Goal: Task Accomplishment & Management: Manage account settings

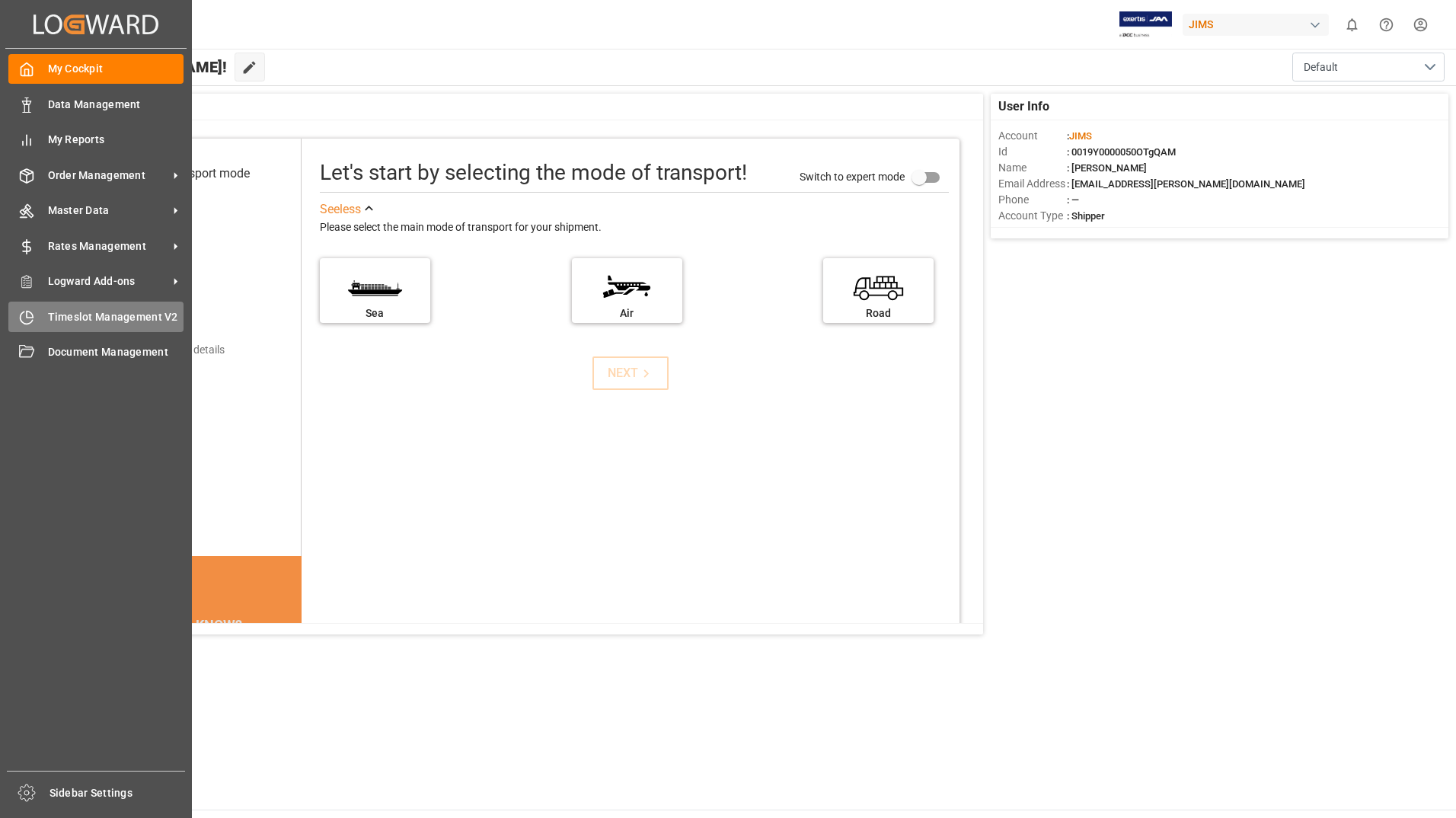
click at [42, 326] on div "Timeslot Management V2 Timeslot Management V2" at bounding box center [95, 317] width 175 height 30
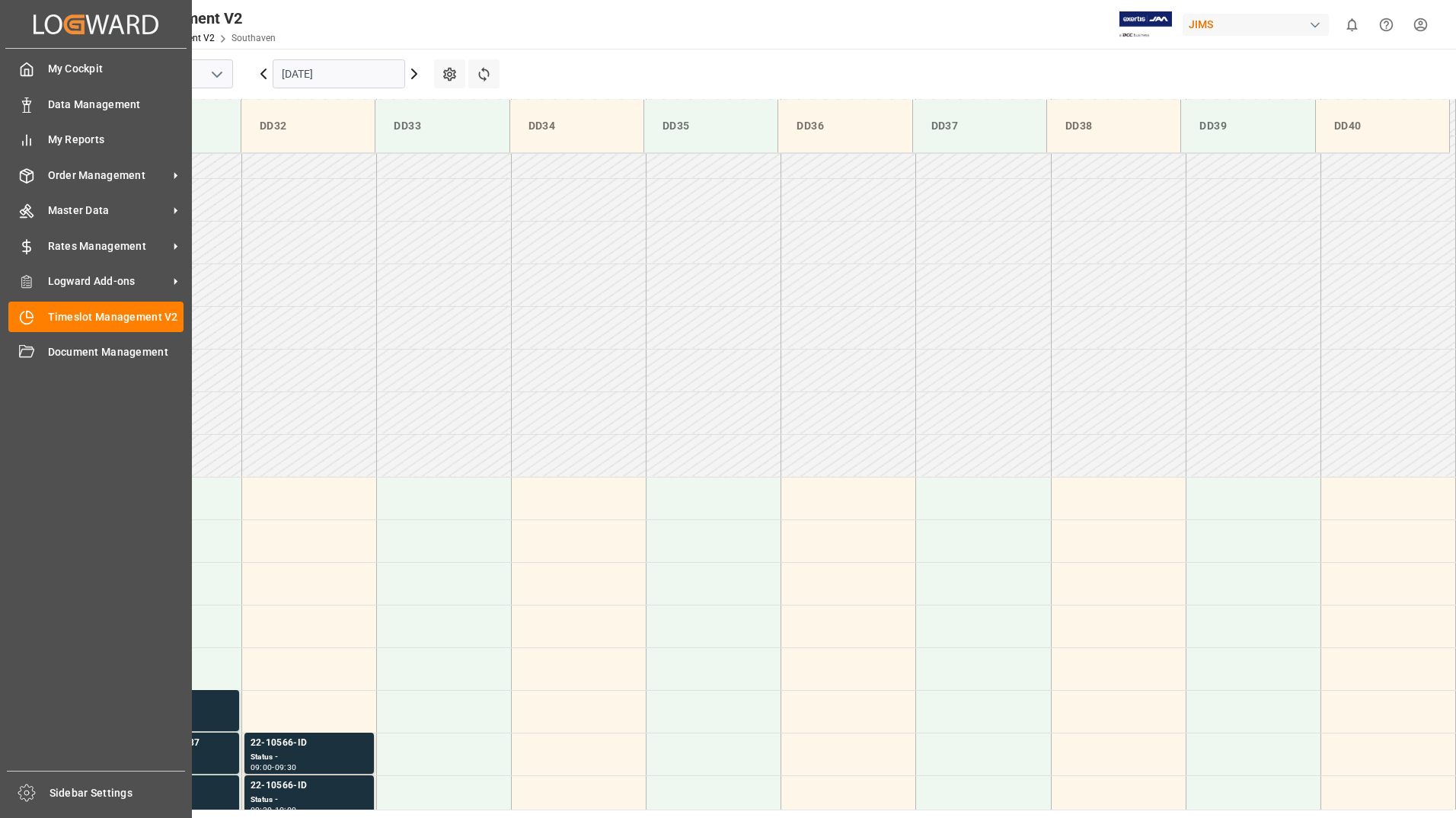
scroll to position [417, 0]
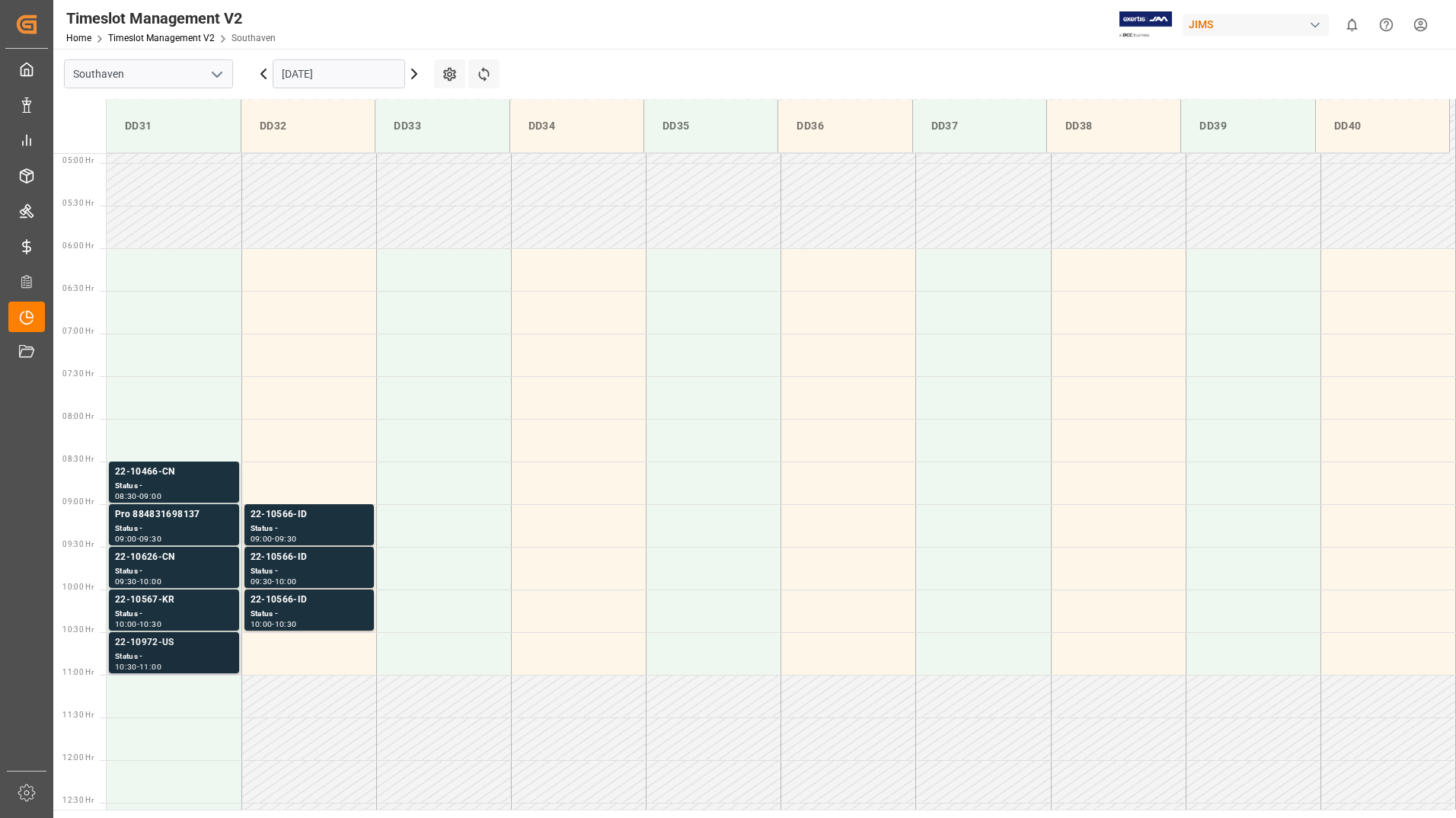
click at [147, 656] on div "Status -" at bounding box center [173, 657] width 118 height 13
click at [148, 602] on div "22-10567-KR" at bounding box center [173, 599] width 118 height 15
click at [163, 562] on div "22-10626-CN" at bounding box center [173, 557] width 118 height 15
click at [164, 569] on div "Status -" at bounding box center [173, 571] width 118 height 13
click at [170, 533] on div "Status -" at bounding box center [173, 529] width 118 height 13
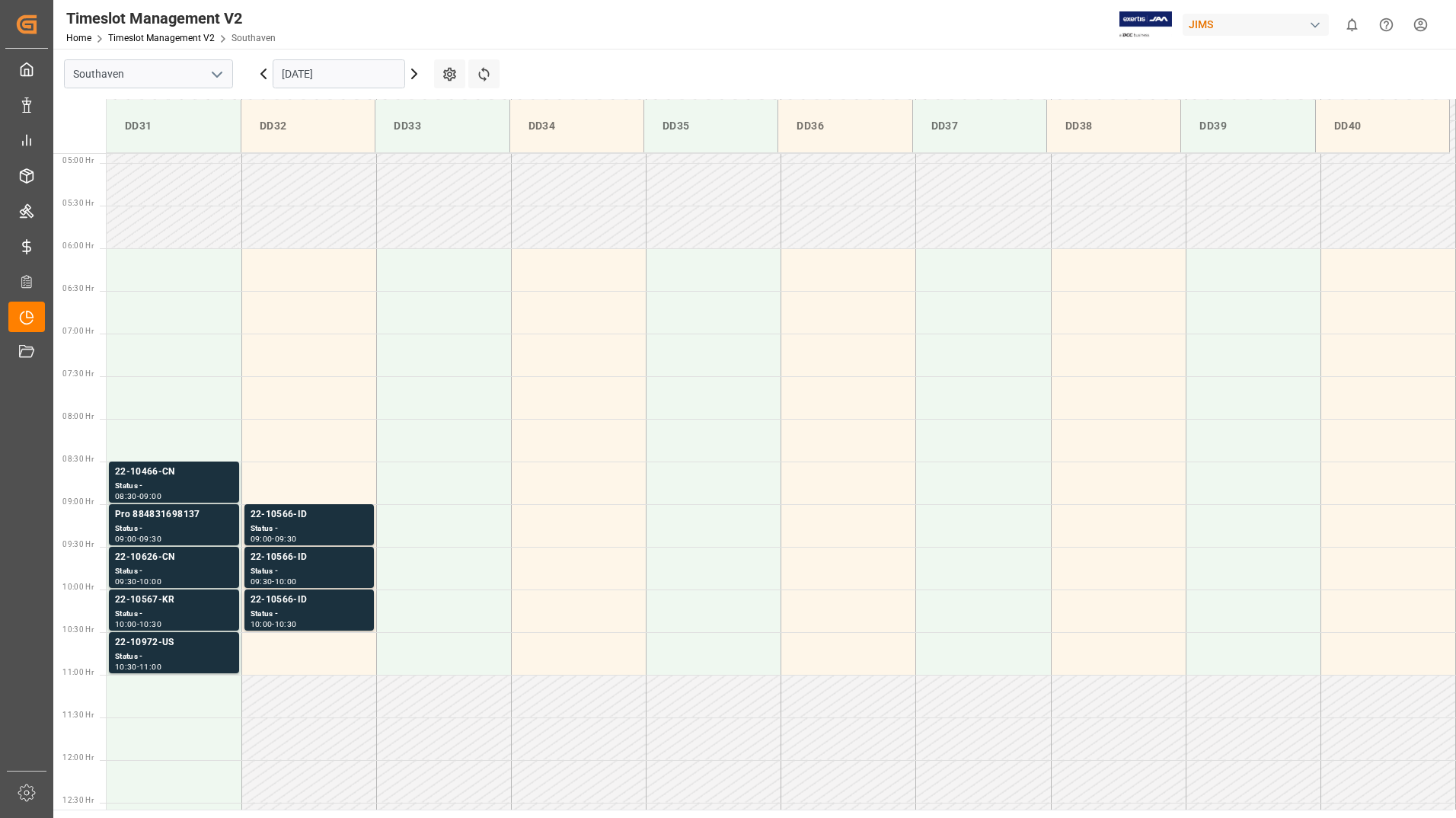
click at [173, 489] on div "Status -" at bounding box center [173, 486] width 118 height 13
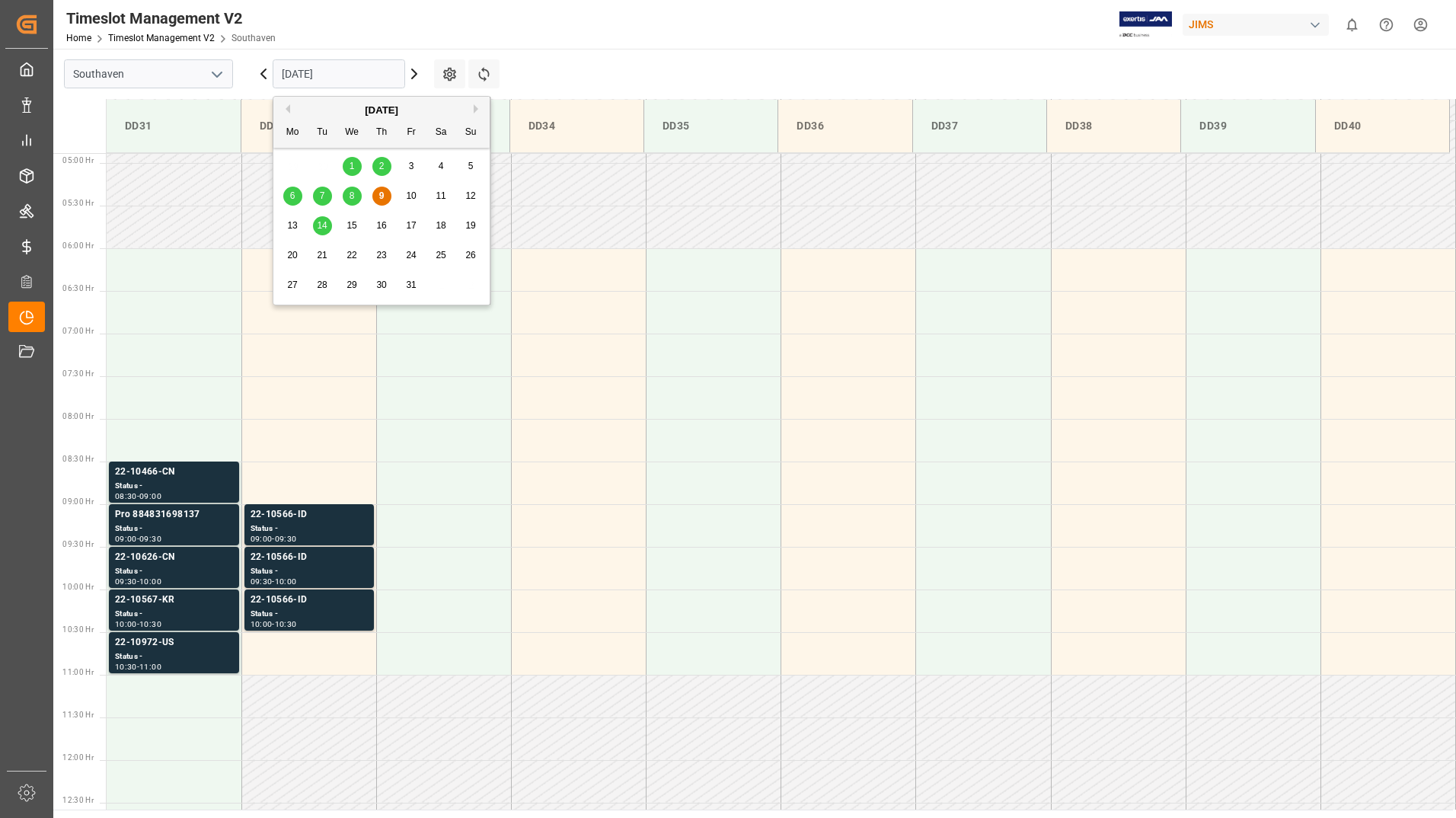
click at [389, 60] on input "[DATE]" at bounding box center [339, 73] width 133 height 29
click at [324, 530] on div "Status -" at bounding box center [309, 529] width 117 height 13
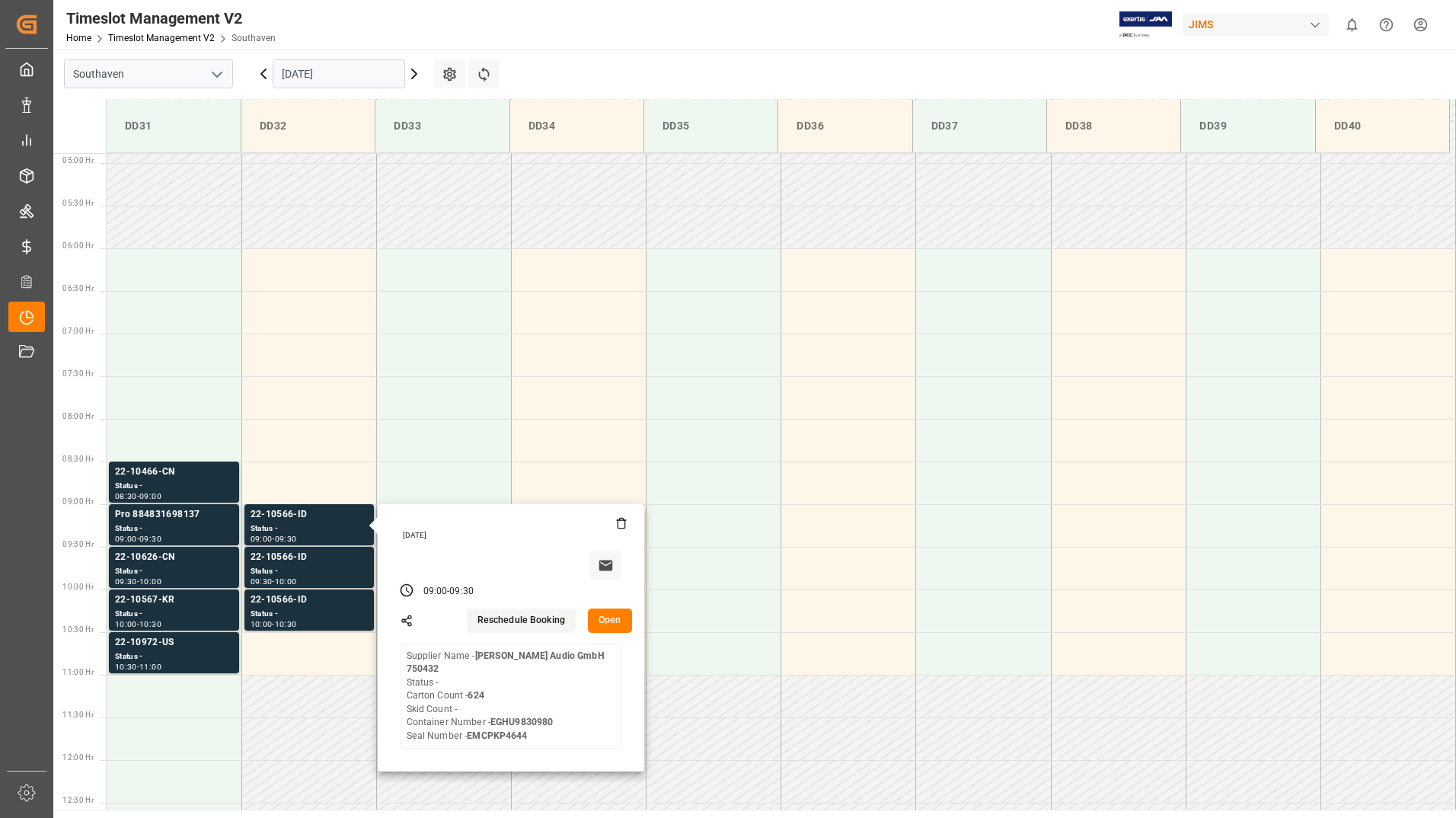
click at [611, 625] on button "Open" at bounding box center [610, 621] width 45 height 25
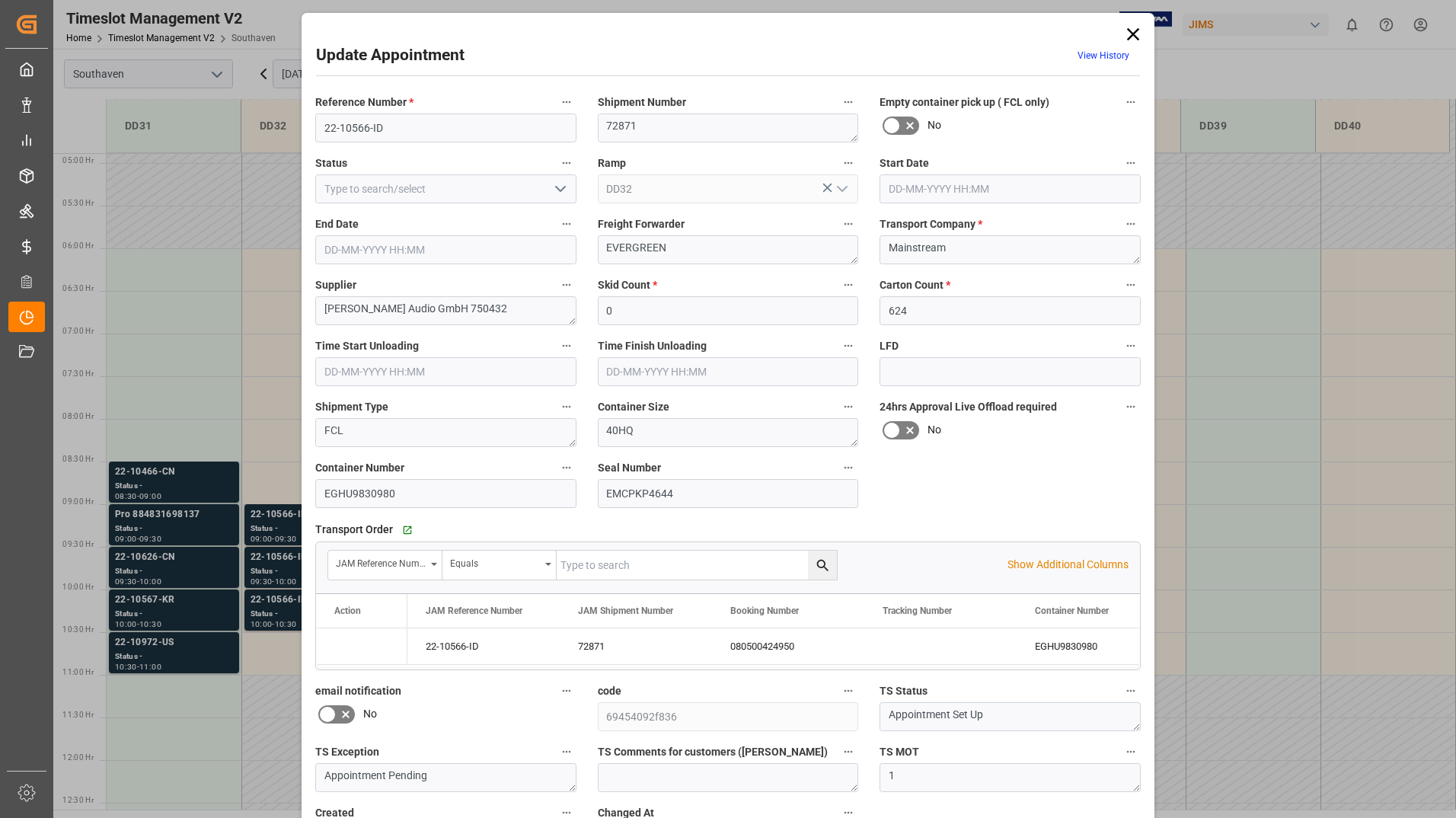
type input "[DATE] 09:00"
type input "[DATE] 09:30"
type input "[DATE] 12:22"
click at [552, 193] on icon "open menu" at bounding box center [560, 189] width 18 height 18
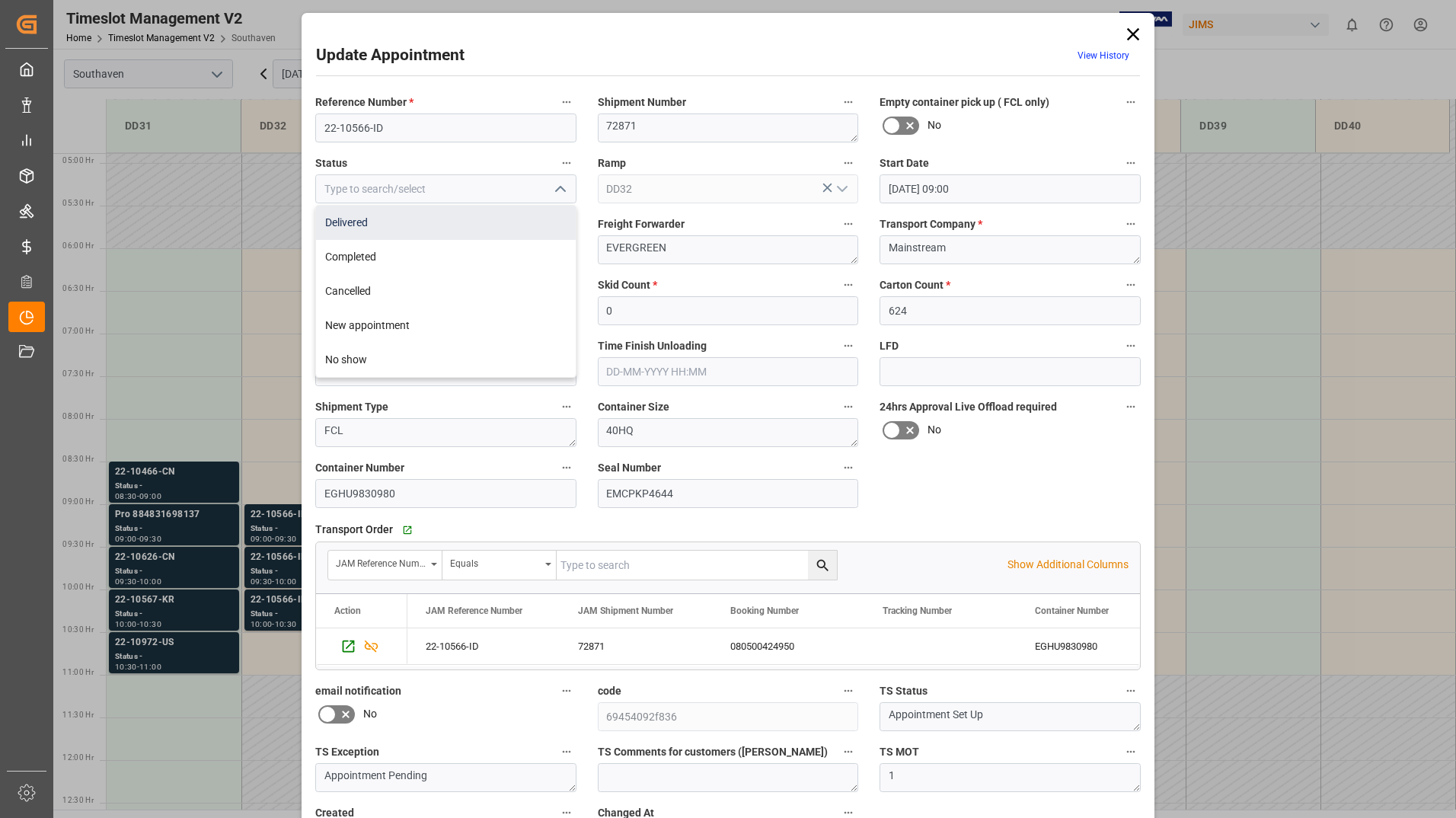
click at [515, 228] on div "Delivered" at bounding box center [445, 223] width 259 height 35
type input "Delivered"
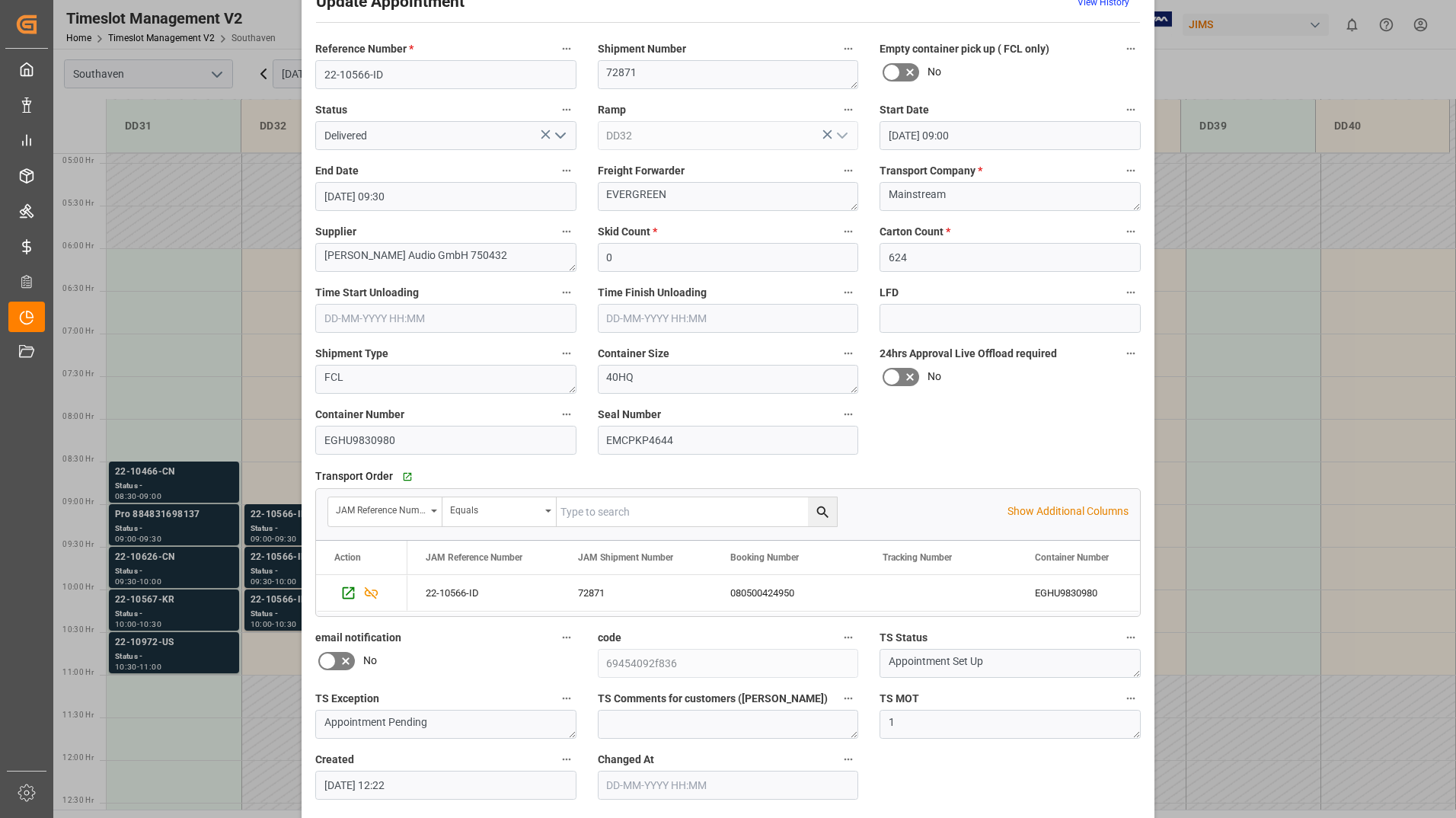
scroll to position [113, 0]
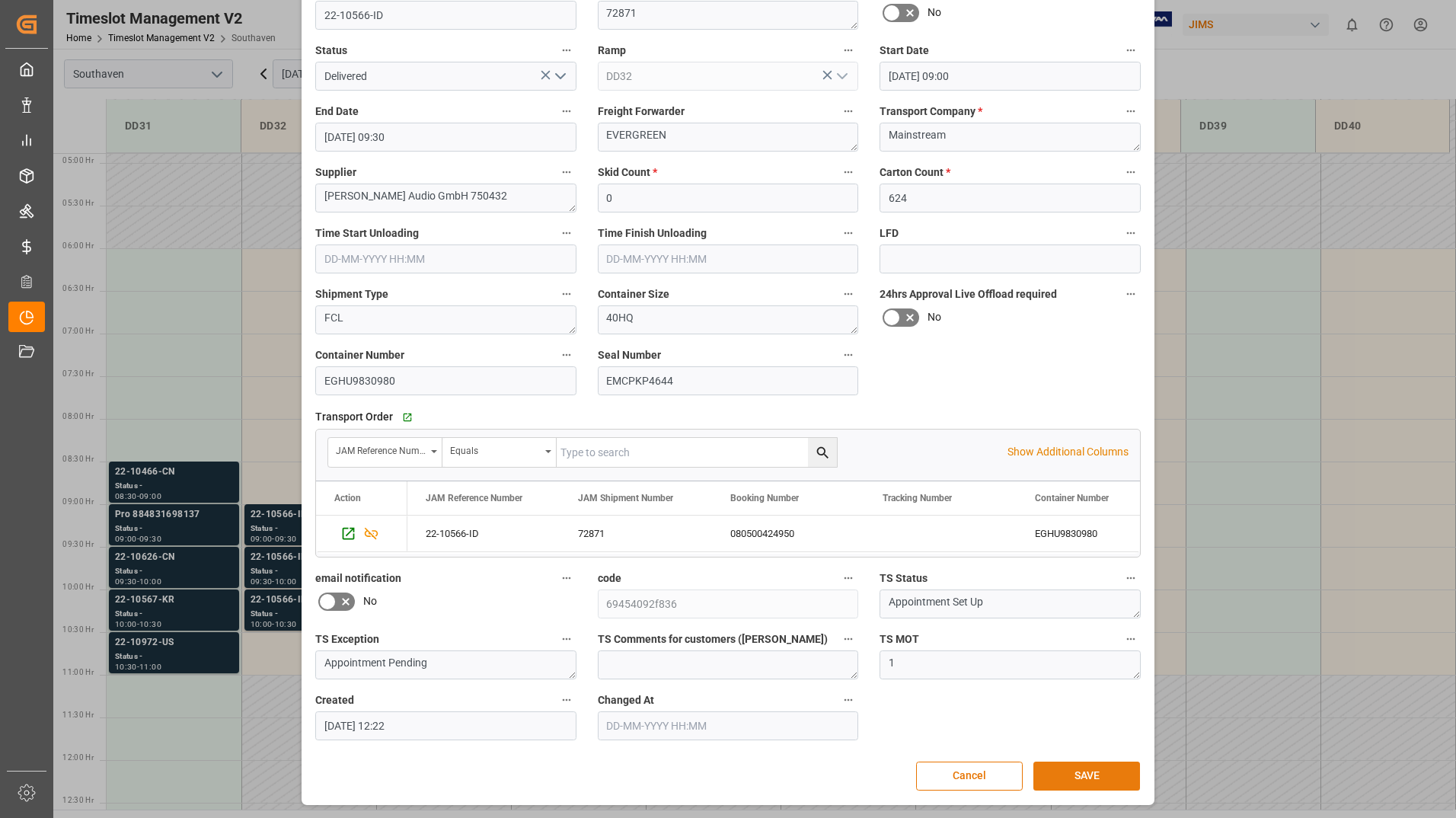
click at [1095, 773] on button "SAVE" at bounding box center [1087, 775] width 107 height 29
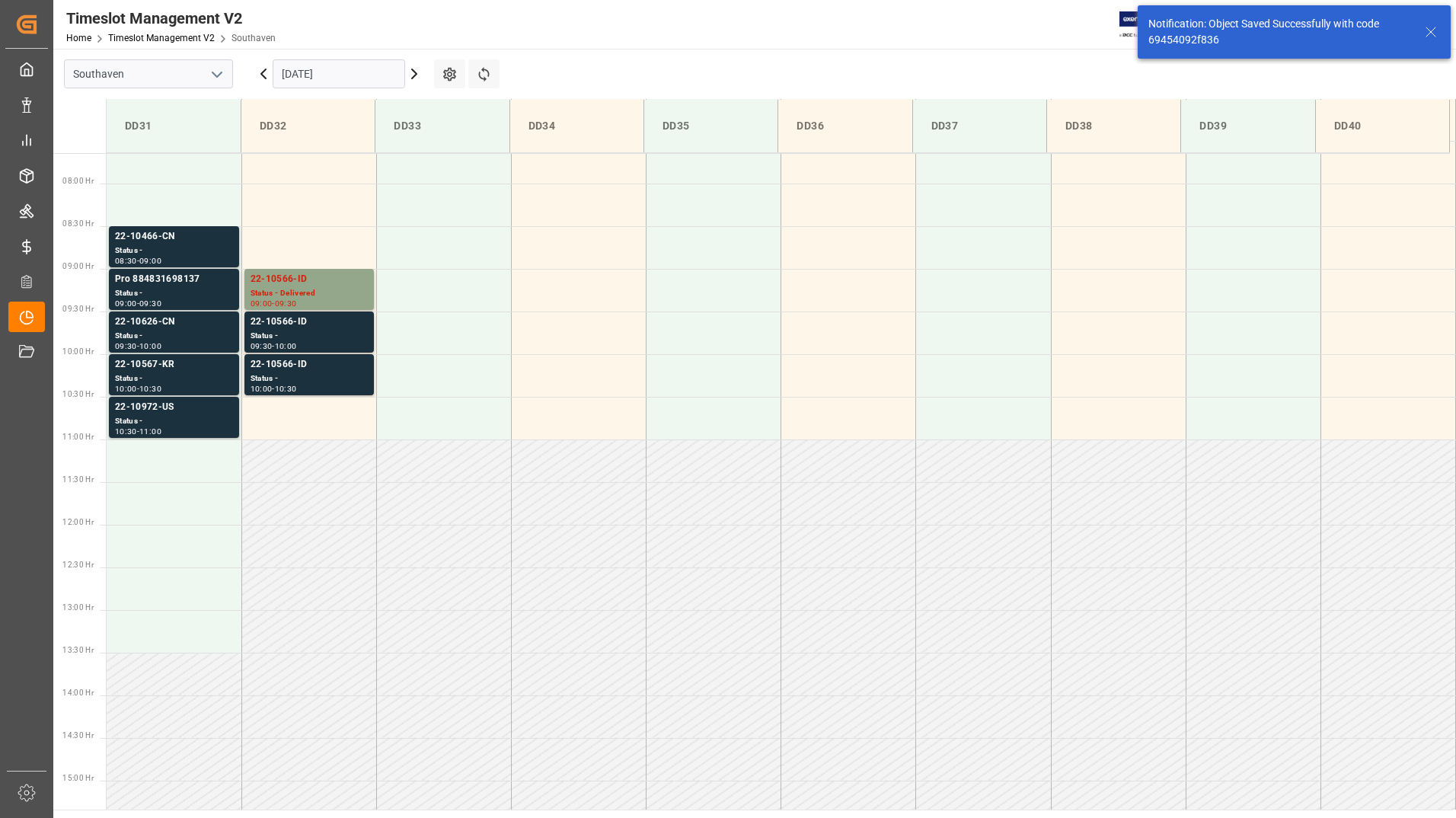
scroll to position [672, 0]
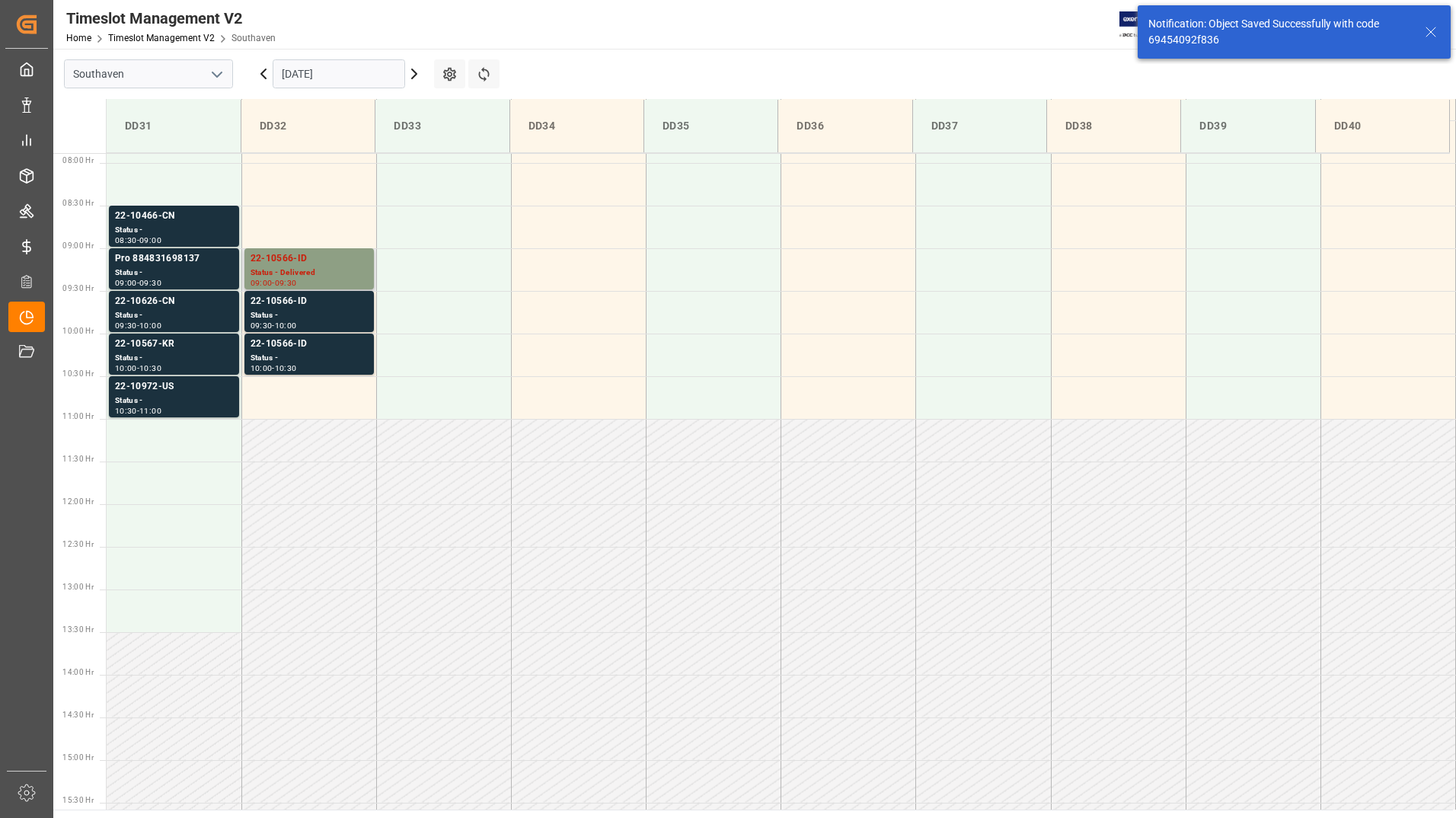
click at [319, 276] on div "Status - Delivered" at bounding box center [309, 272] width 117 height 13
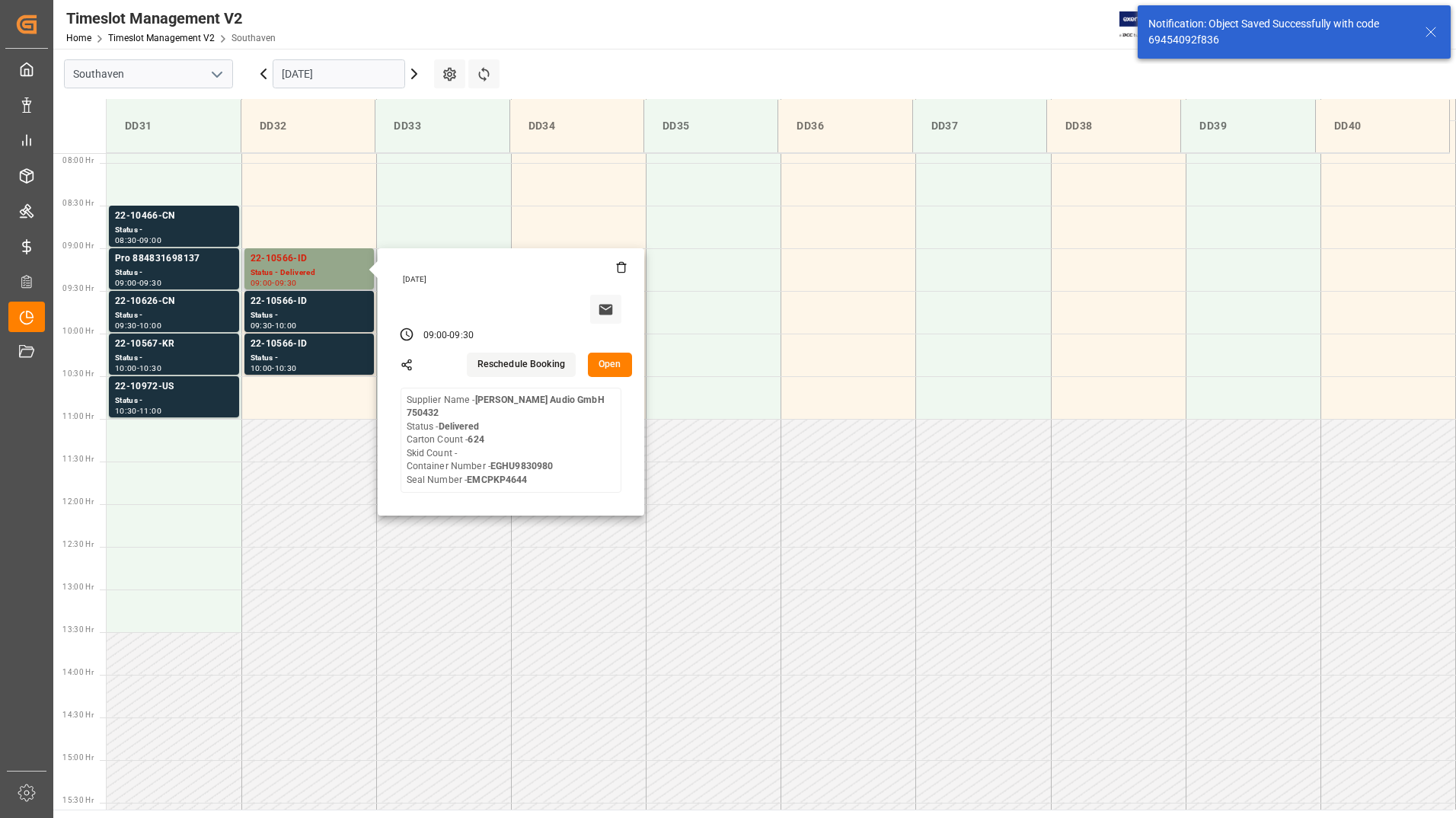
click at [603, 361] on button "Open" at bounding box center [610, 364] width 45 height 25
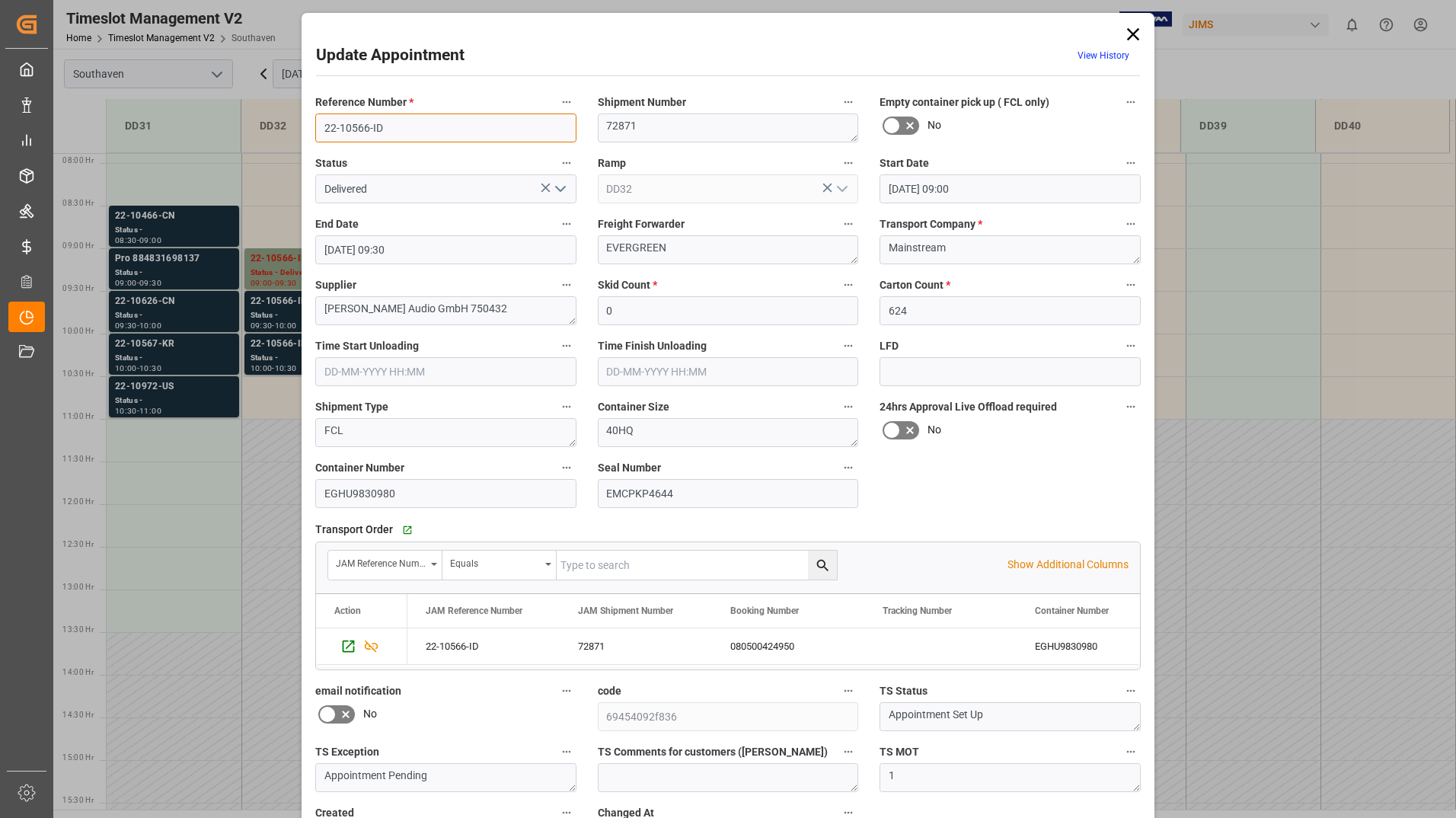
drag, startPoint x: 336, startPoint y: 128, endPoint x: 393, endPoint y: 129, distance: 57.0
click at [393, 129] on input "22-10566-ID" at bounding box center [445, 128] width 261 height 29
click at [1128, 38] on icon at bounding box center [1133, 35] width 22 height 22
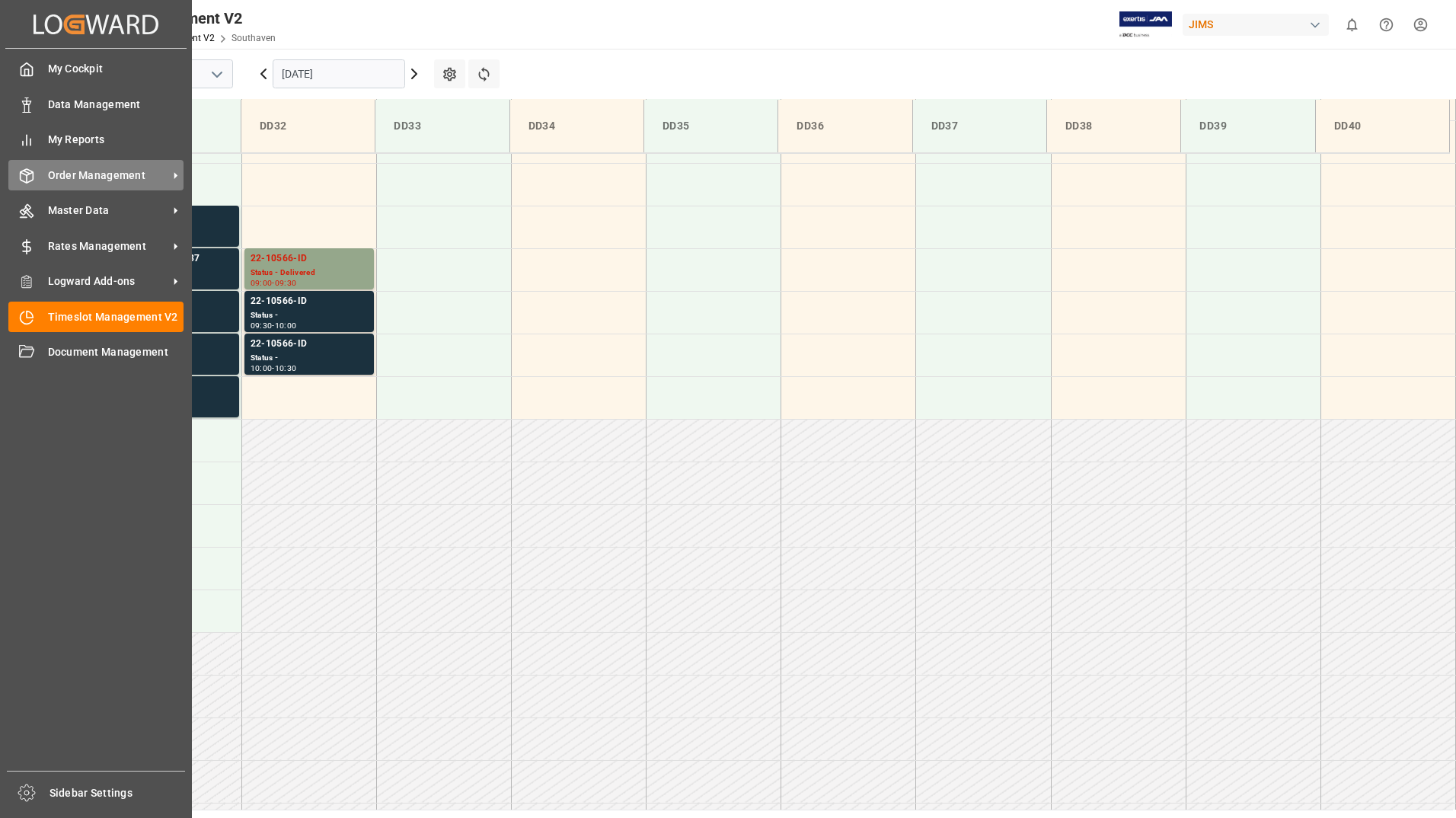
click at [93, 179] on span "Order Management" at bounding box center [108, 175] width 121 height 16
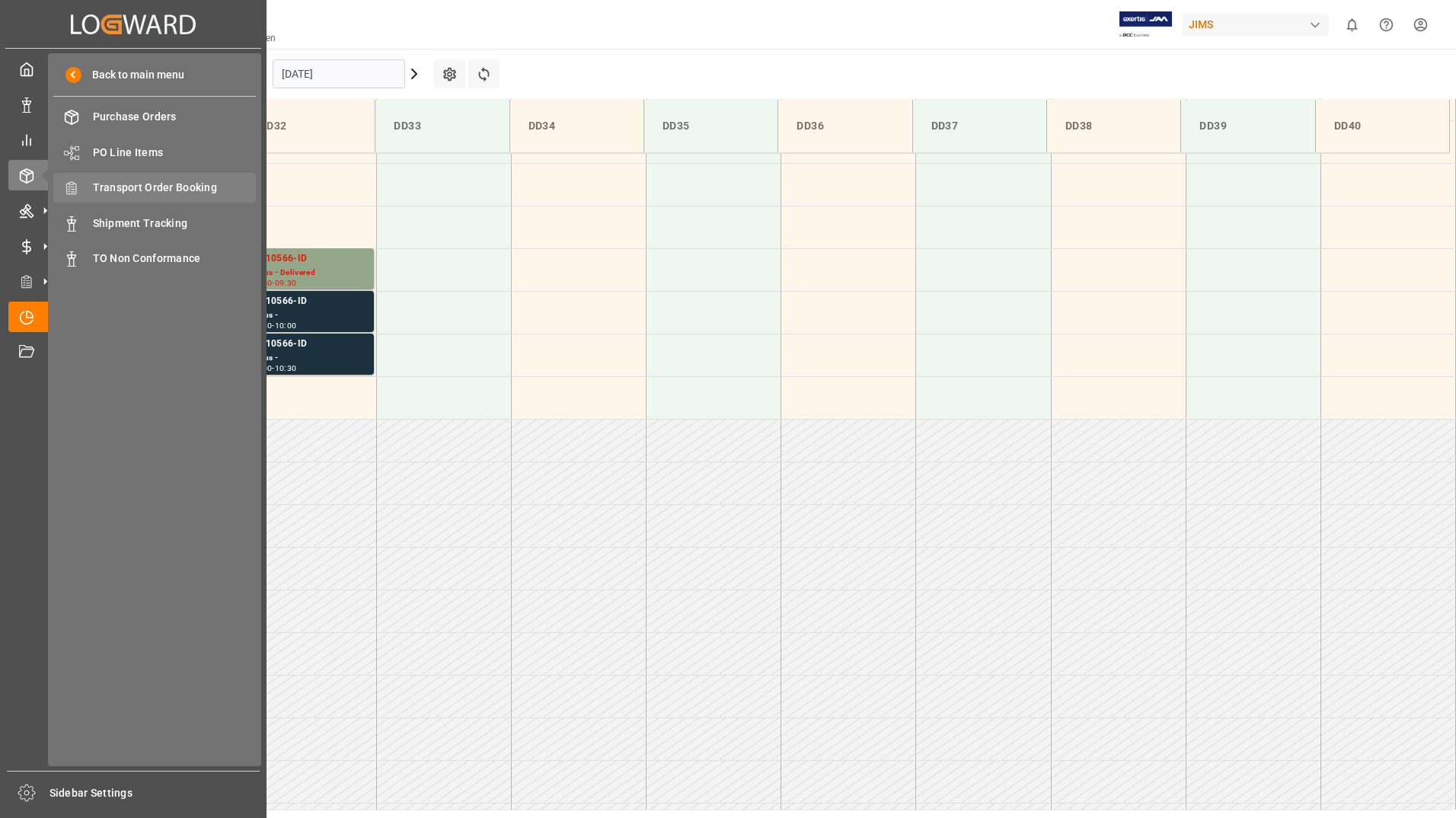
click at [191, 182] on span "Transport Order Booking" at bounding box center [174, 188] width 163 height 16
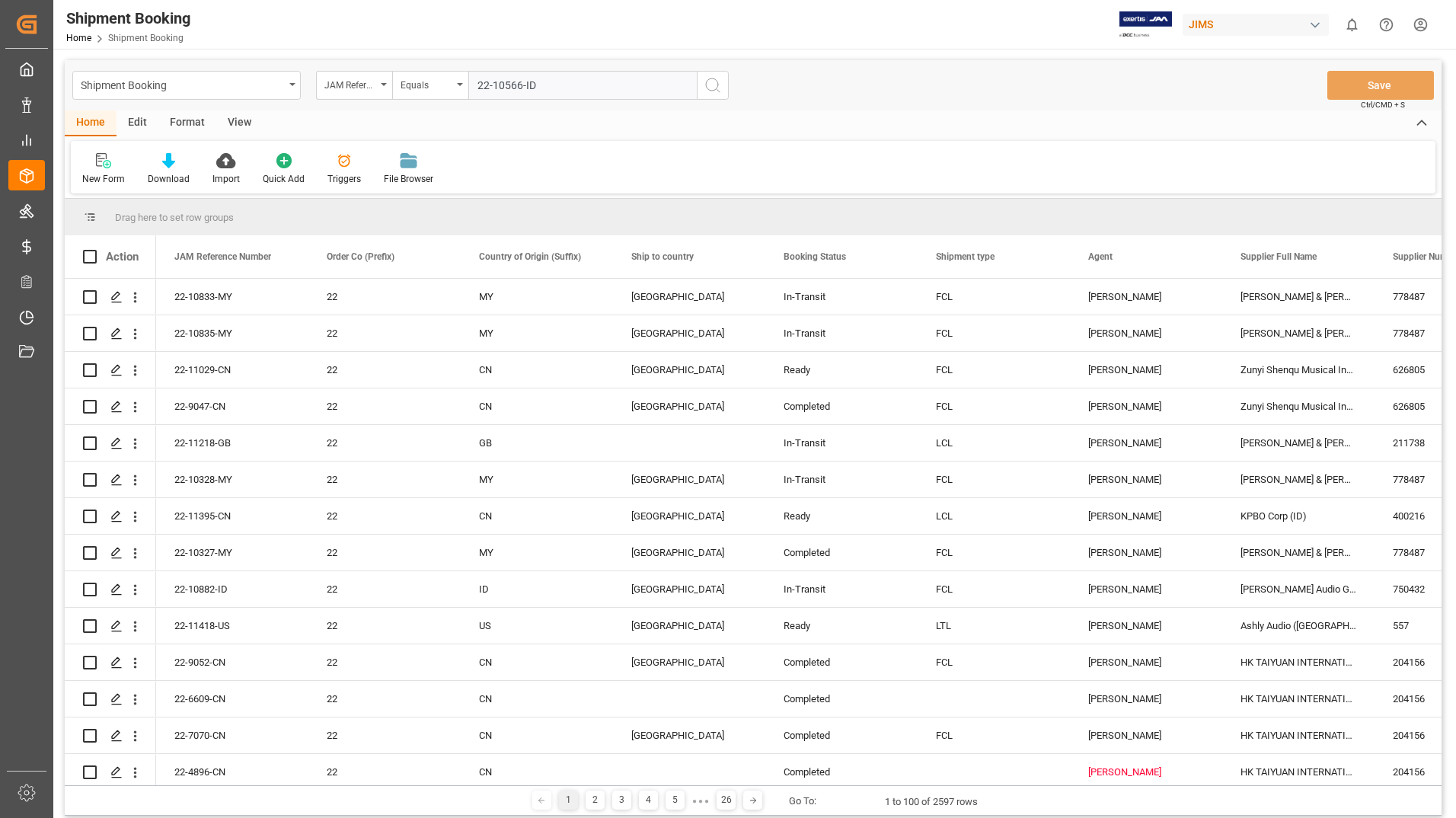
type input "22-10566-ID"
click at [711, 81] on icon "search button" at bounding box center [713, 85] width 18 height 18
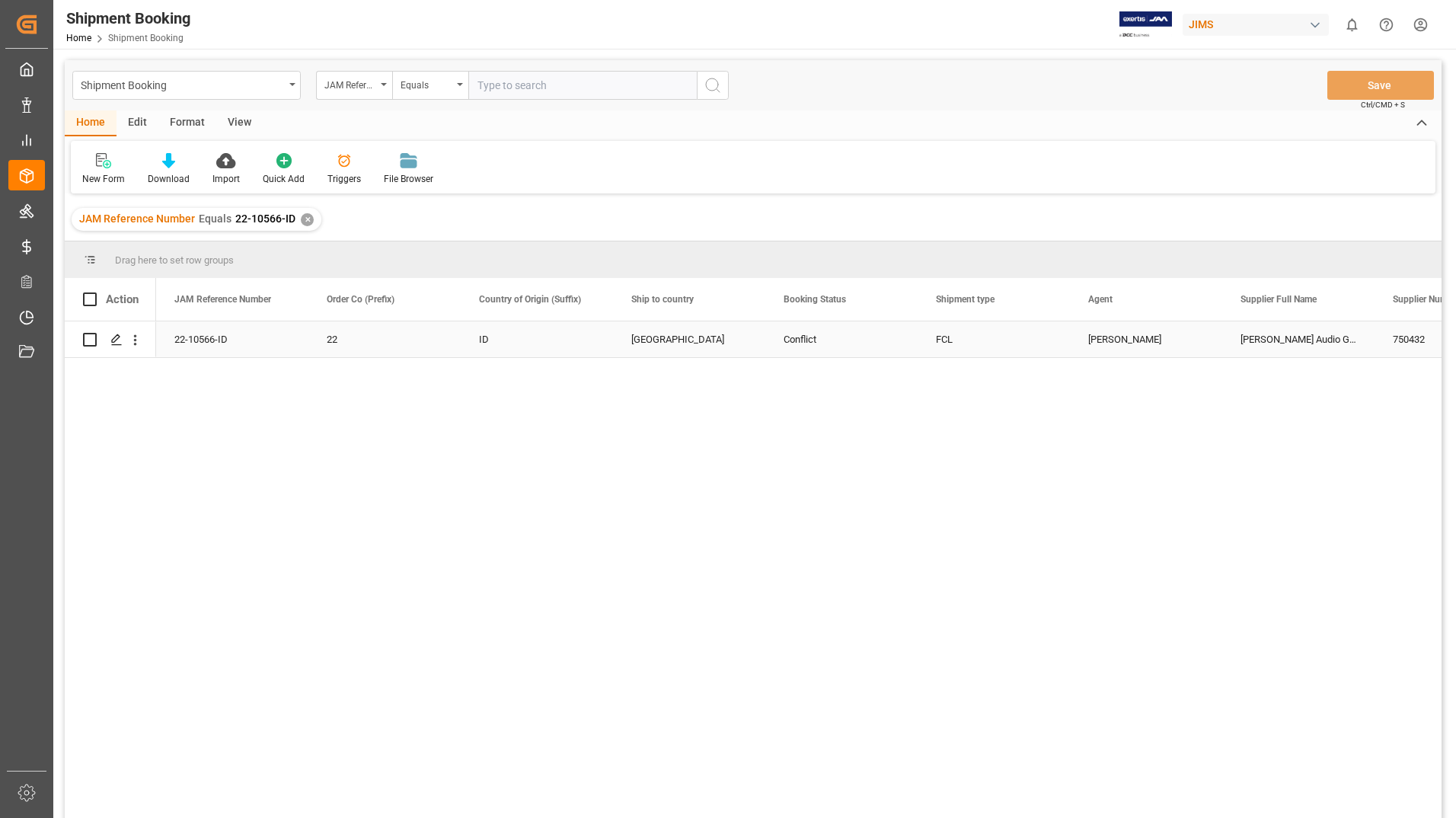
click at [93, 337] on input "Press Space to toggle row selection (unchecked)" at bounding box center [90, 340] width 14 height 14
checkbox input "true"
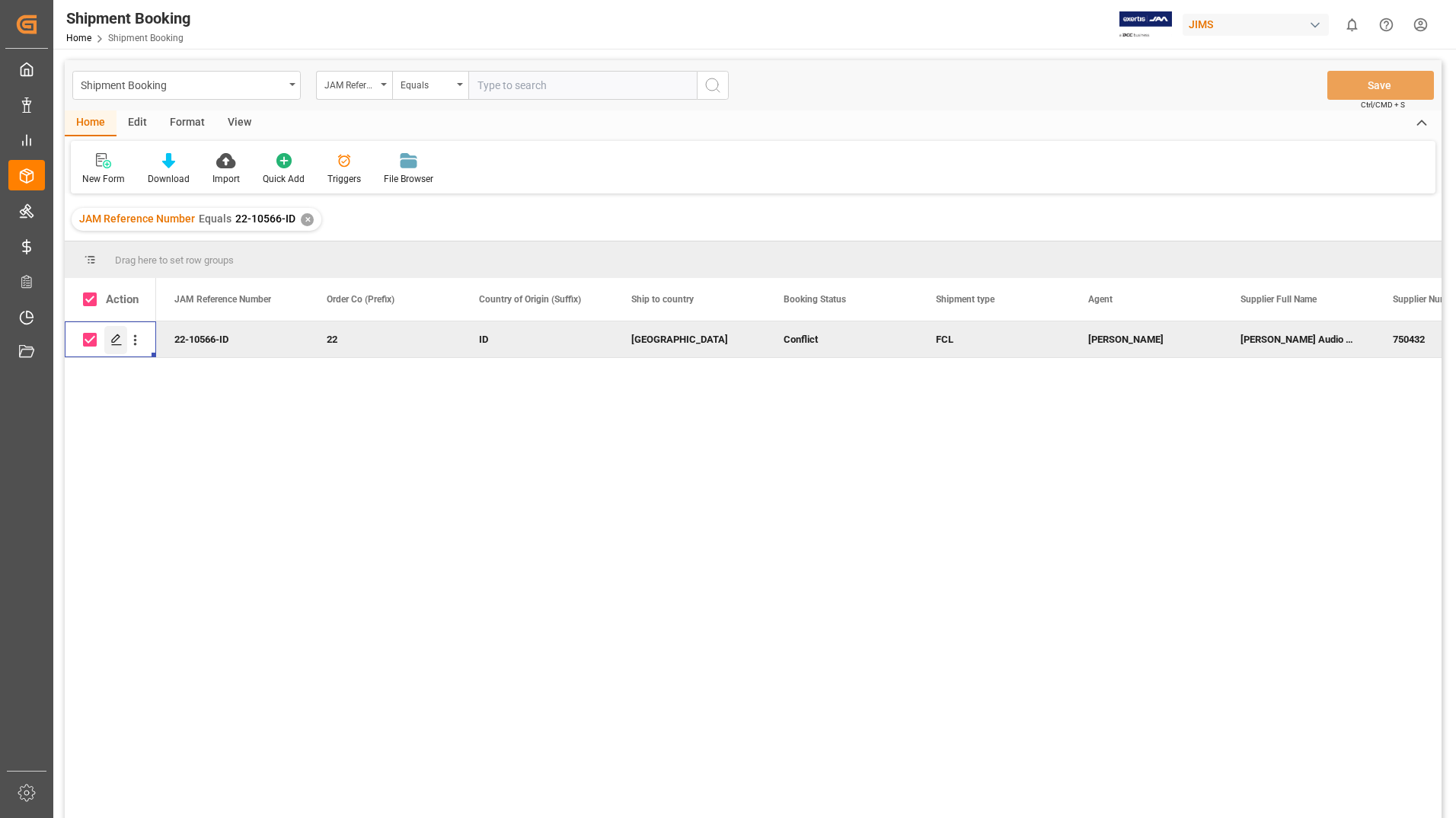
click at [115, 334] on icon "Press SPACE to deselect this row." at bounding box center [117, 340] width 12 height 12
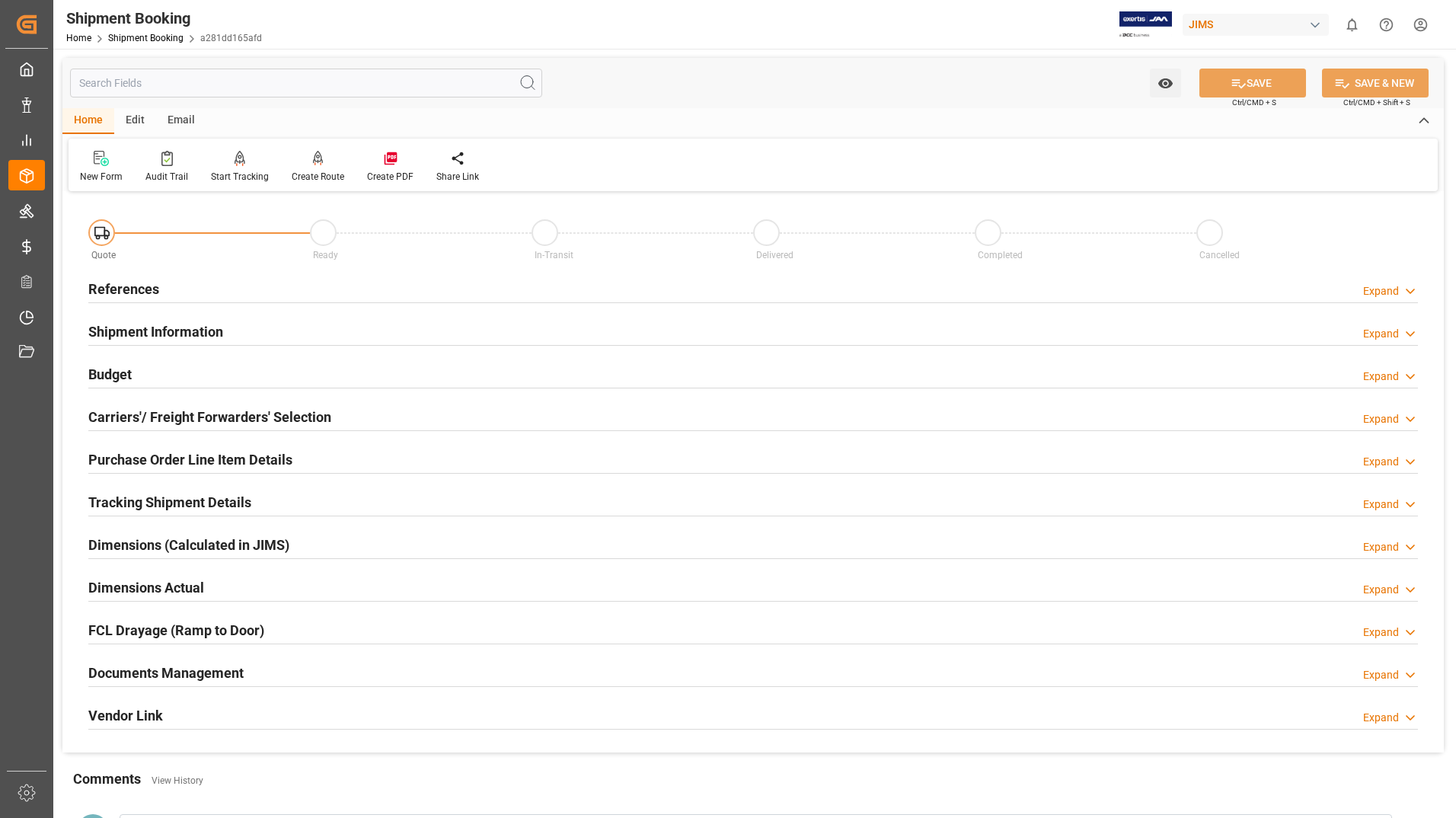
click at [236, 666] on h2 "Documents Management" at bounding box center [165, 672] width 155 height 21
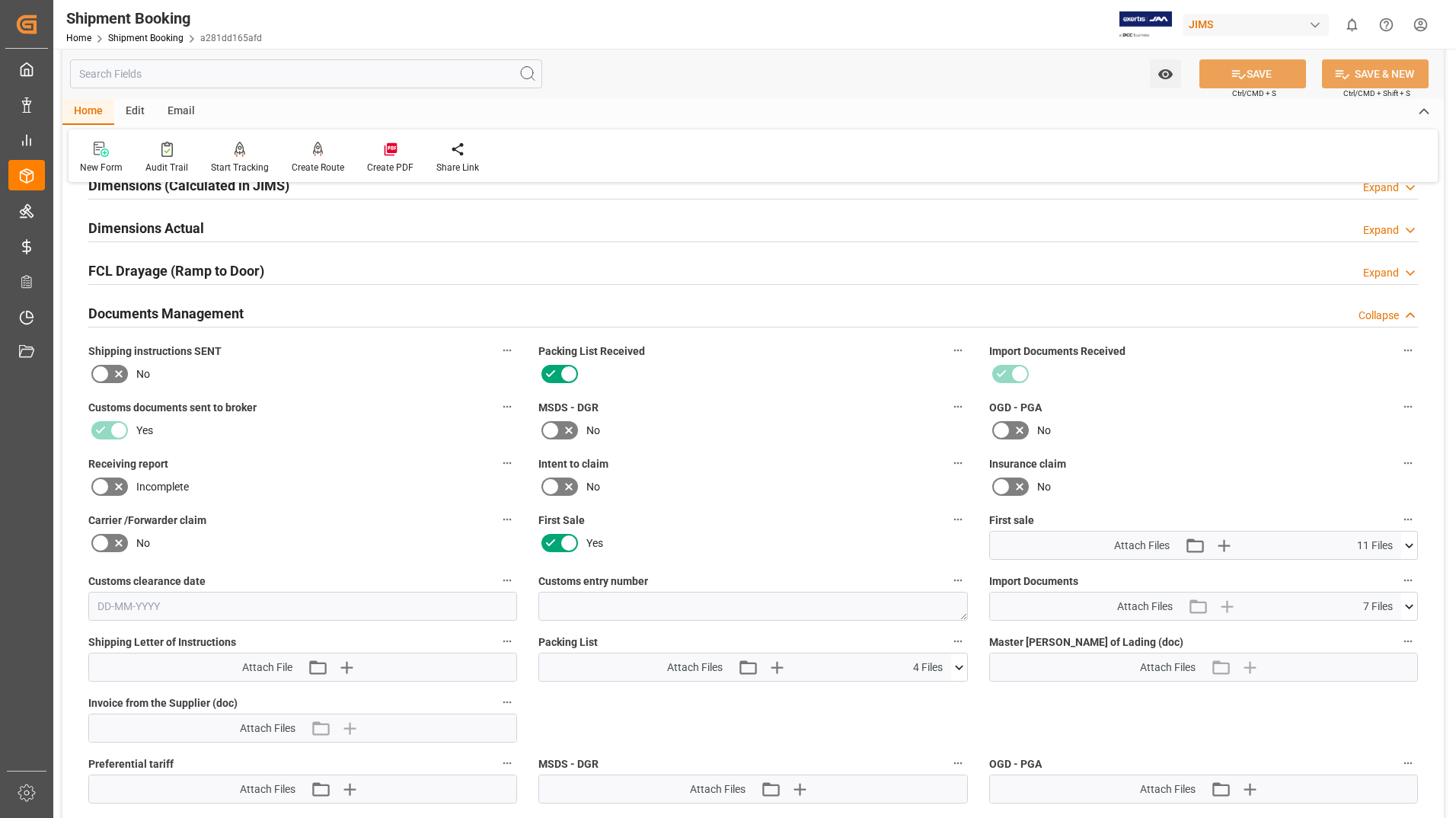
scroll to position [381, 0]
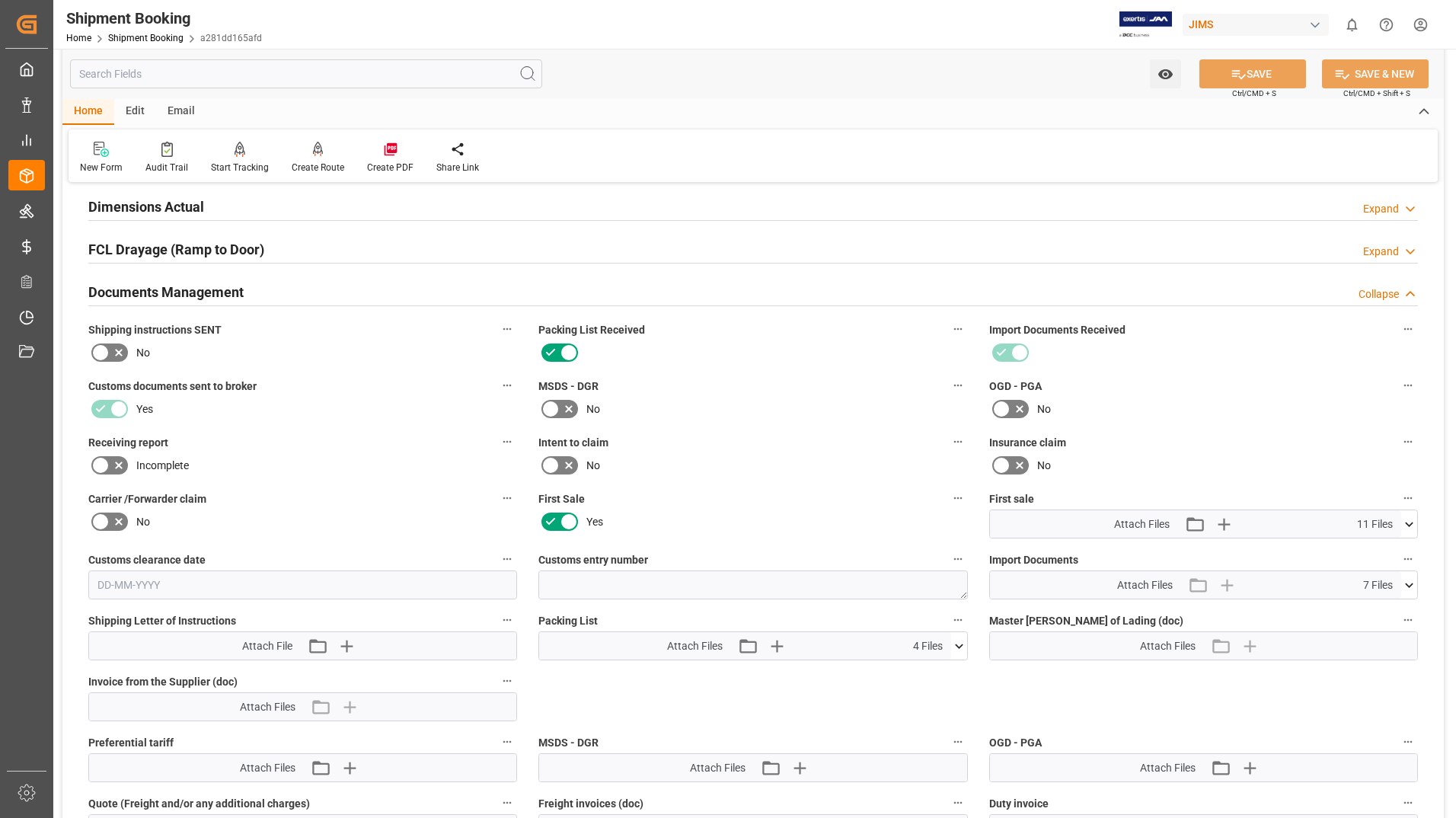
click at [961, 644] on icon at bounding box center [959, 647] width 16 height 16
click at [945, 690] on icon at bounding box center [950, 690] width 16 height 16
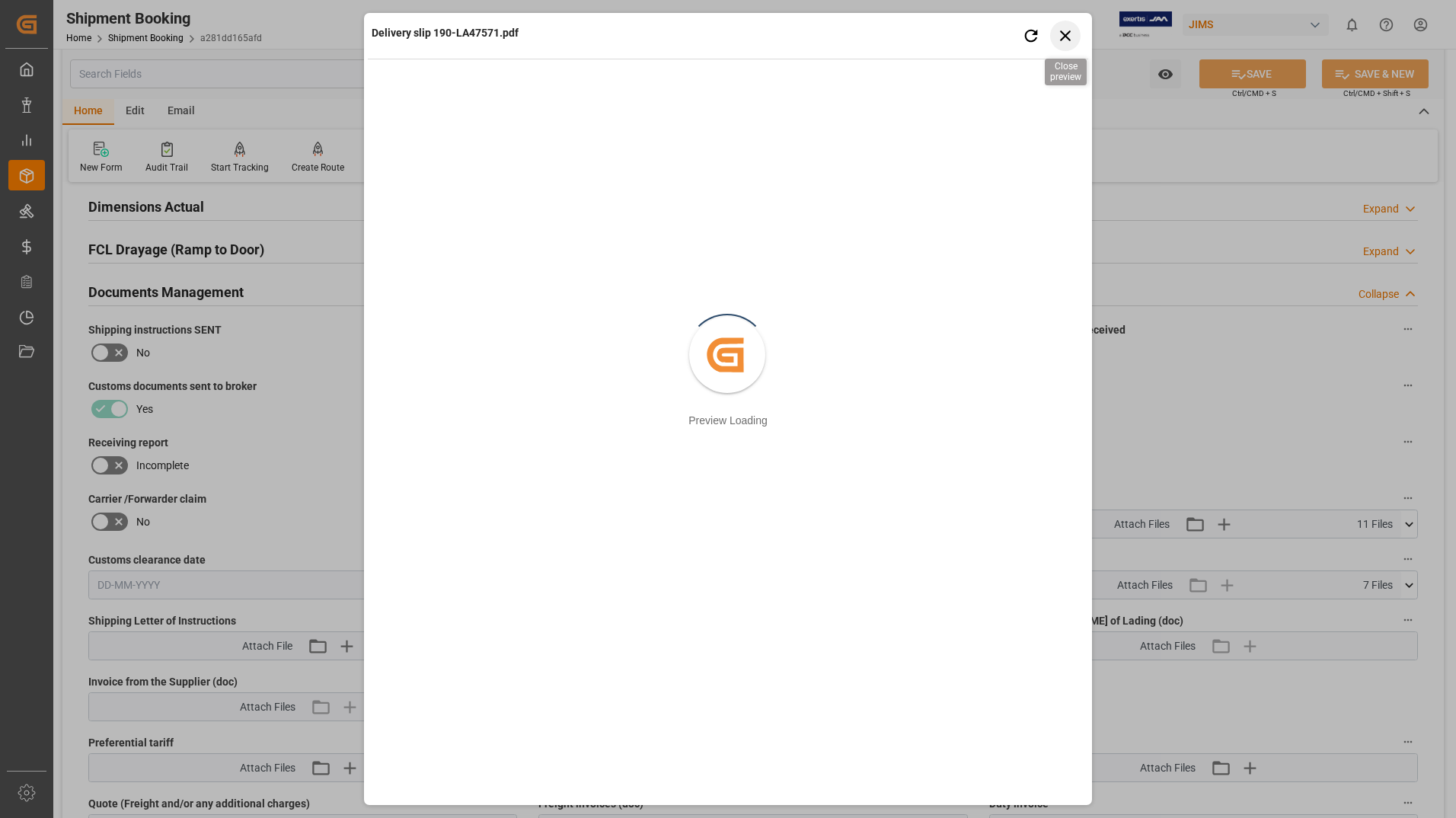
click at [1066, 37] on icon "button" at bounding box center [1065, 36] width 11 height 11
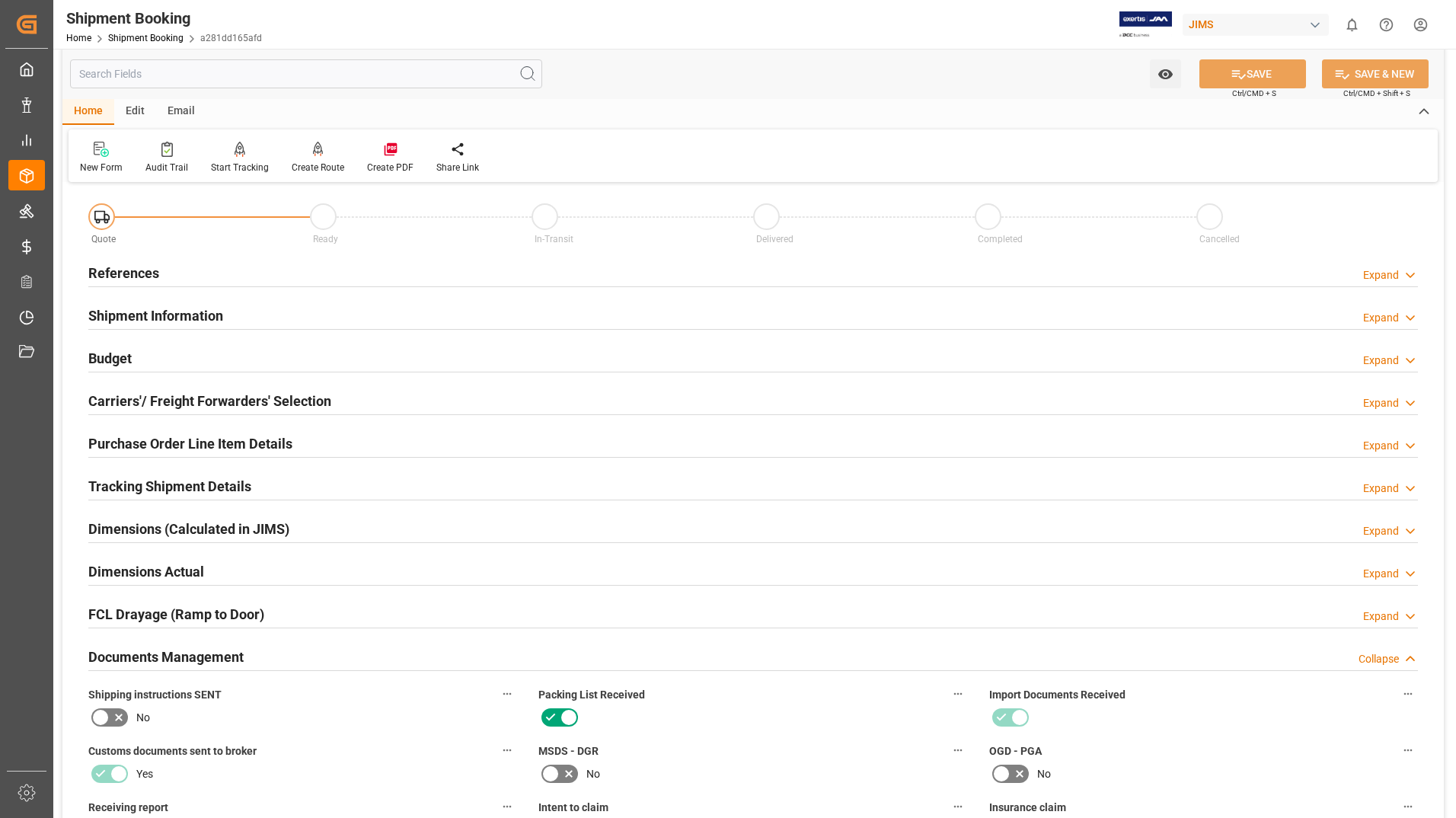
scroll to position [0, 0]
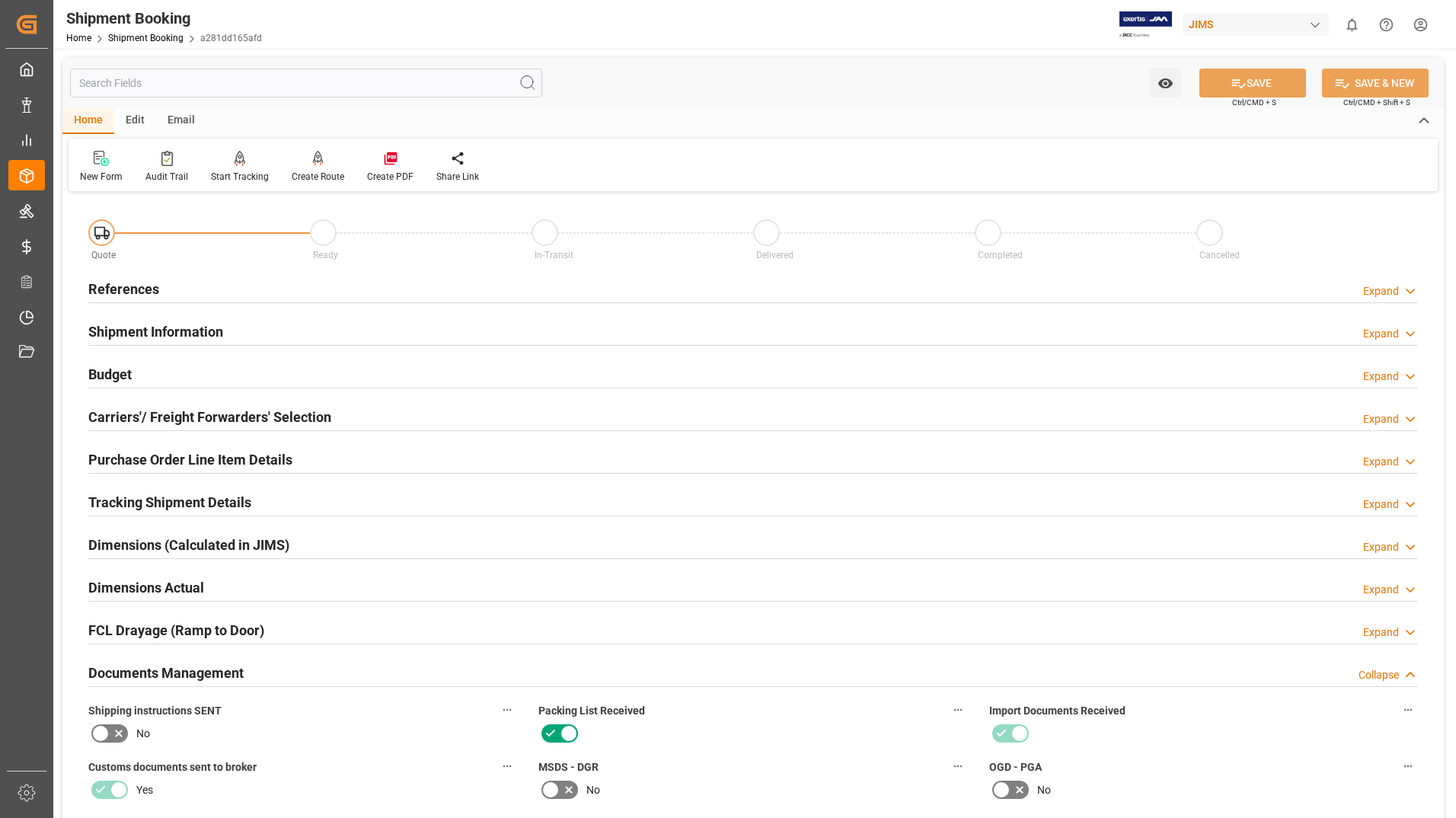
click at [193, 329] on h2 "Shipment Information" at bounding box center [155, 332] width 135 height 21
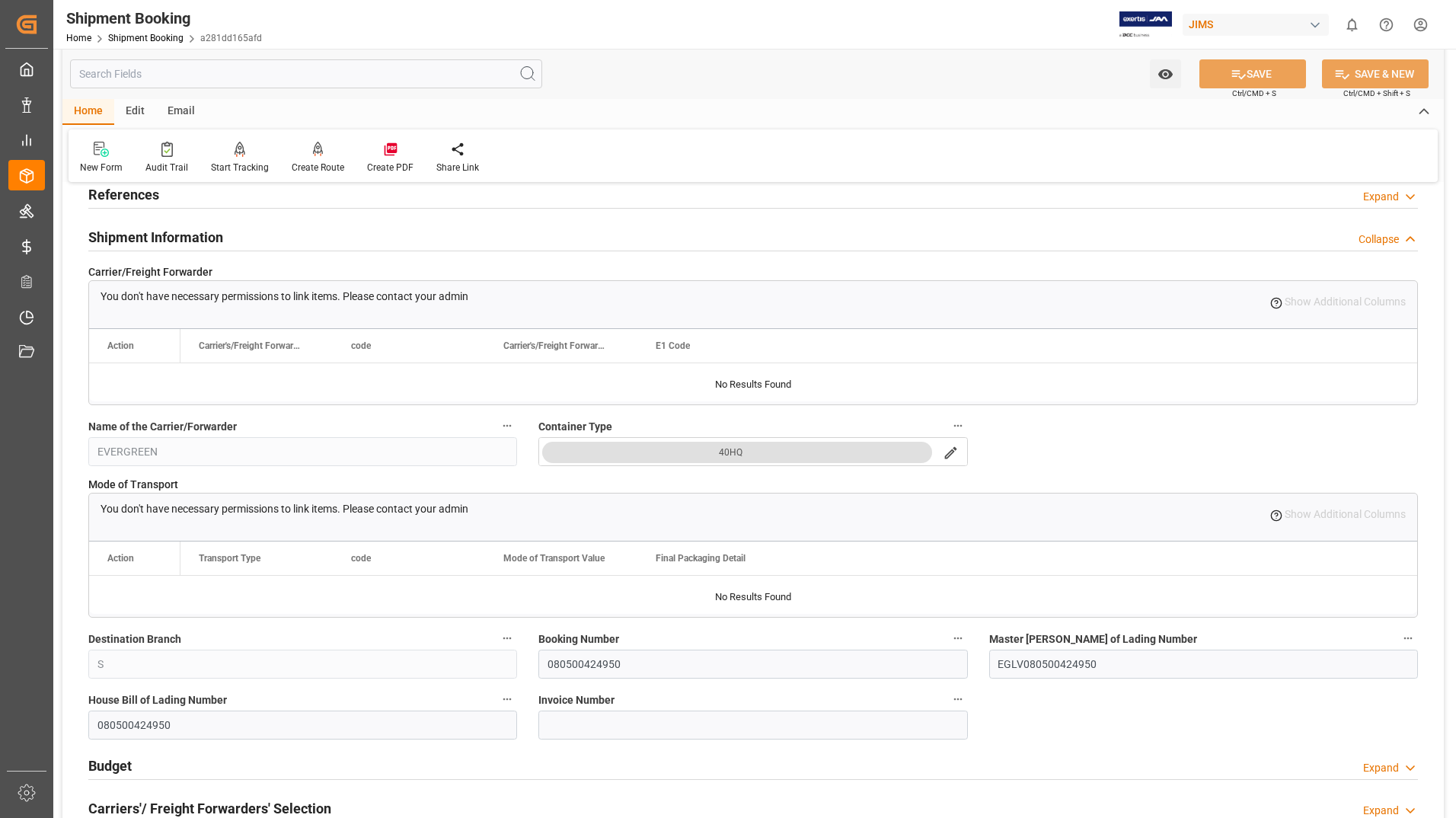
scroll to position [305, 0]
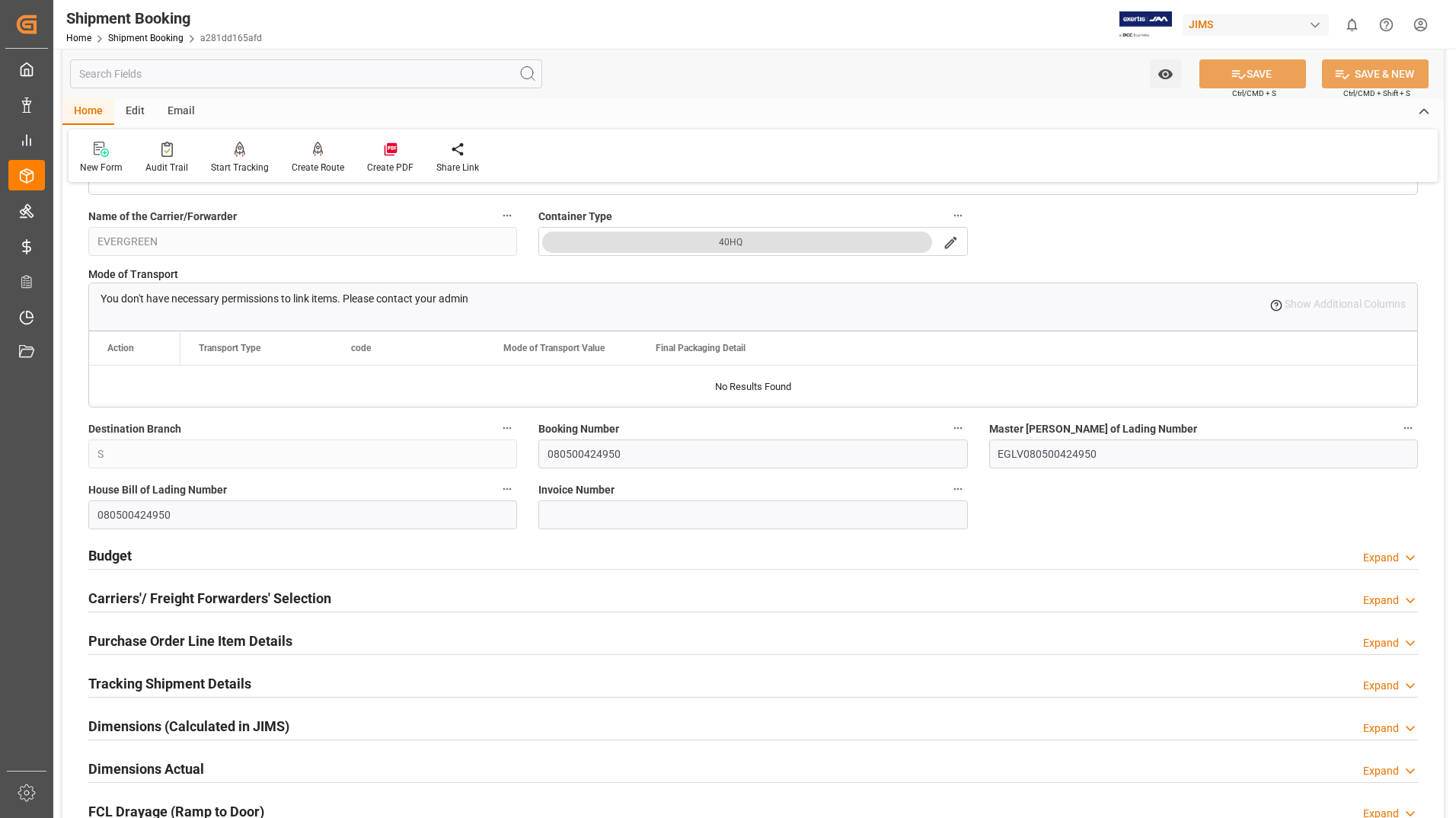
click at [181, 592] on h2 "Carriers'/ Freight Forwarders' Selection" at bounding box center [209, 598] width 243 height 21
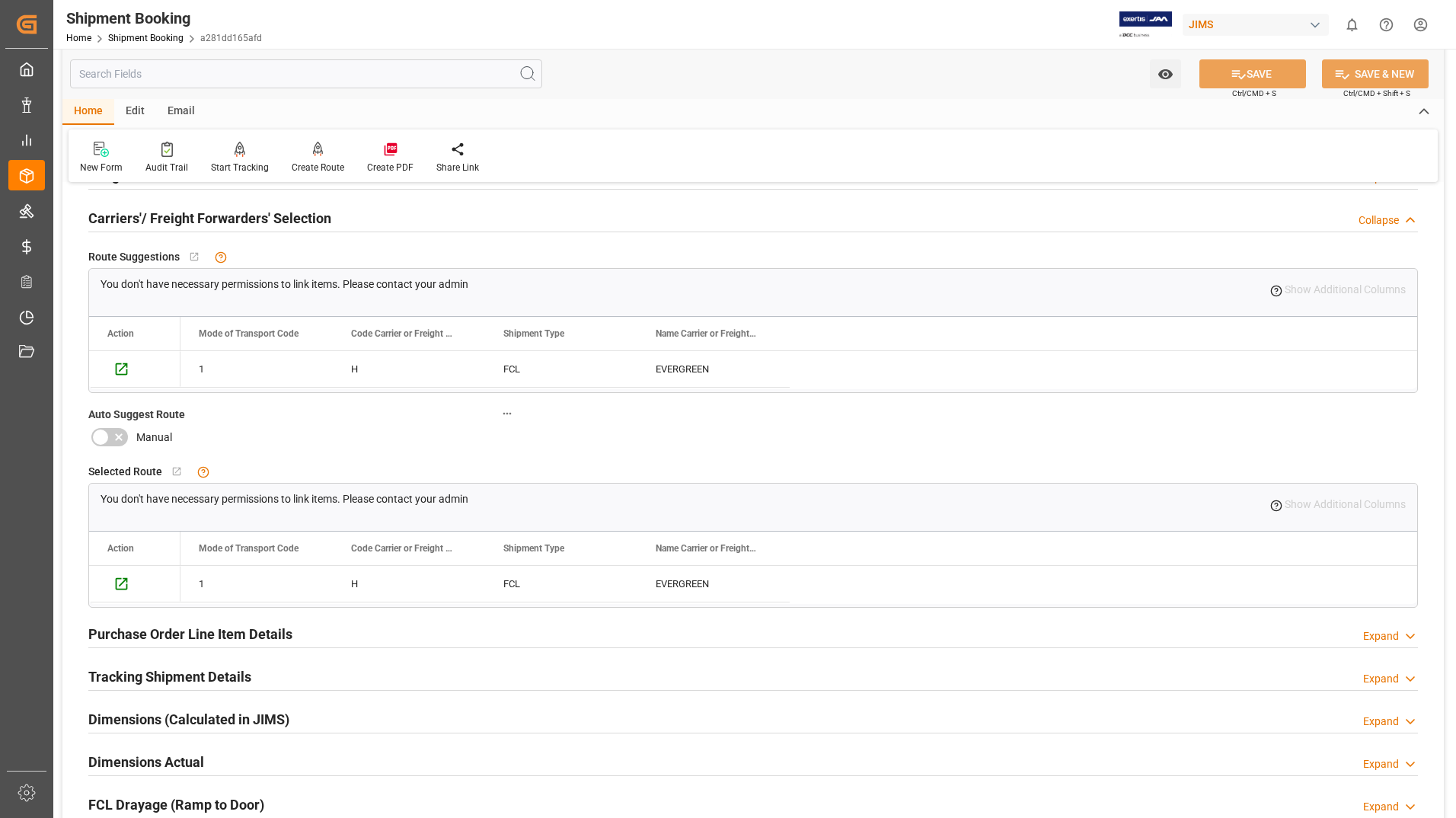
scroll to position [685, 0]
click at [239, 628] on h2 "Purchase Order Line Item Details" at bounding box center [190, 633] width 204 height 21
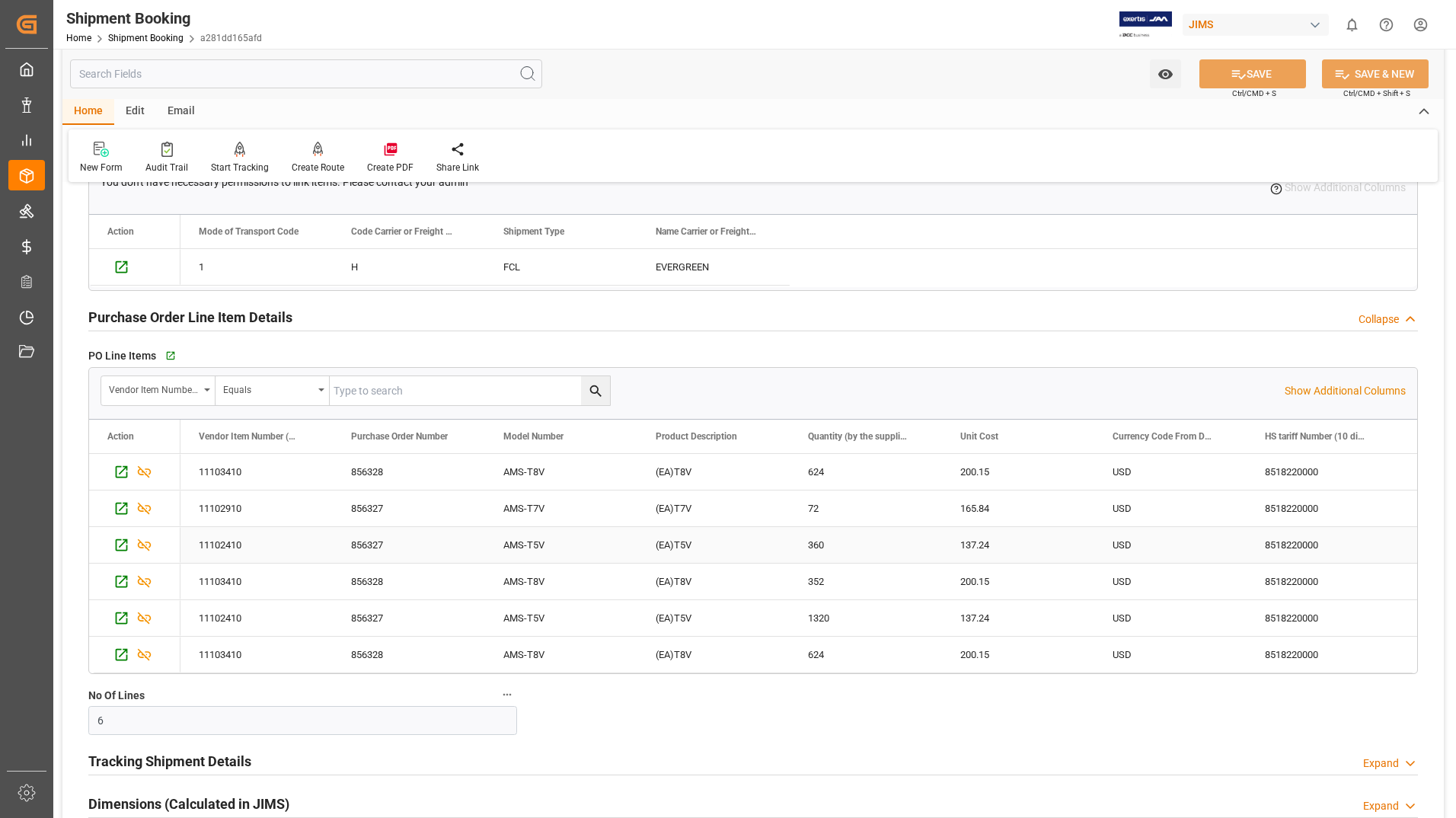
scroll to position [1143, 0]
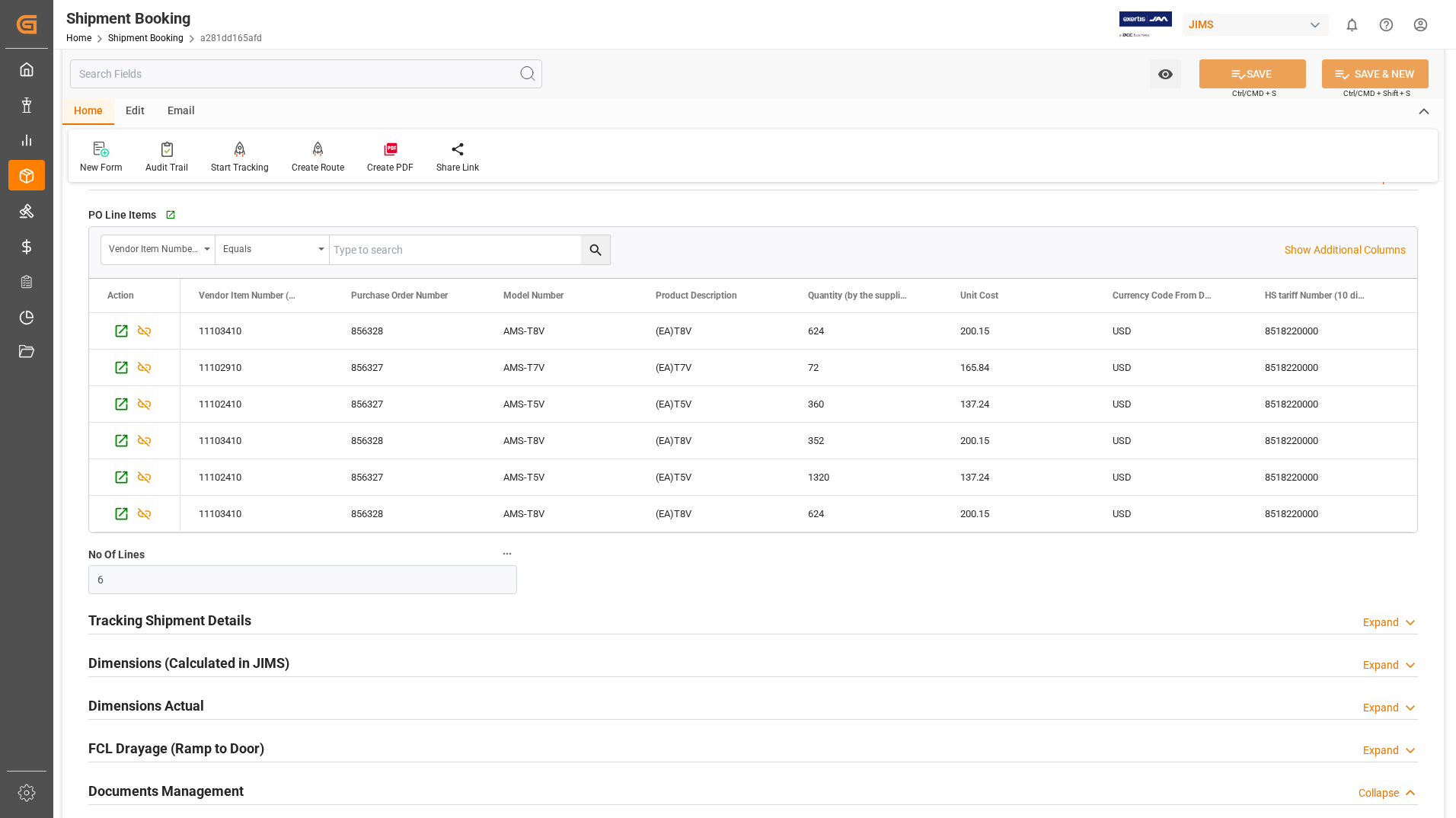
click at [227, 610] on h2 "Tracking Shipment Details" at bounding box center [169, 620] width 163 height 21
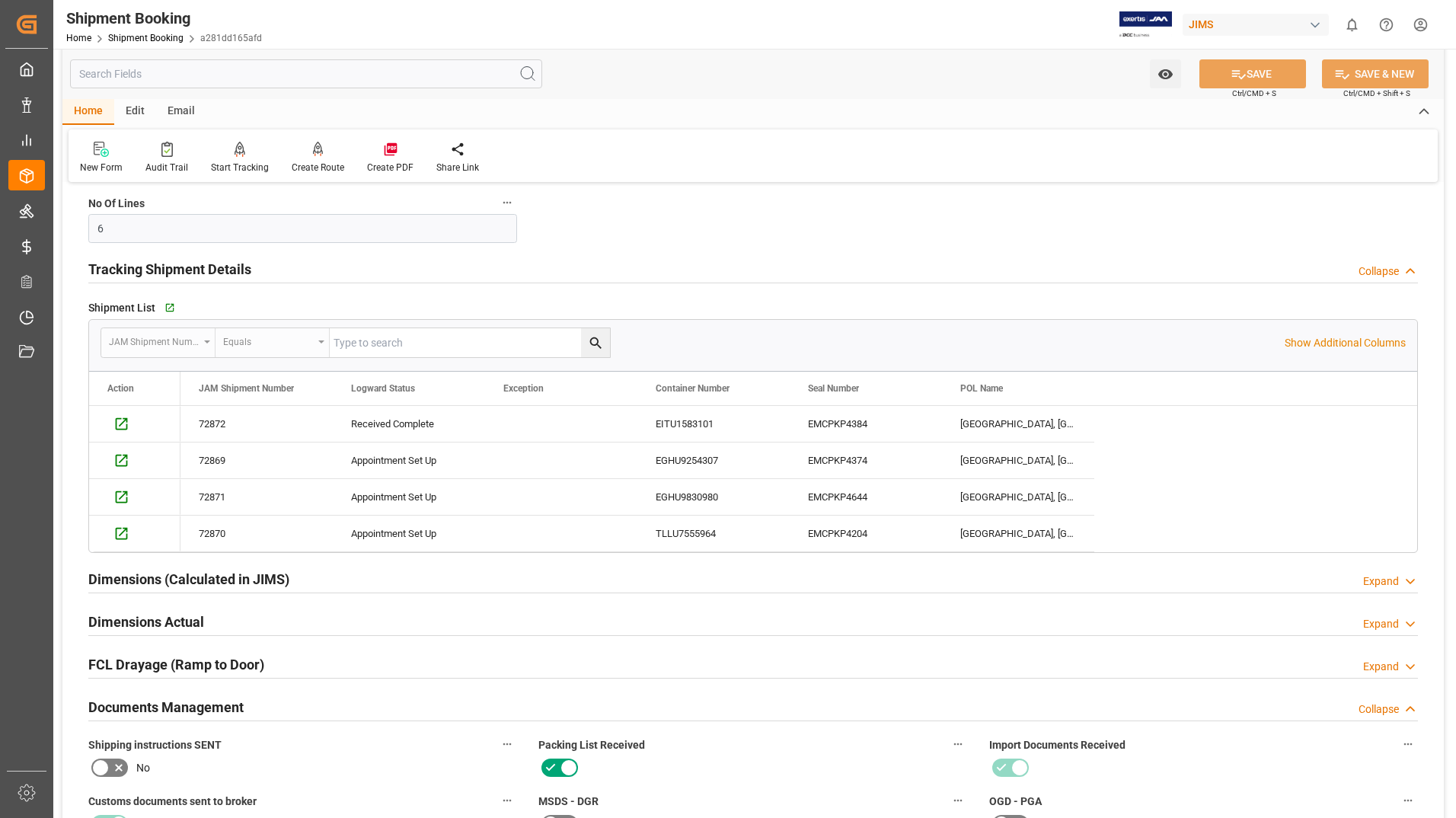
scroll to position [1523, 0]
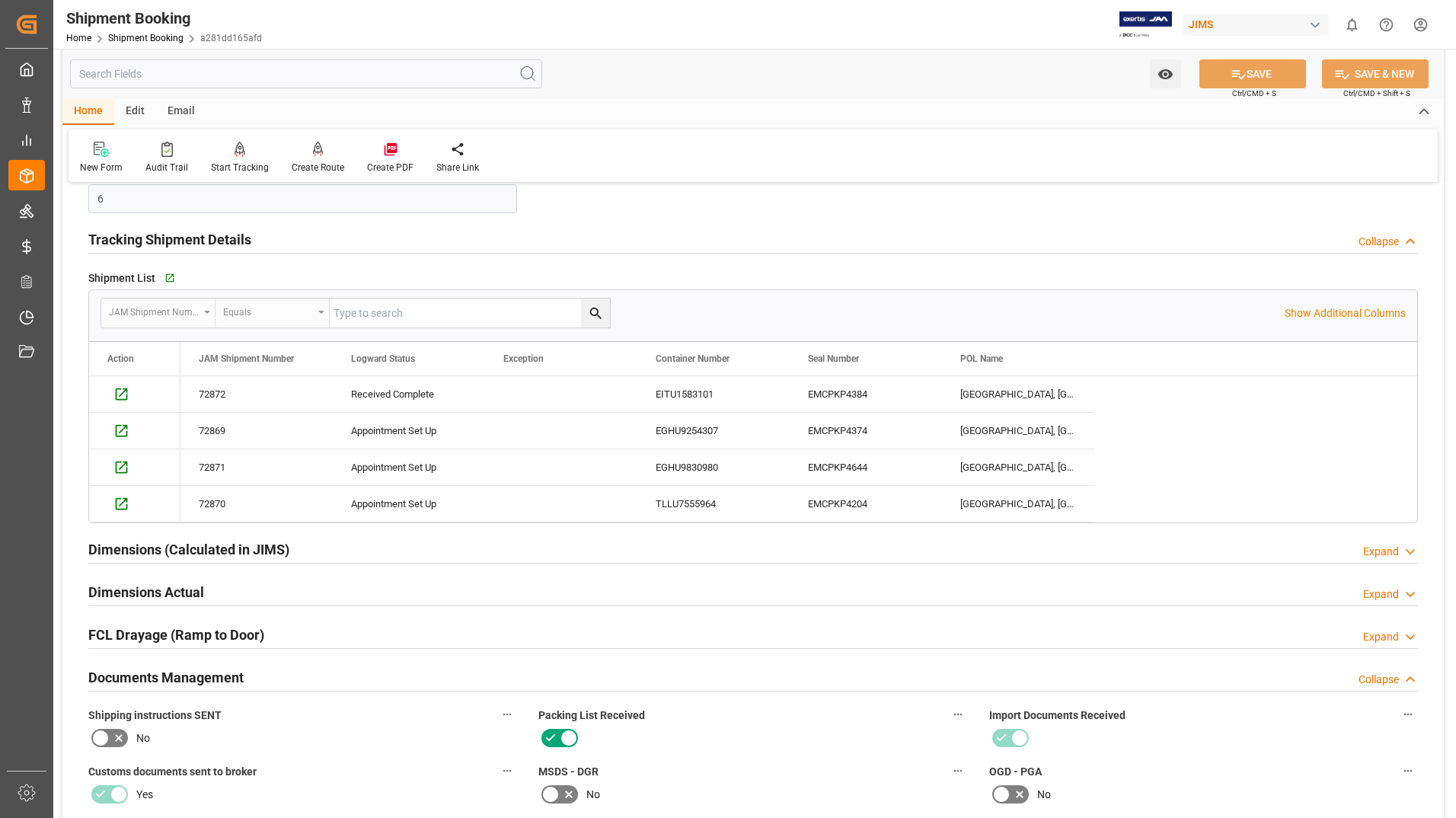
click at [227, 677] on h2 "Documents Management" at bounding box center [165, 677] width 155 height 21
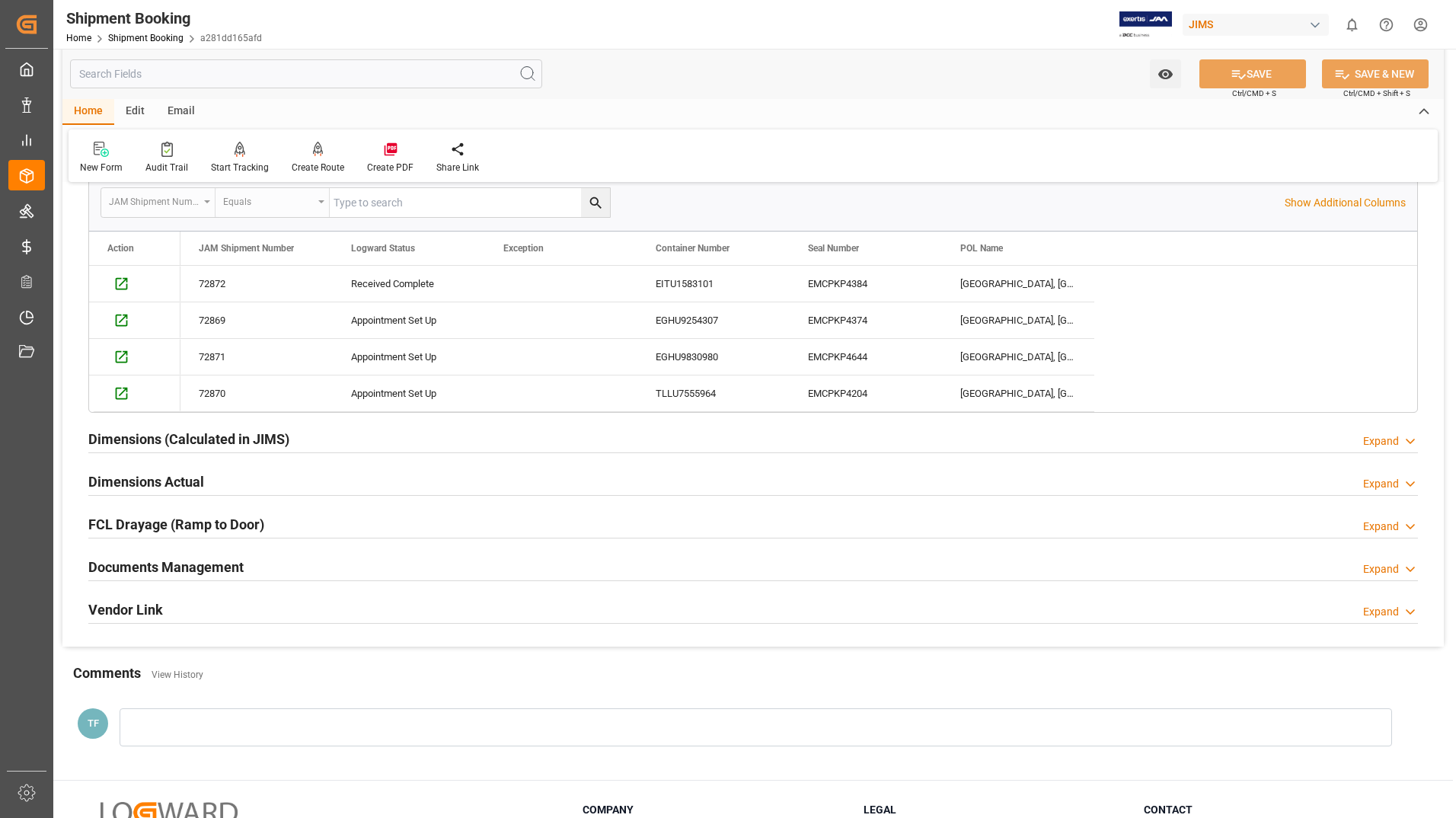
scroll to position [1768, 0]
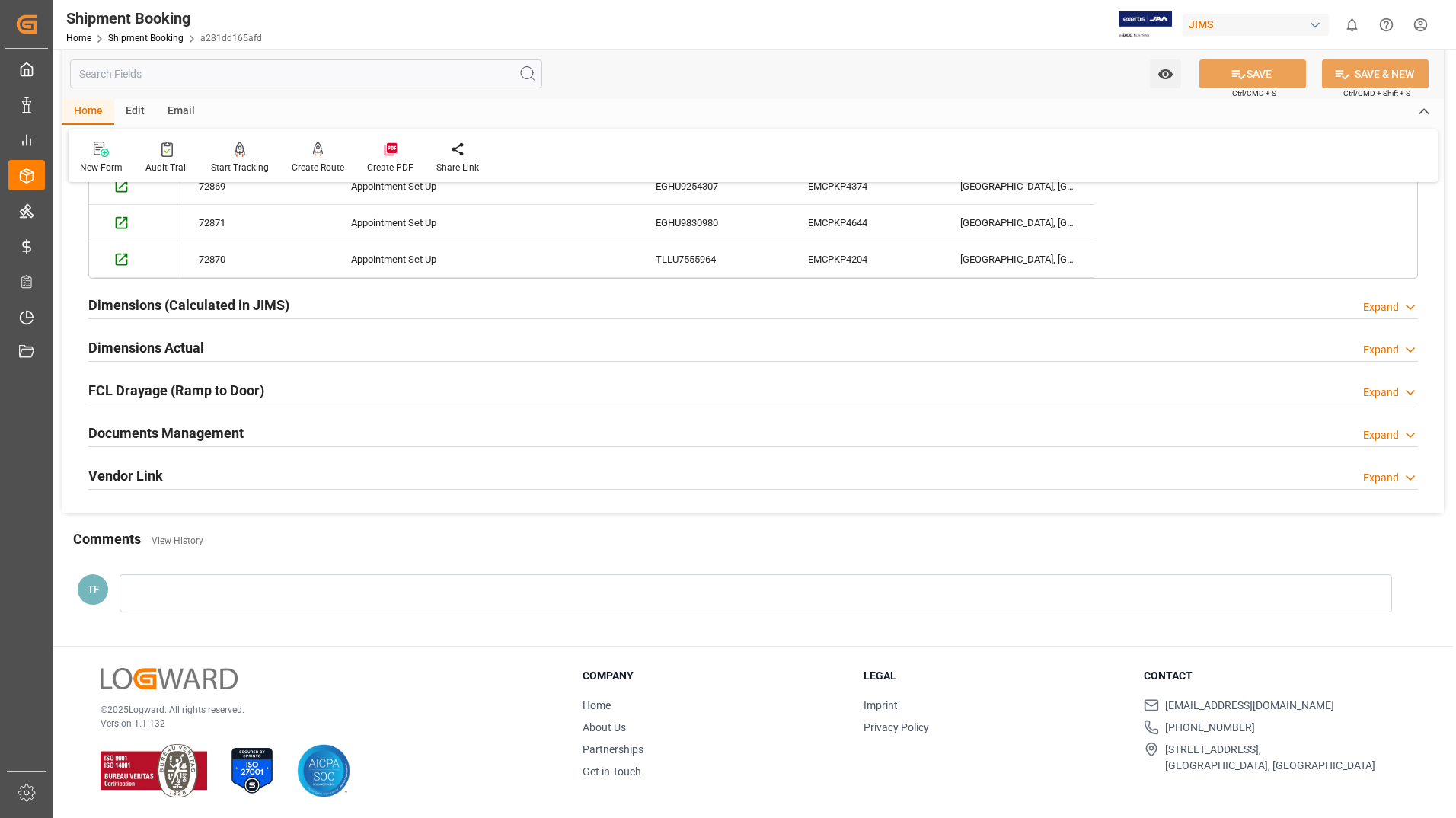
drag, startPoint x: 215, startPoint y: 427, endPoint x: 224, endPoint y: 425, distance: 9.2
click at [215, 426] on h2 "Documents Management" at bounding box center [165, 433] width 155 height 21
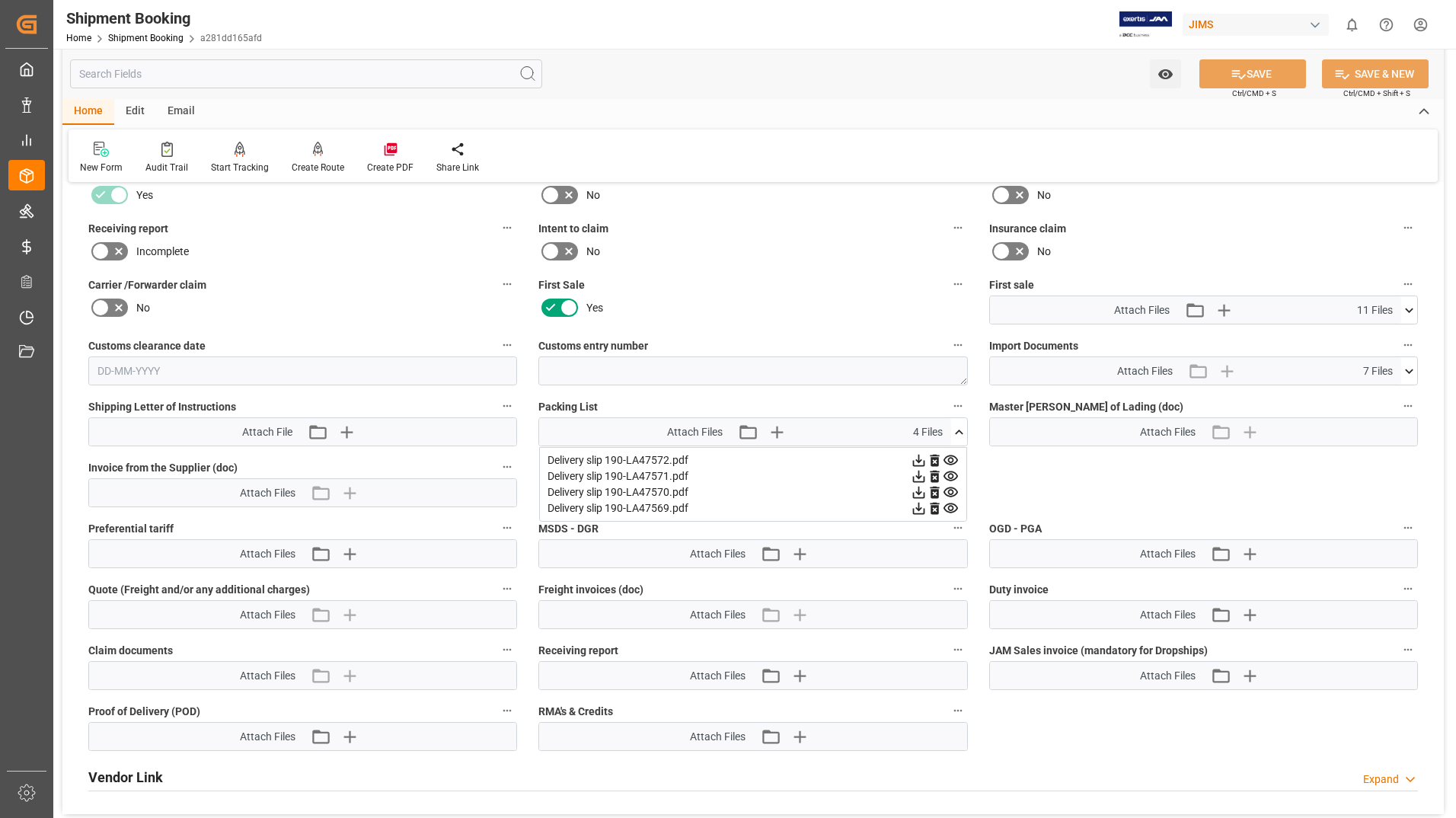
scroll to position [2149, 0]
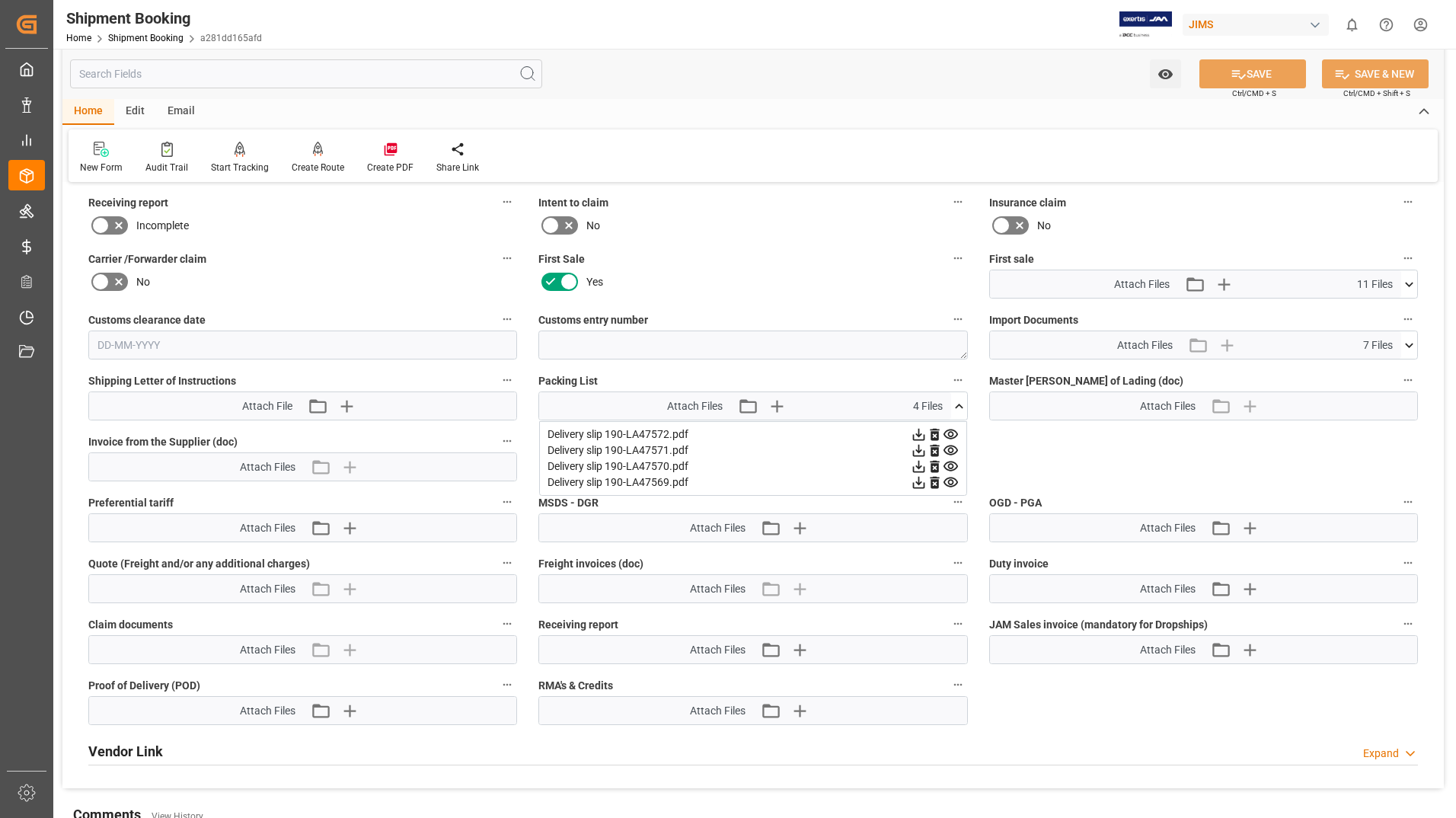
drag, startPoint x: 609, startPoint y: 416, endPoint x: 871, endPoint y: 269, distance: 300.4
click at [871, 269] on div "Yes" at bounding box center [752, 281] width 429 height 25
click at [1410, 345] on icon at bounding box center [1408, 345] width 8 height 5
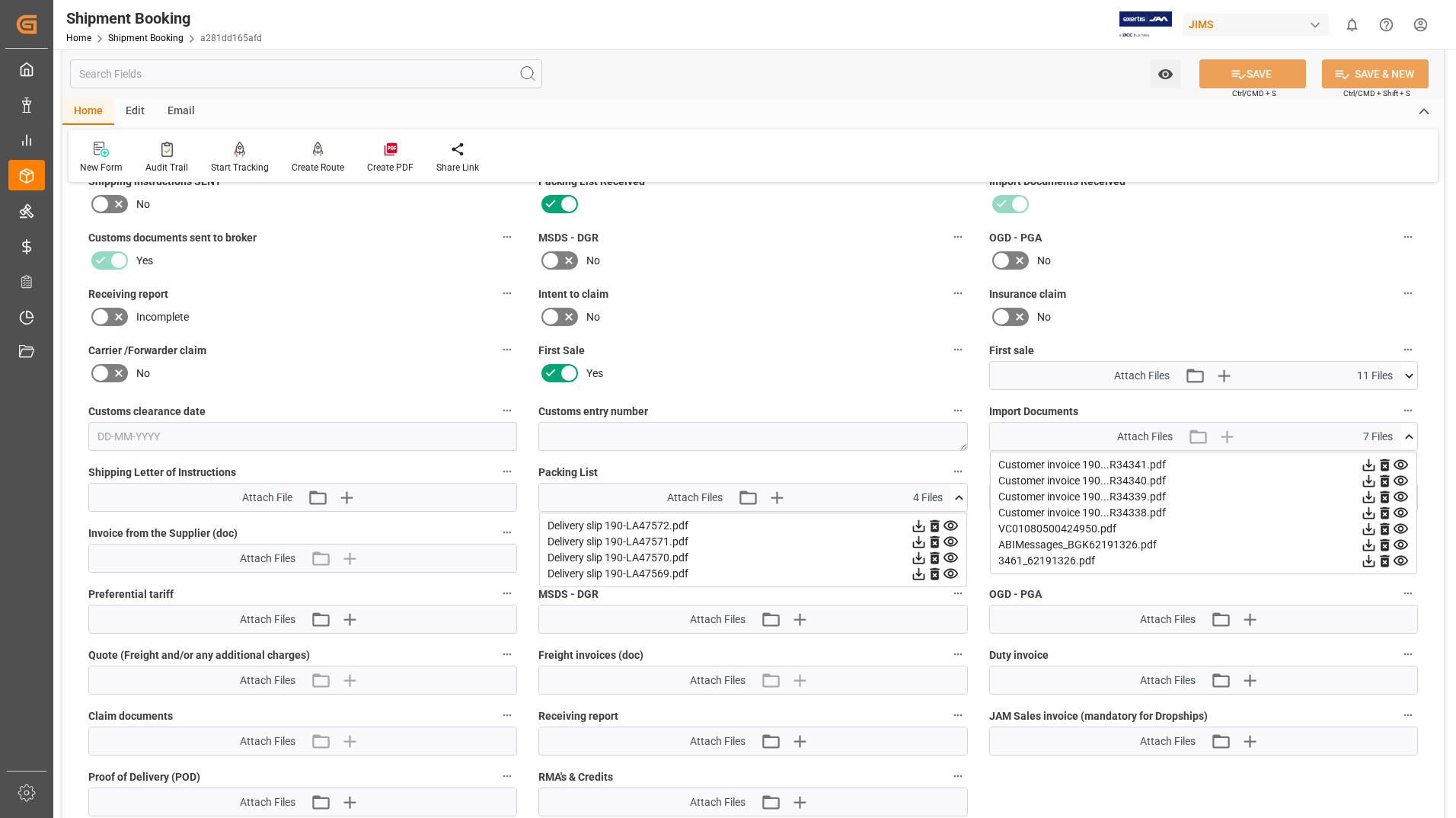
scroll to position [2073, 0]
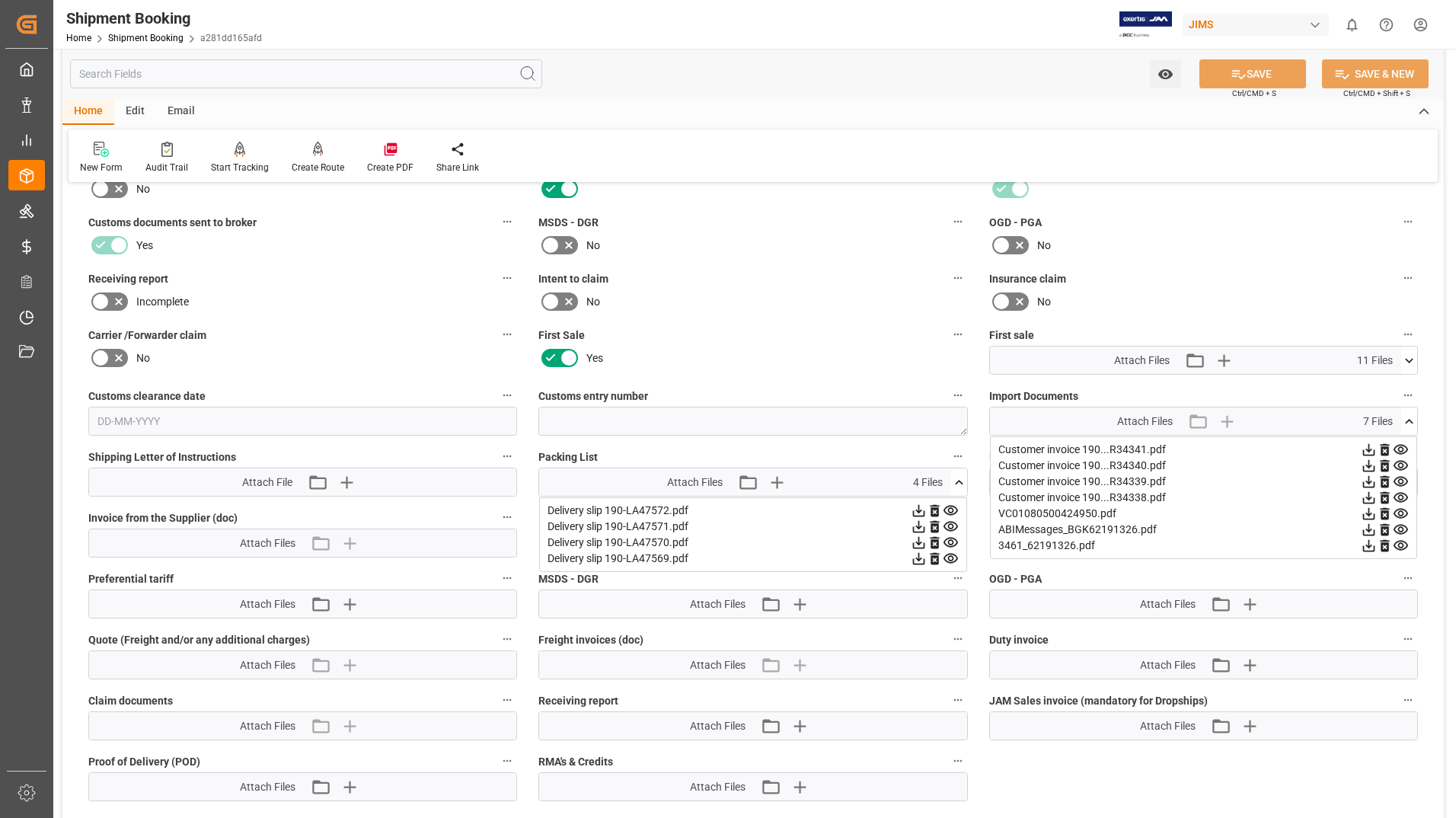
click at [948, 506] on icon at bounding box center [950, 511] width 15 height 10
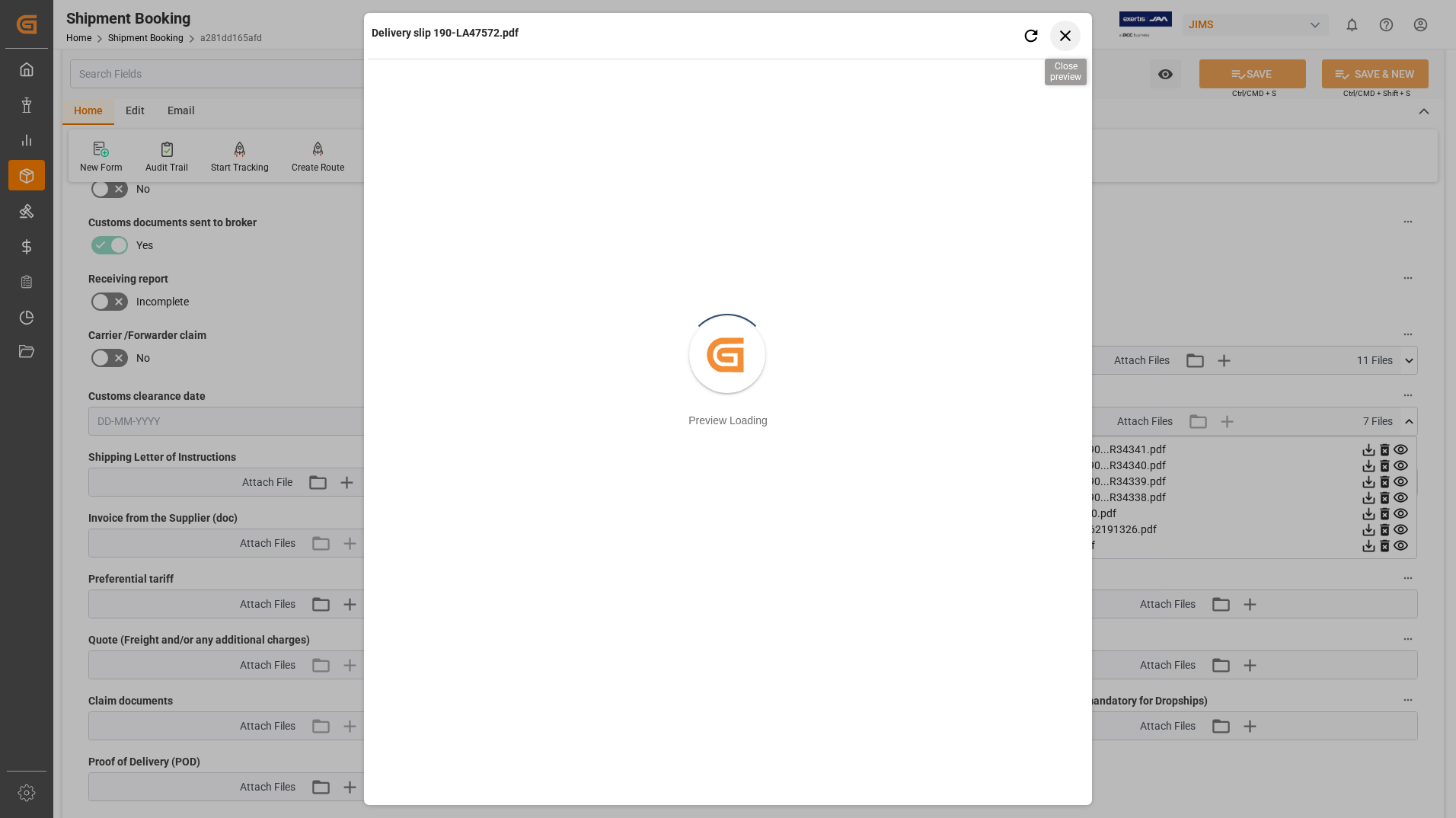
click at [1062, 32] on icon "button" at bounding box center [1065, 36] width 11 height 11
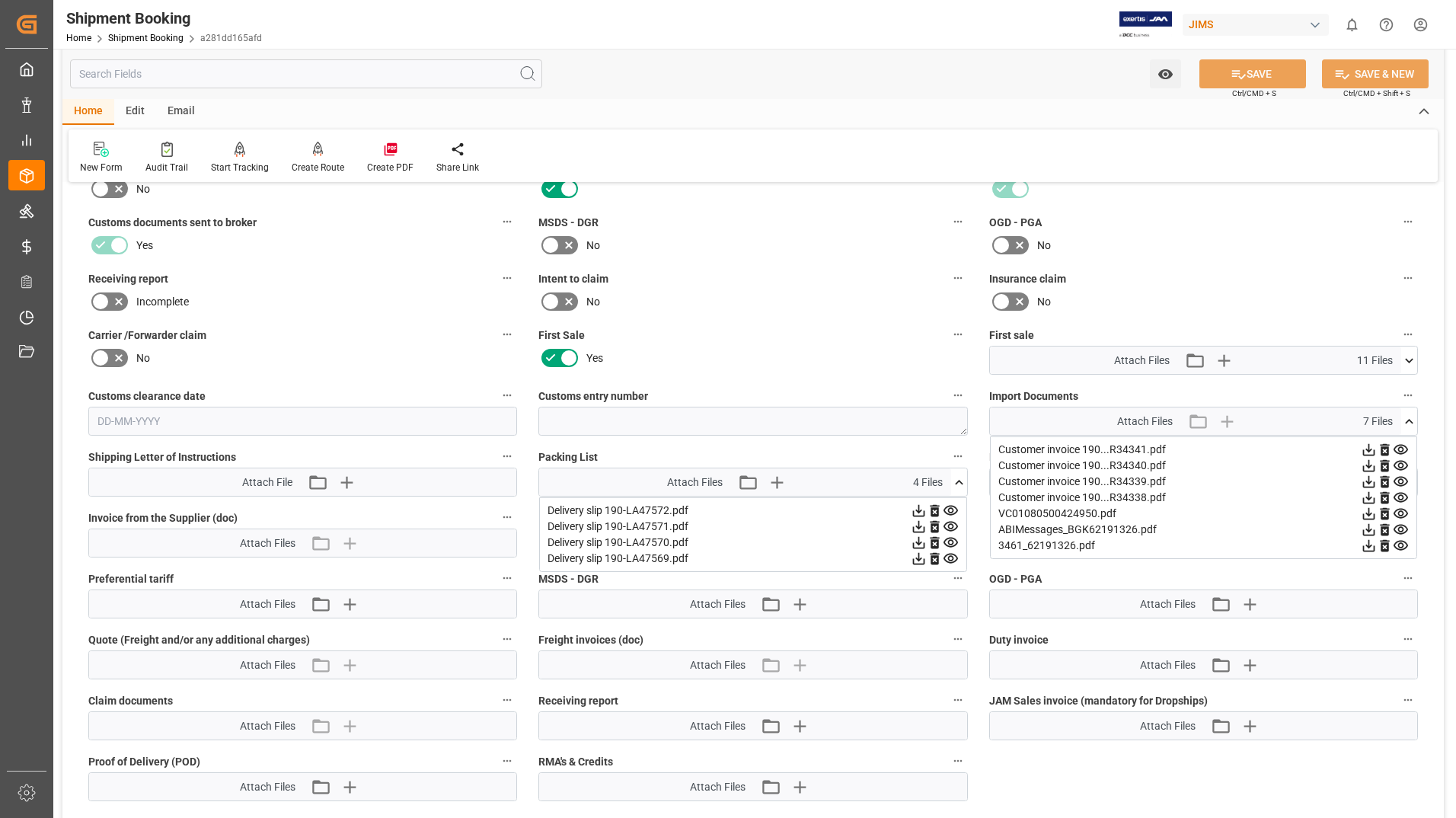
click at [950, 528] on icon at bounding box center [950, 527] width 16 height 16
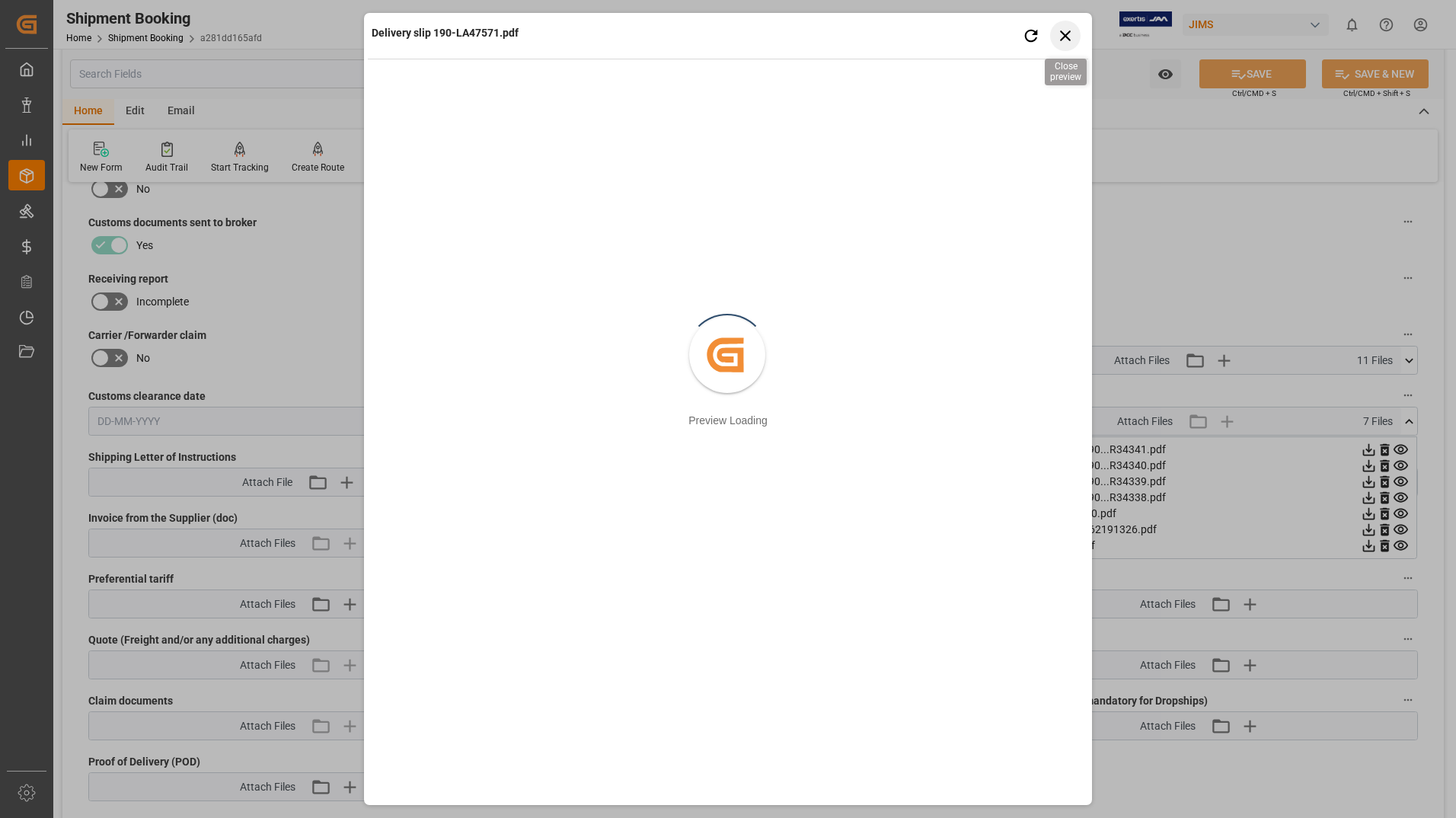
click at [1064, 26] on icon "button" at bounding box center [1065, 35] width 19 height 19
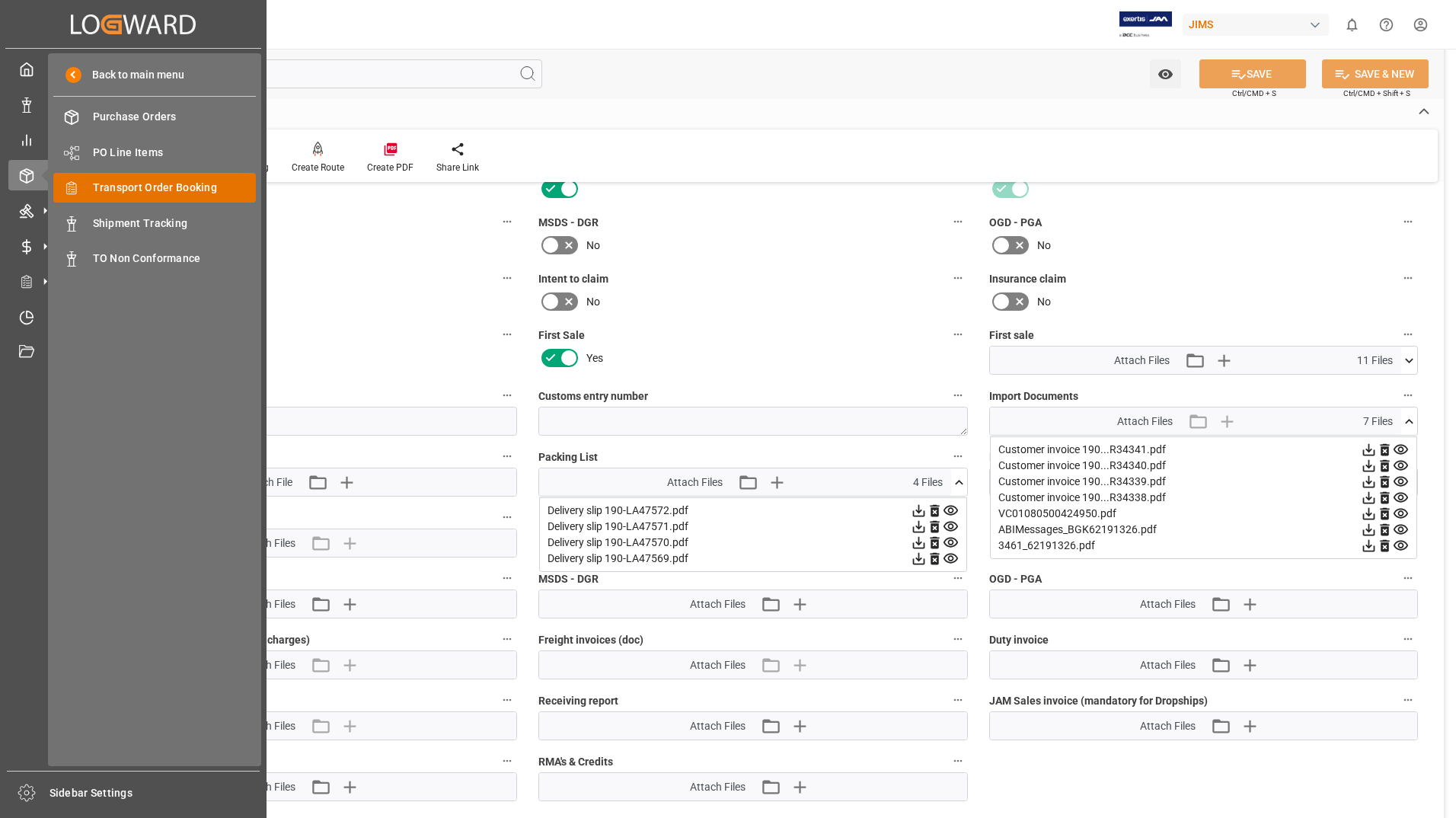
click at [131, 192] on span "Transport Order Booking" at bounding box center [174, 188] width 163 height 16
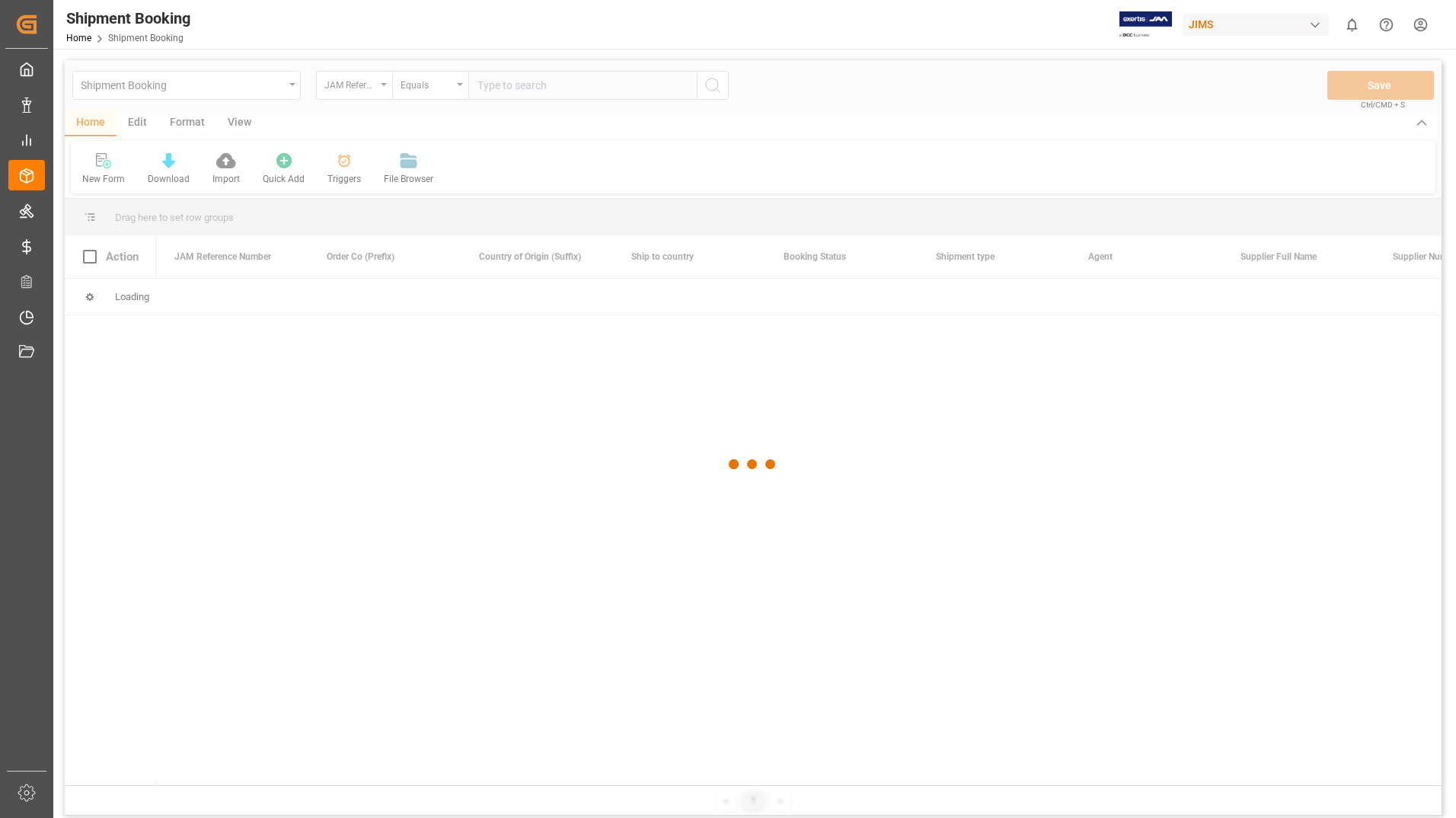
click at [587, 85] on div at bounding box center [752, 464] width 1377 height 809
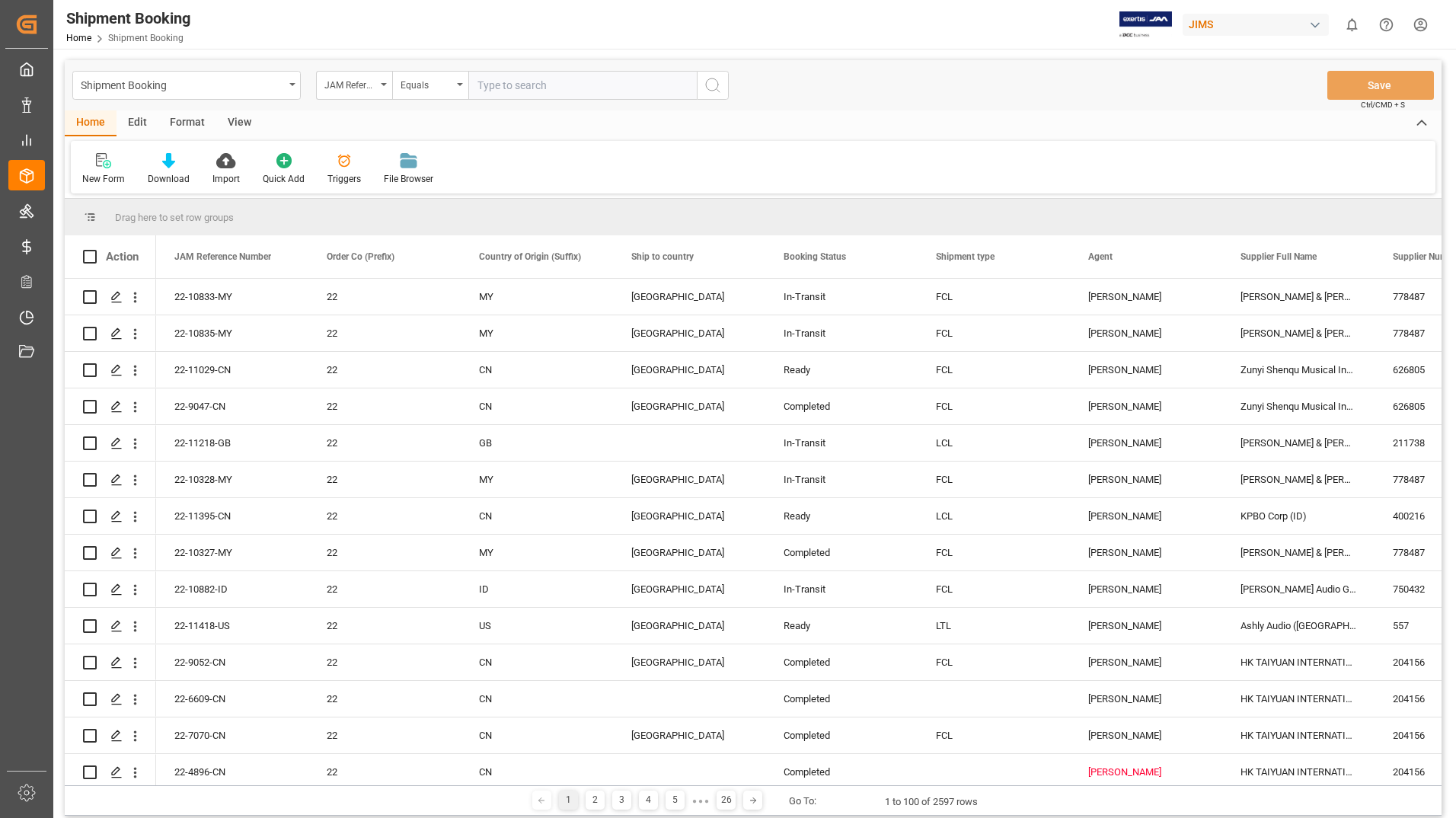
click at [588, 82] on input "text" at bounding box center [582, 85] width 229 height 29
type input "22-10567-KR"
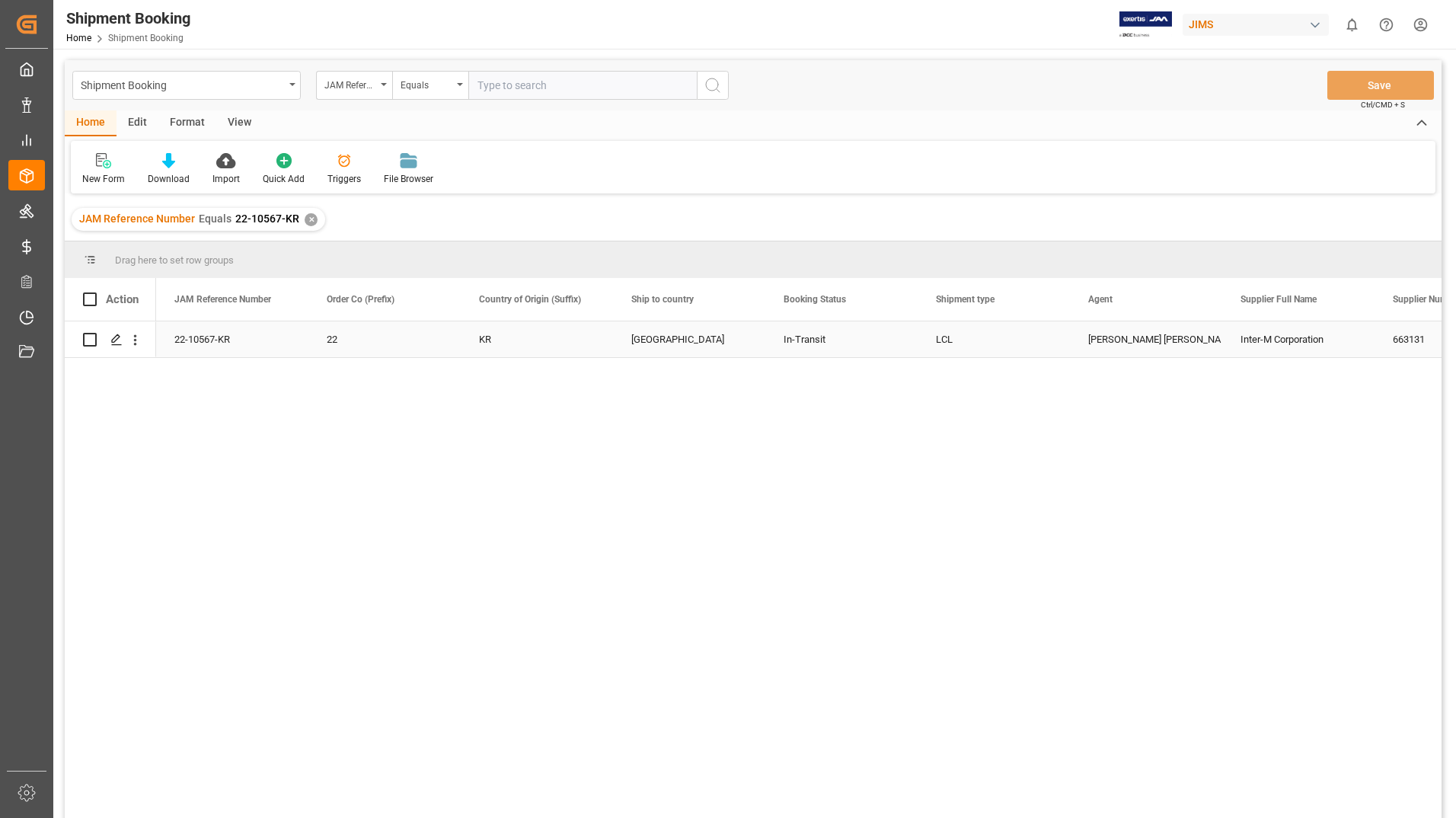
click at [88, 336] on input "Press Space to toggle row selection (unchecked)" at bounding box center [90, 340] width 14 height 14
checkbox input "true"
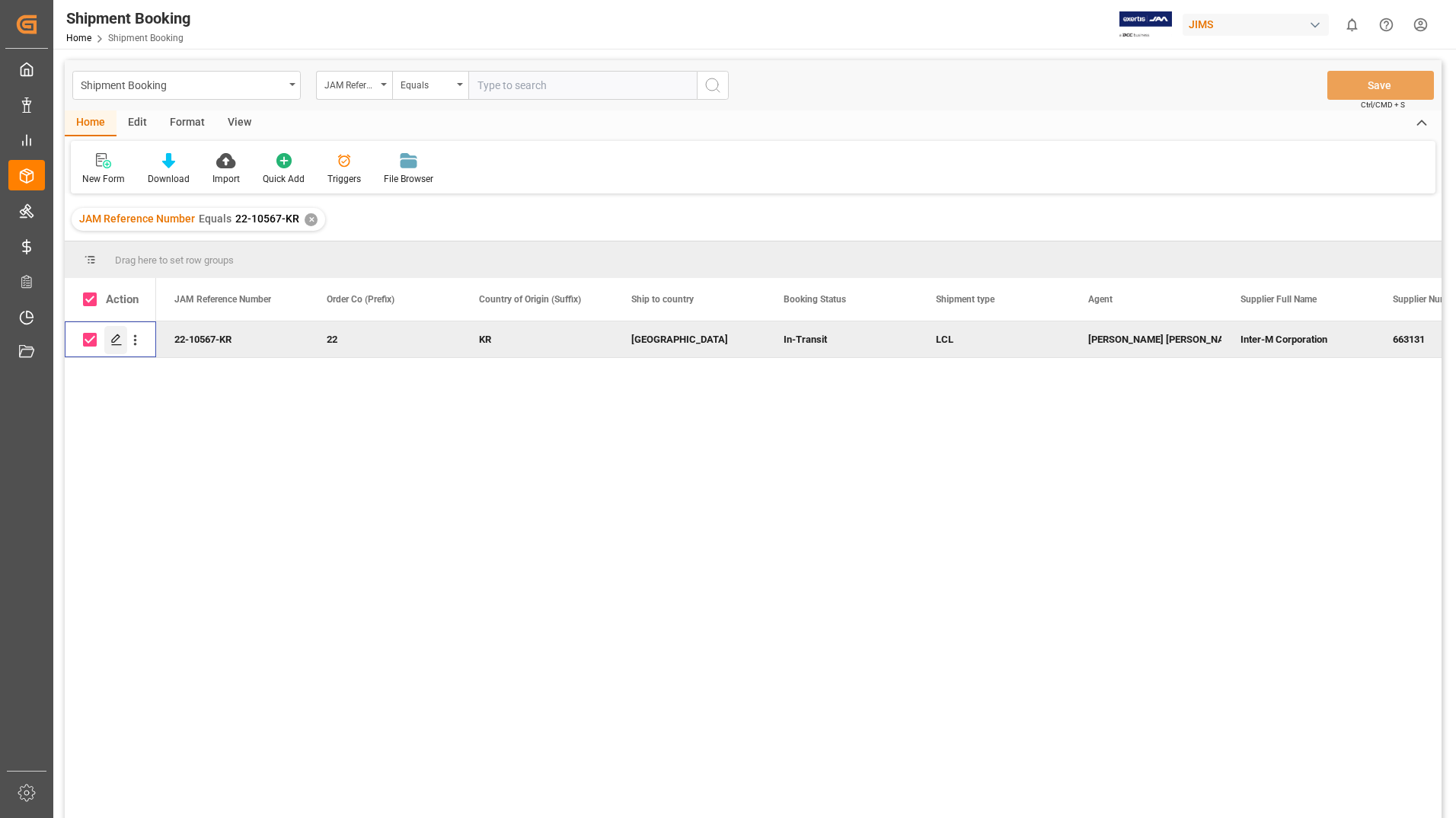
click at [117, 341] on polygon "Press SPACE to deselect this row." at bounding box center [116, 339] width 8 height 8
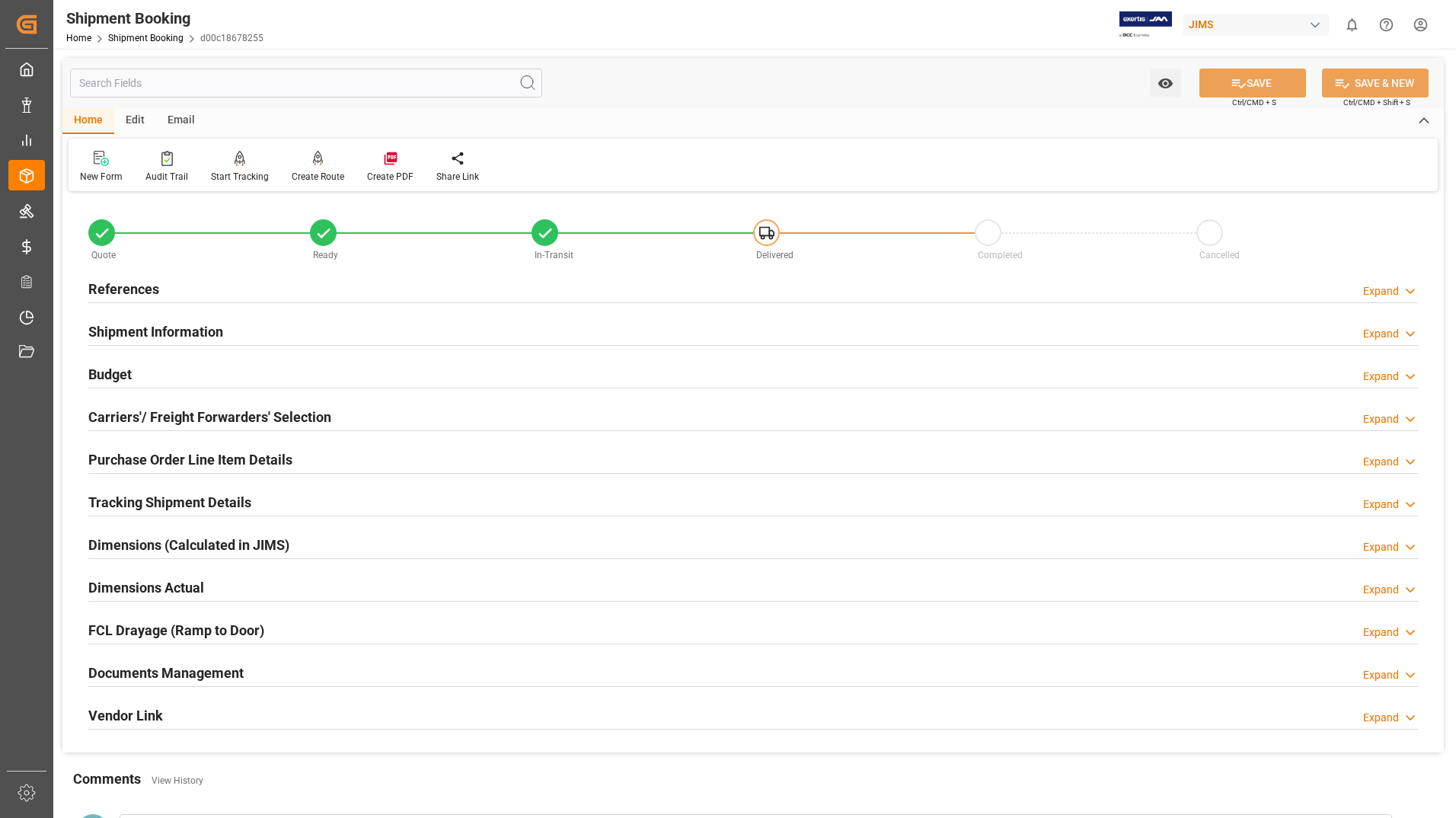
click at [216, 673] on h2 "Documents Management" at bounding box center [165, 672] width 155 height 21
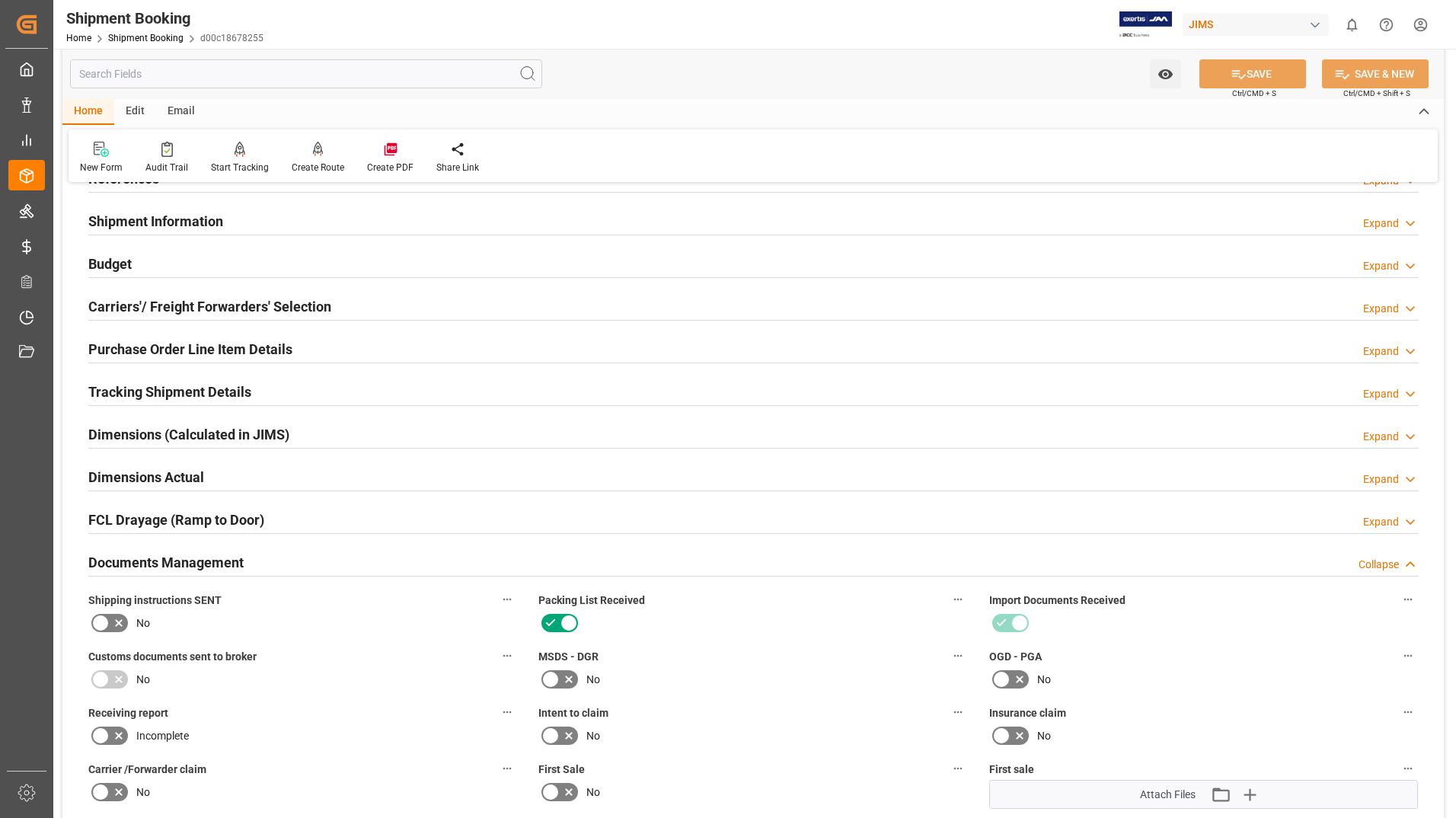
scroll to position [457, 0]
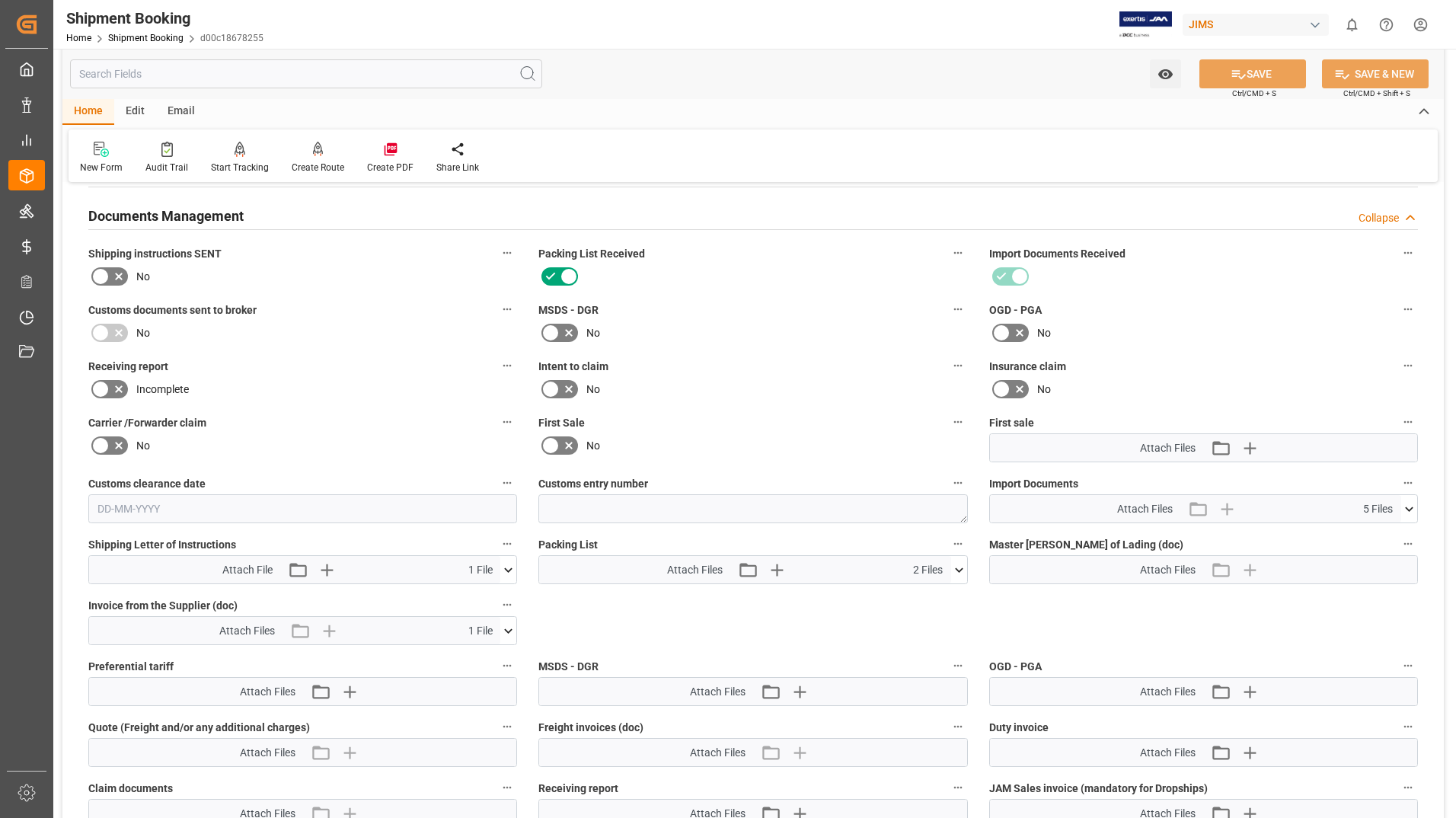
click at [959, 566] on icon at bounding box center [959, 570] width 16 height 16
click at [953, 598] on icon at bounding box center [950, 598] width 15 height 10
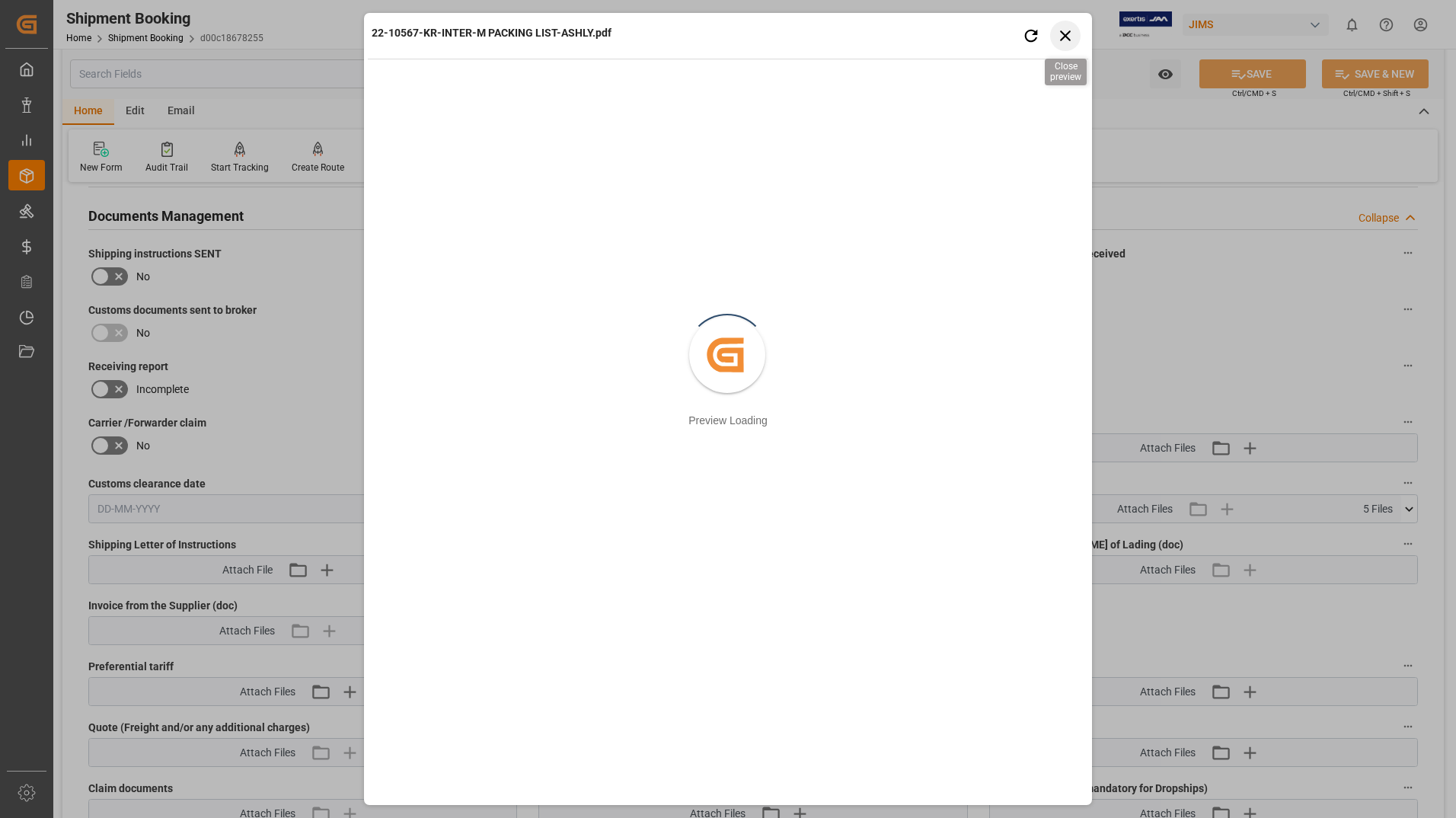
click at [1074, 32] on icon "button" at bounding box center [1065, 35] width 19 height 19
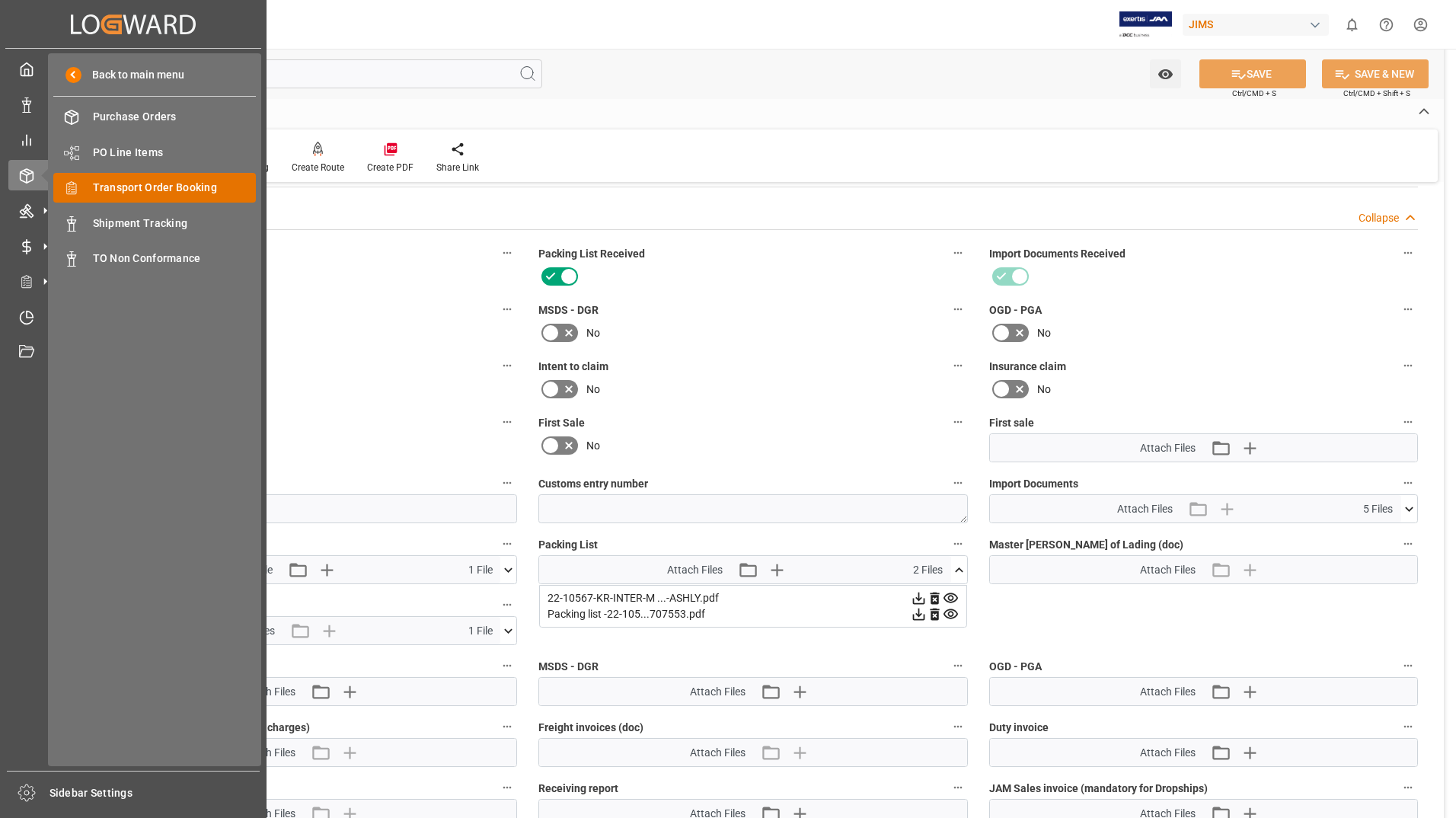
click at [195, 180] on span "Transport Order Booking" at bounding box center [174, 188] width 163 height 16
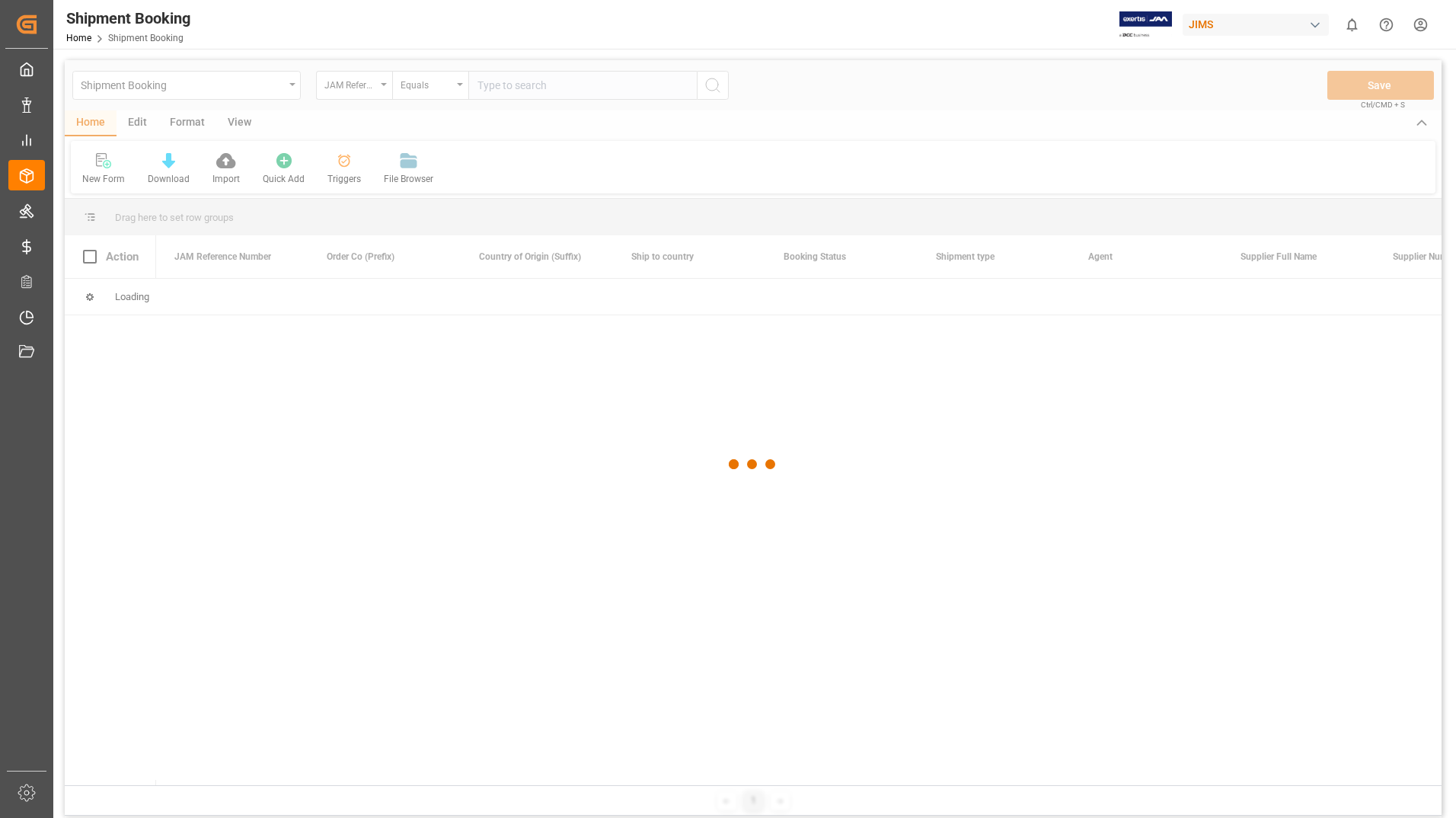
click at [533, 83] on div at bounding box center [752, 464] width 1377 height 809
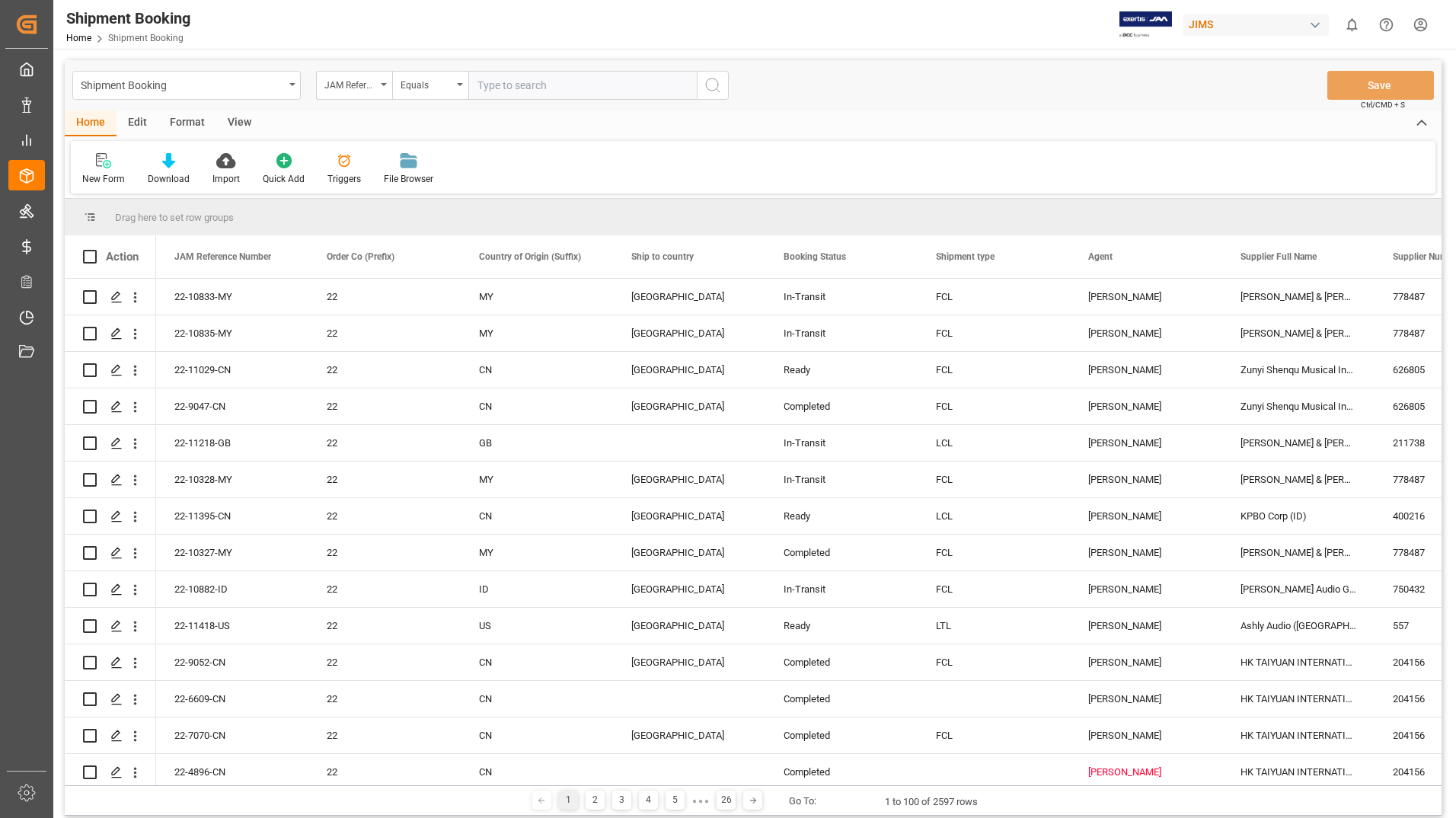
click at [533, 84] on input "text" at bounding box center [582, 85] width 229 height 29
type input "22-10626-KR"
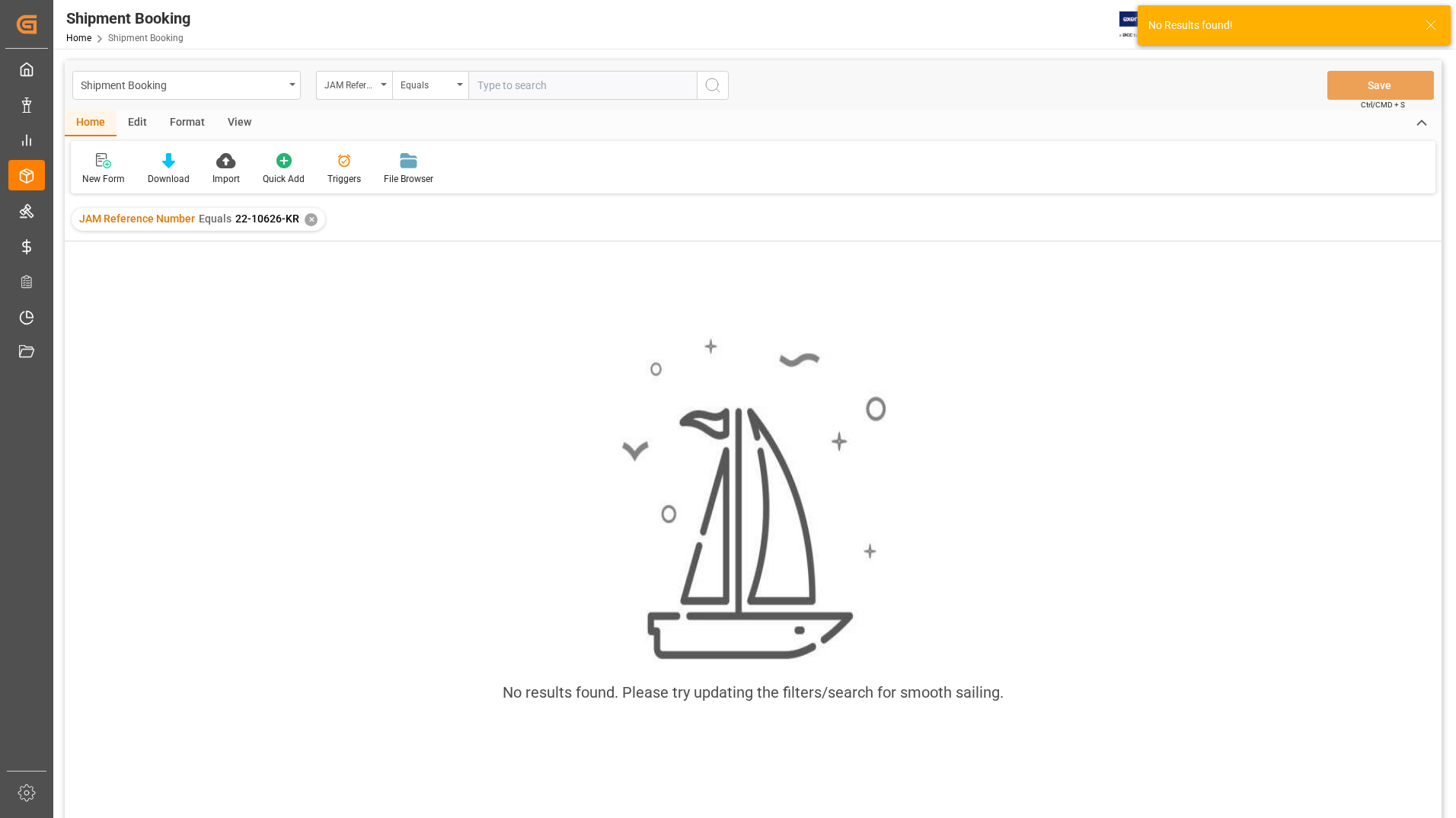
click at [308, 217] on div "✕" at bounding box center [311, 219] width 13 height 13
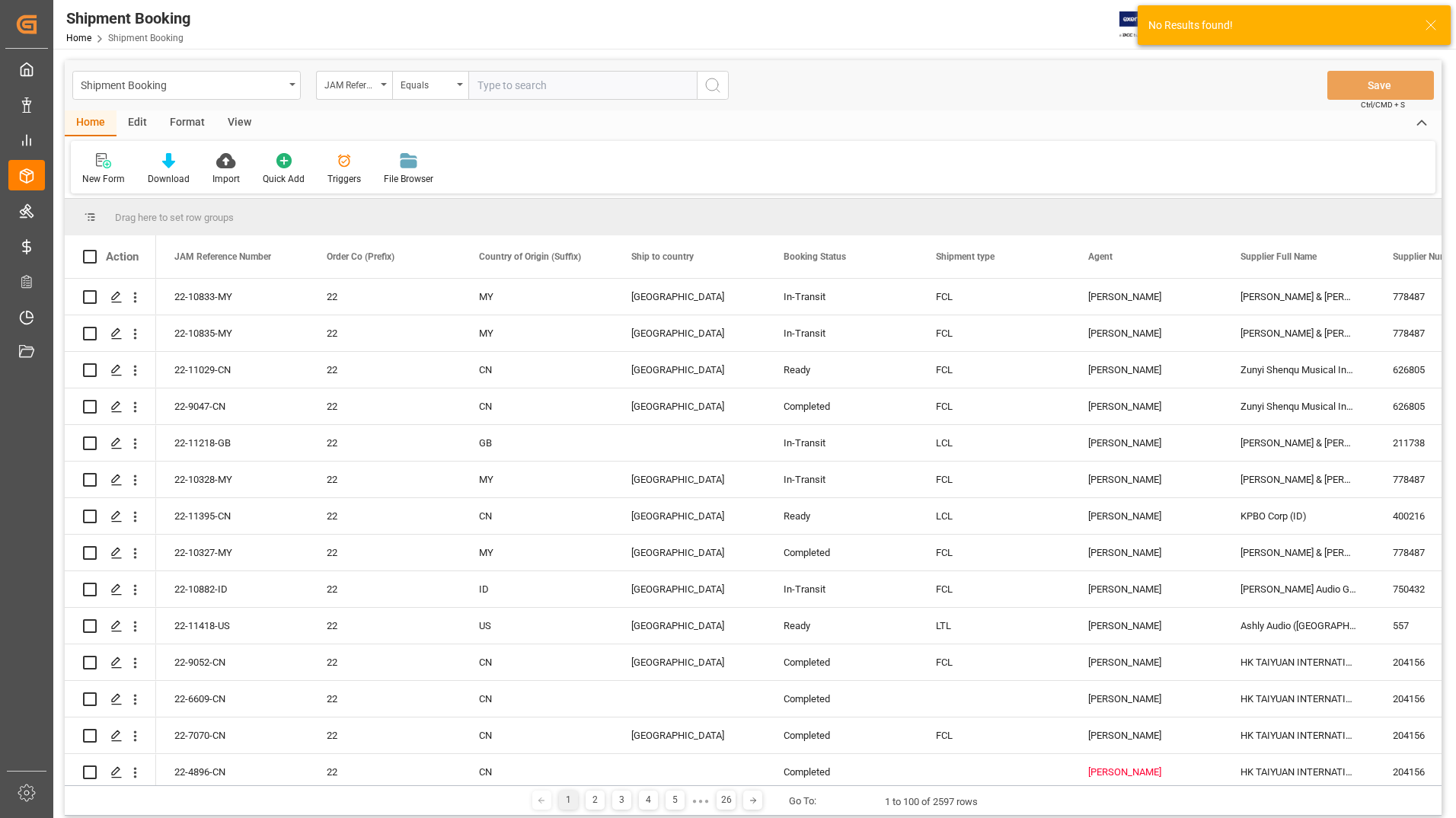
click at [523, 83] on input "text" at bounding box center [582, 85] width 229 height 29
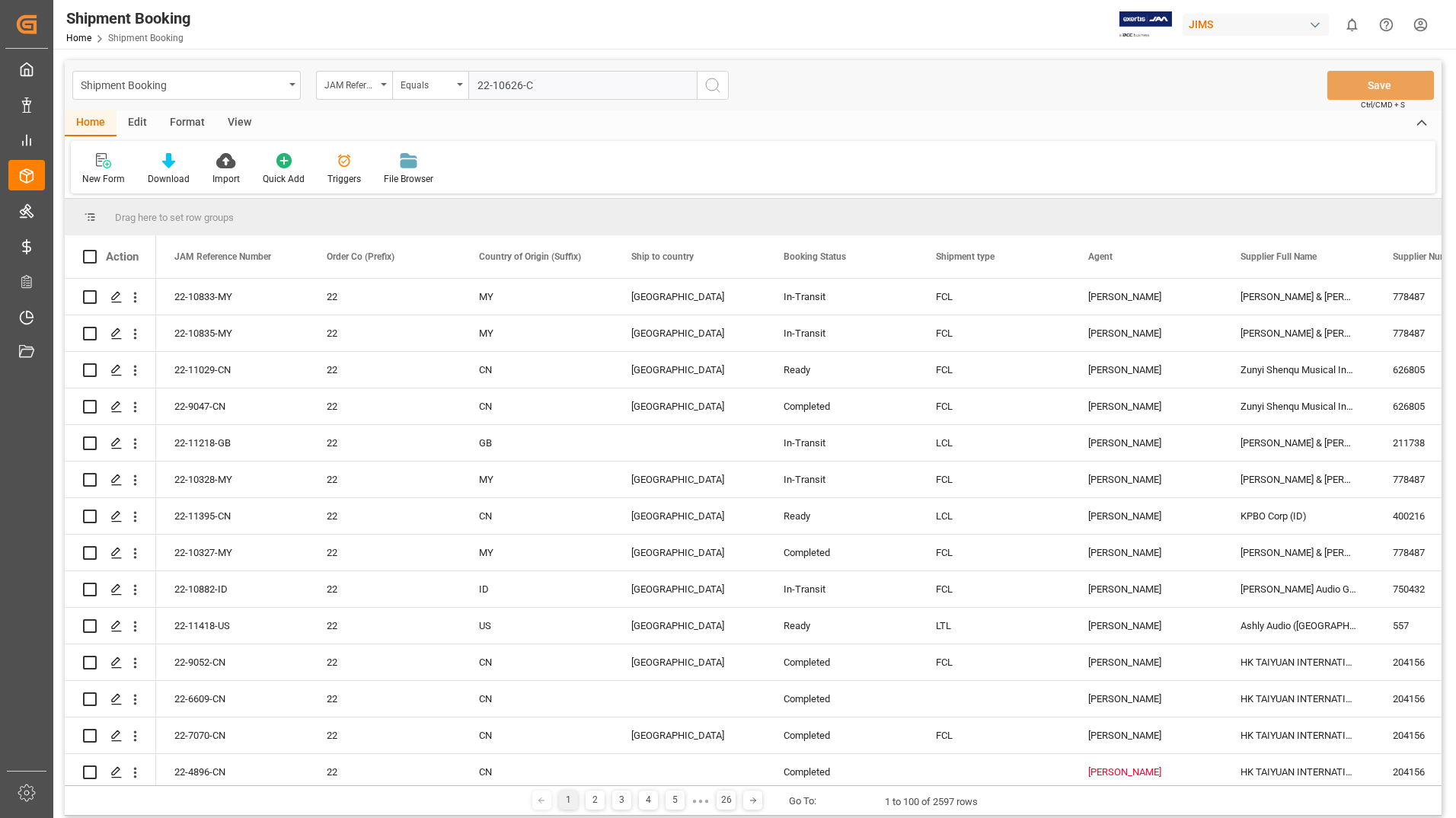
type input "22-10626-CN"
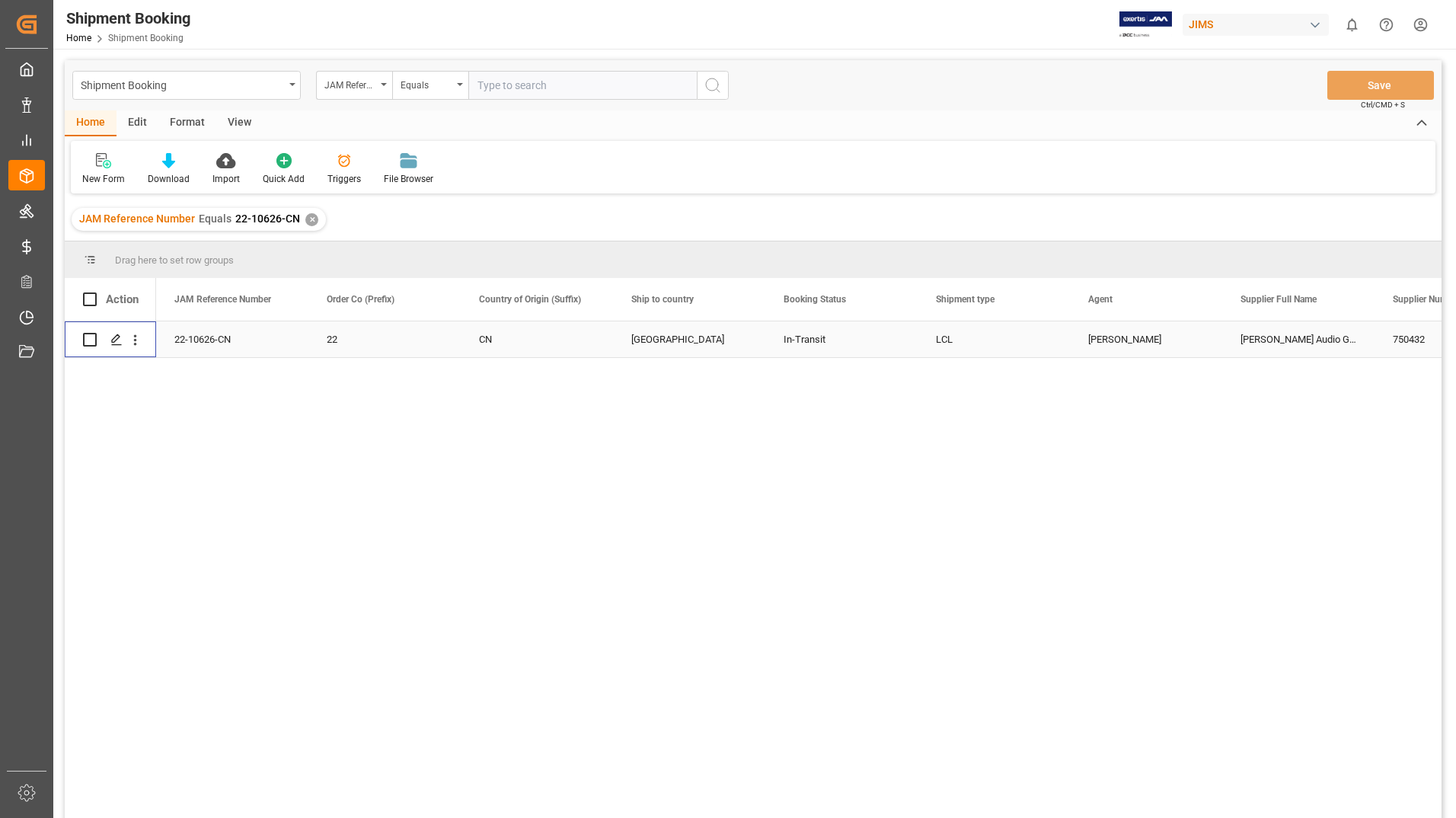
click at [85, 338] on input "Press Space to toggle row selection (unchecked)" at bounding box center [90, 340] width 14 height 14
checkbox input "true"
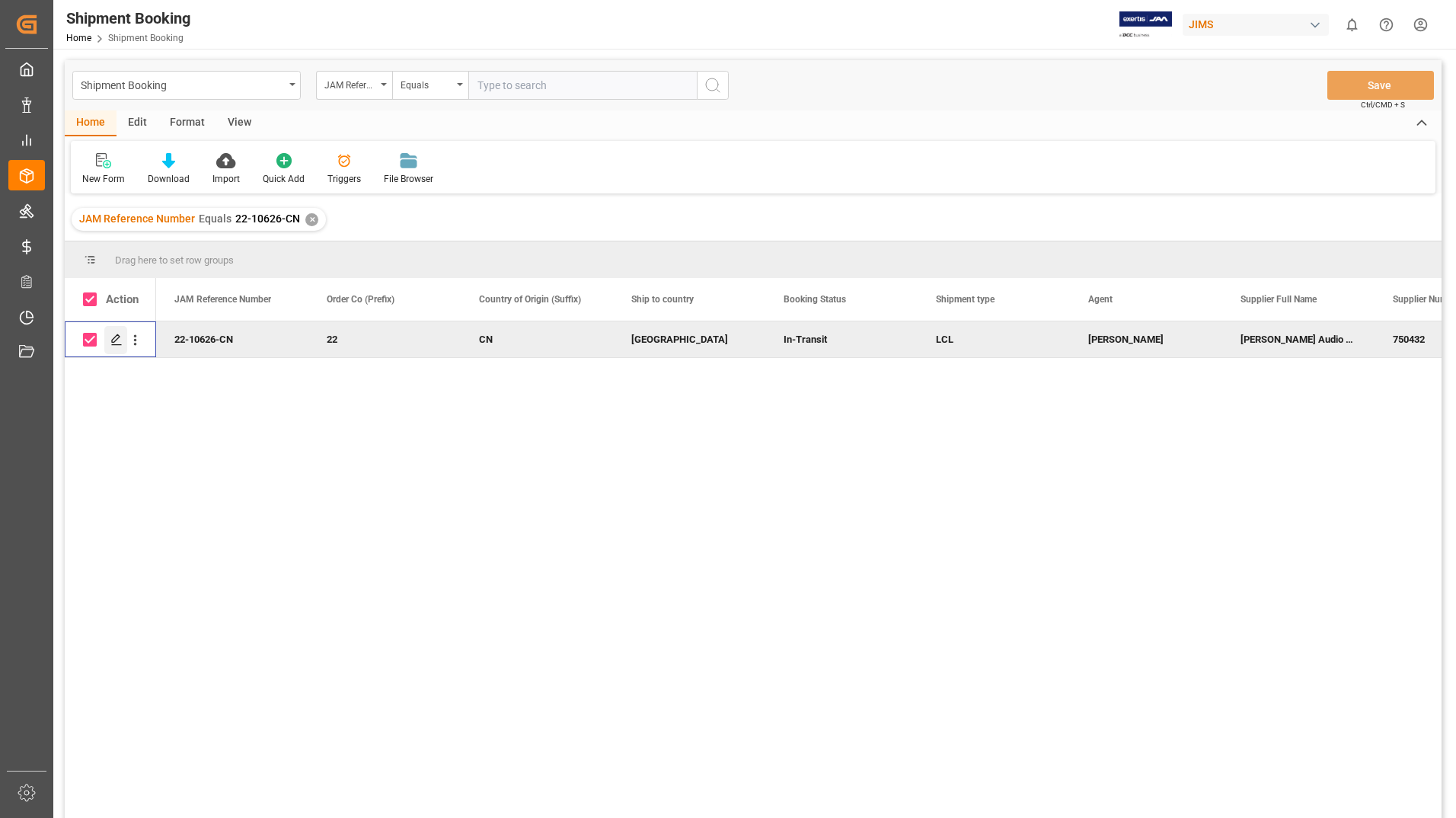
click at [119, 335] on icon "Press SPACE to deselect this row." at bounding box center [117, 340] width 12 height 12
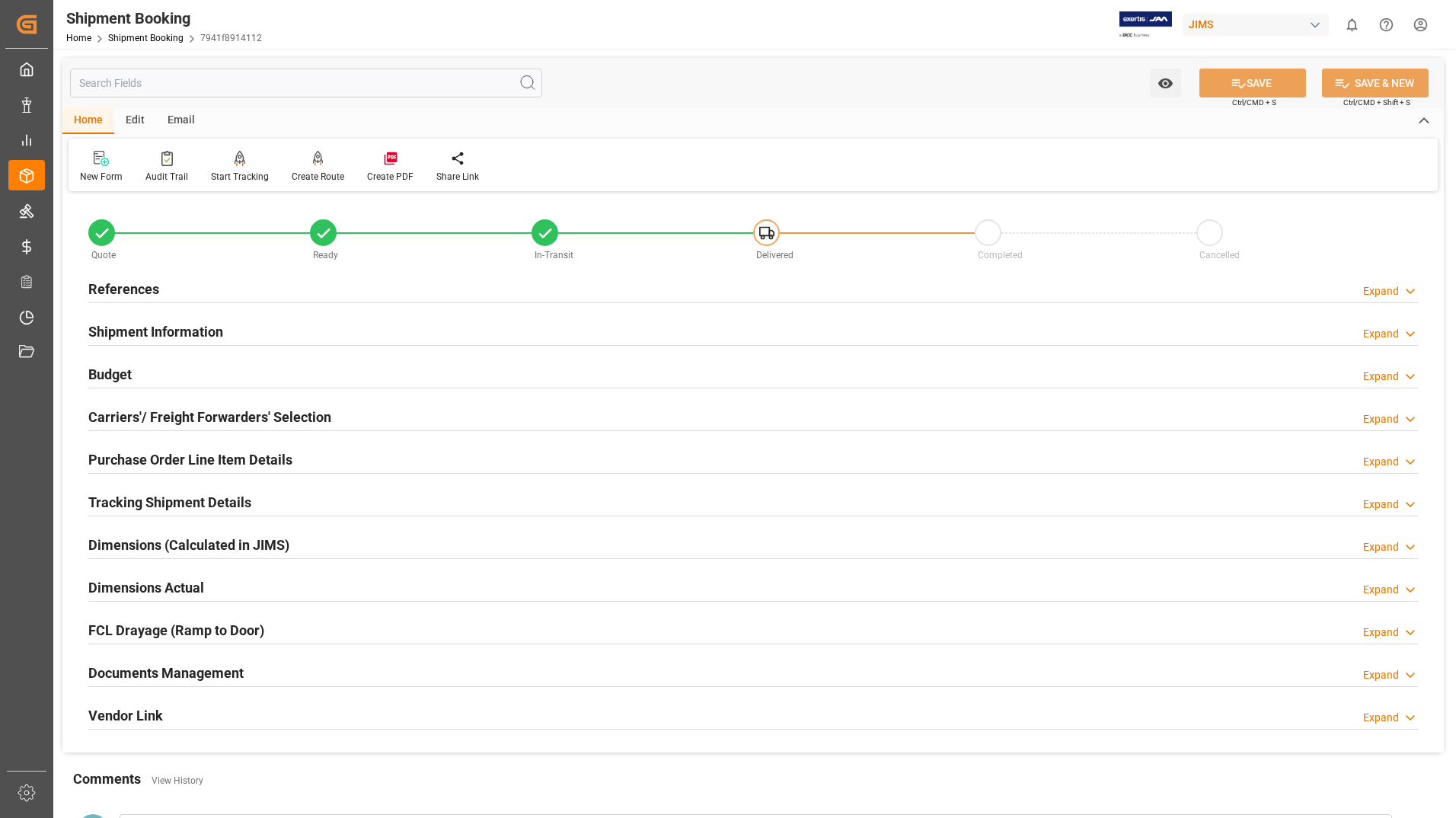
click at [152, 665] on h2 "Documents Management" at bounding box center [165, 672] width 155 height 21
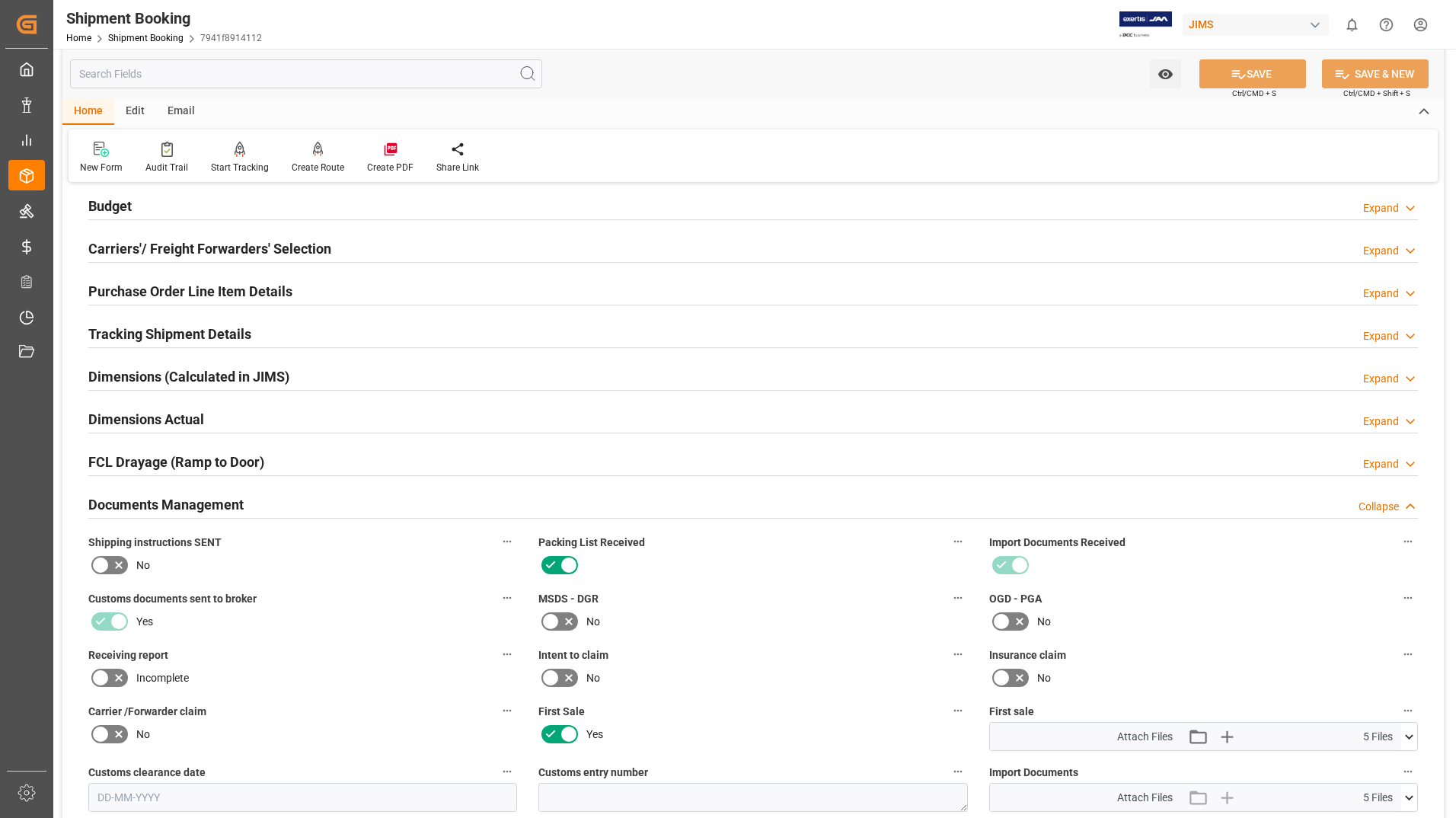
scroll to position [533, 0]
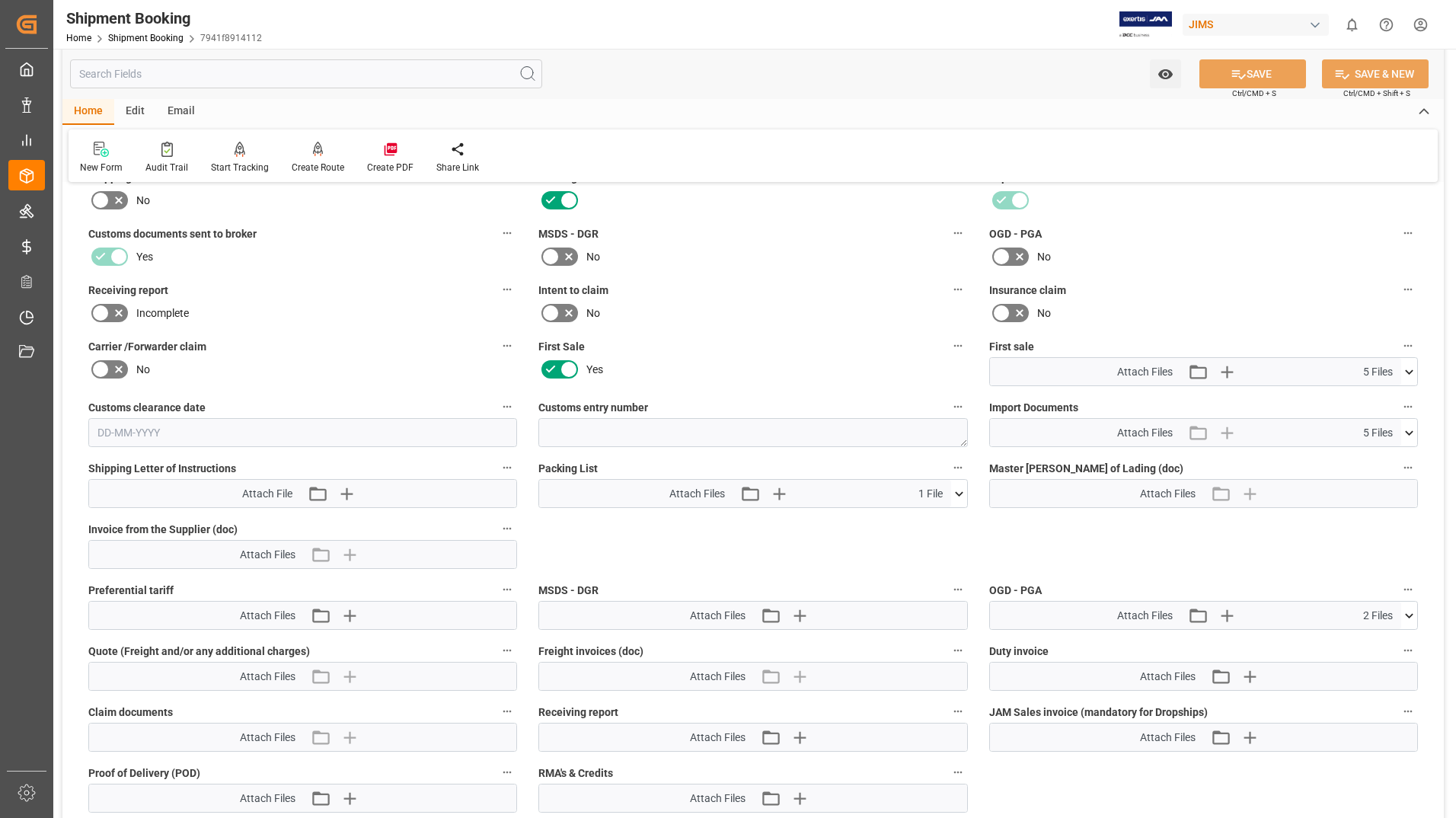
click at [961, 492] on icon at bounding box center [959, 493] width 8 height 5
click at [945, 519] on icon at bounding box center [950, 522] width 15 height 10
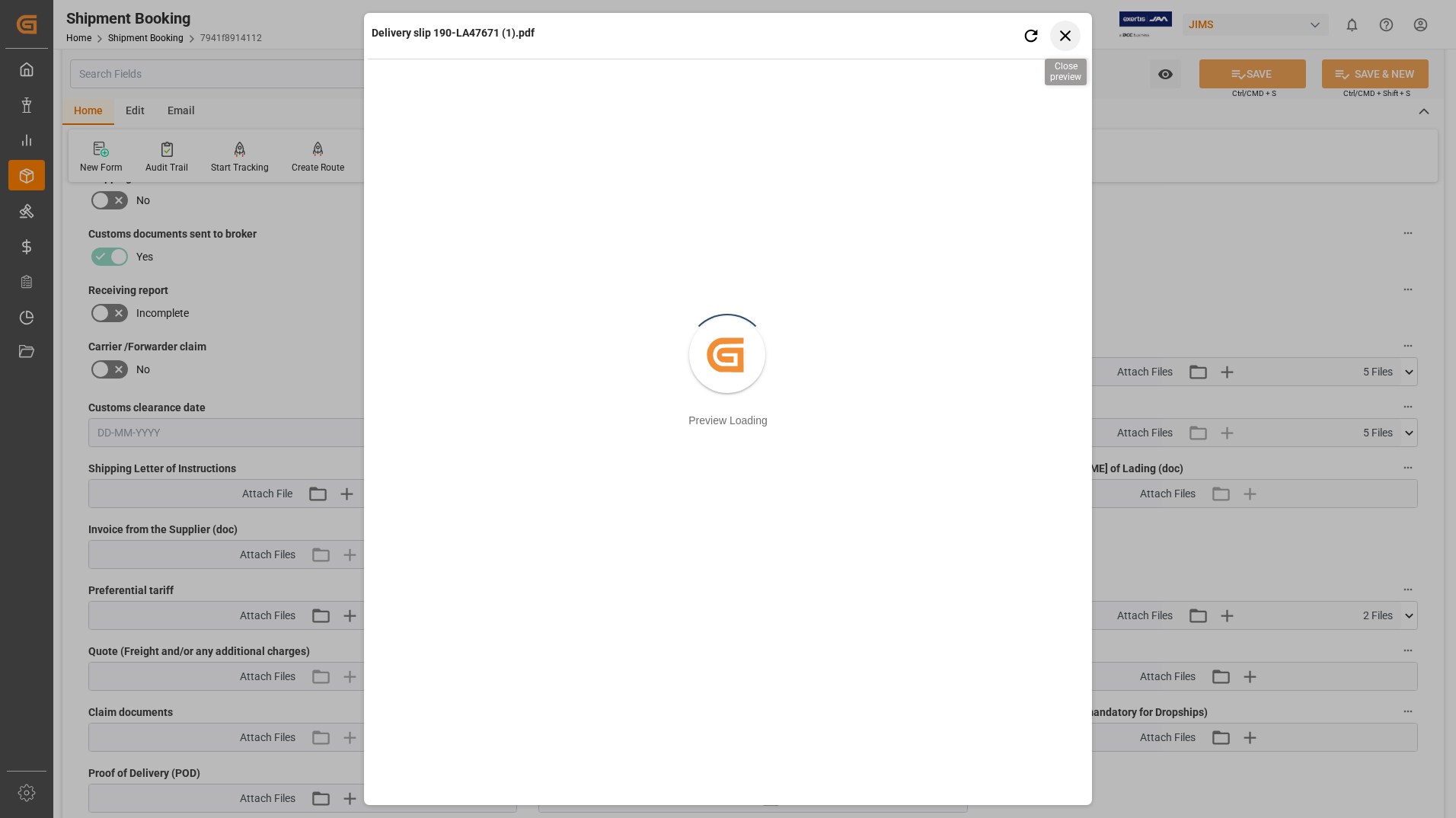
click at [1066, 29] on icon "button" at bounding box center [1065, 35] width 19 height 19
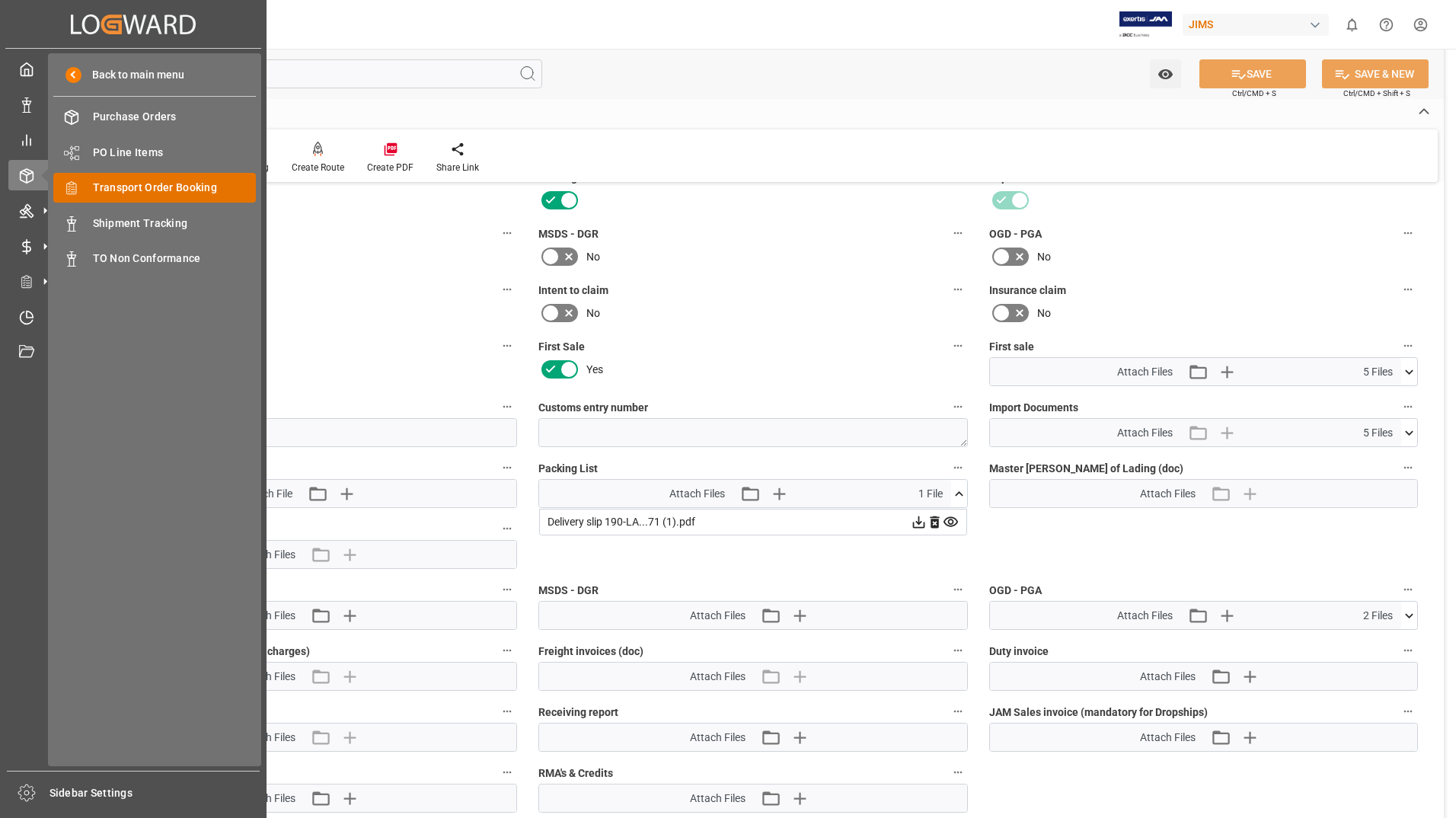
click at [170, 183] on span "Transport Order Booking" at bounding box center [174, 188] width 163 height 16
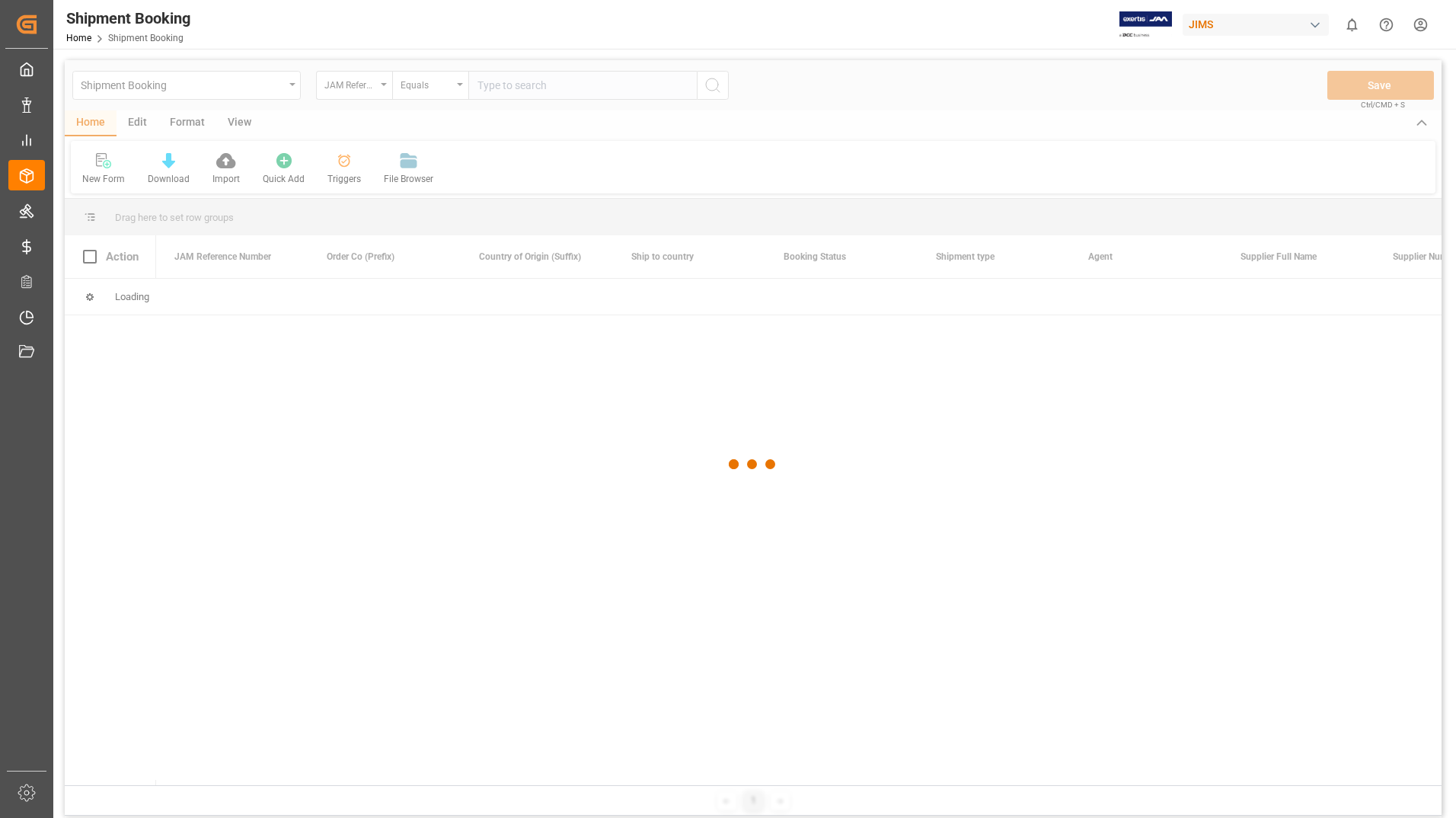
click at [506, 85] on div at bounding box center [752, 464] width 1377 height 809
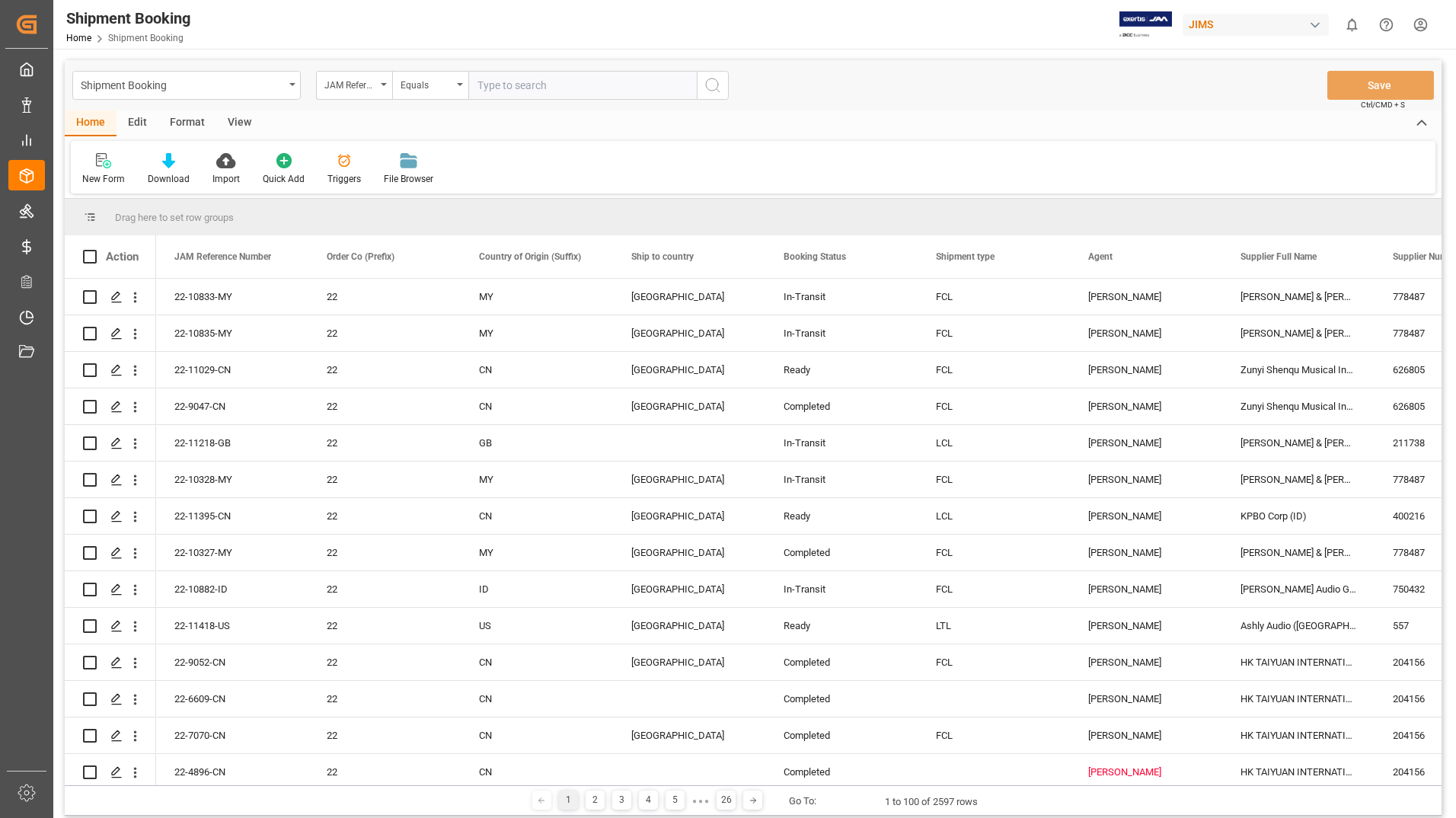
click at [507, 83] on input "text" at bounding box center [582, 85] width 229 height 29
type input "22-10972-US"
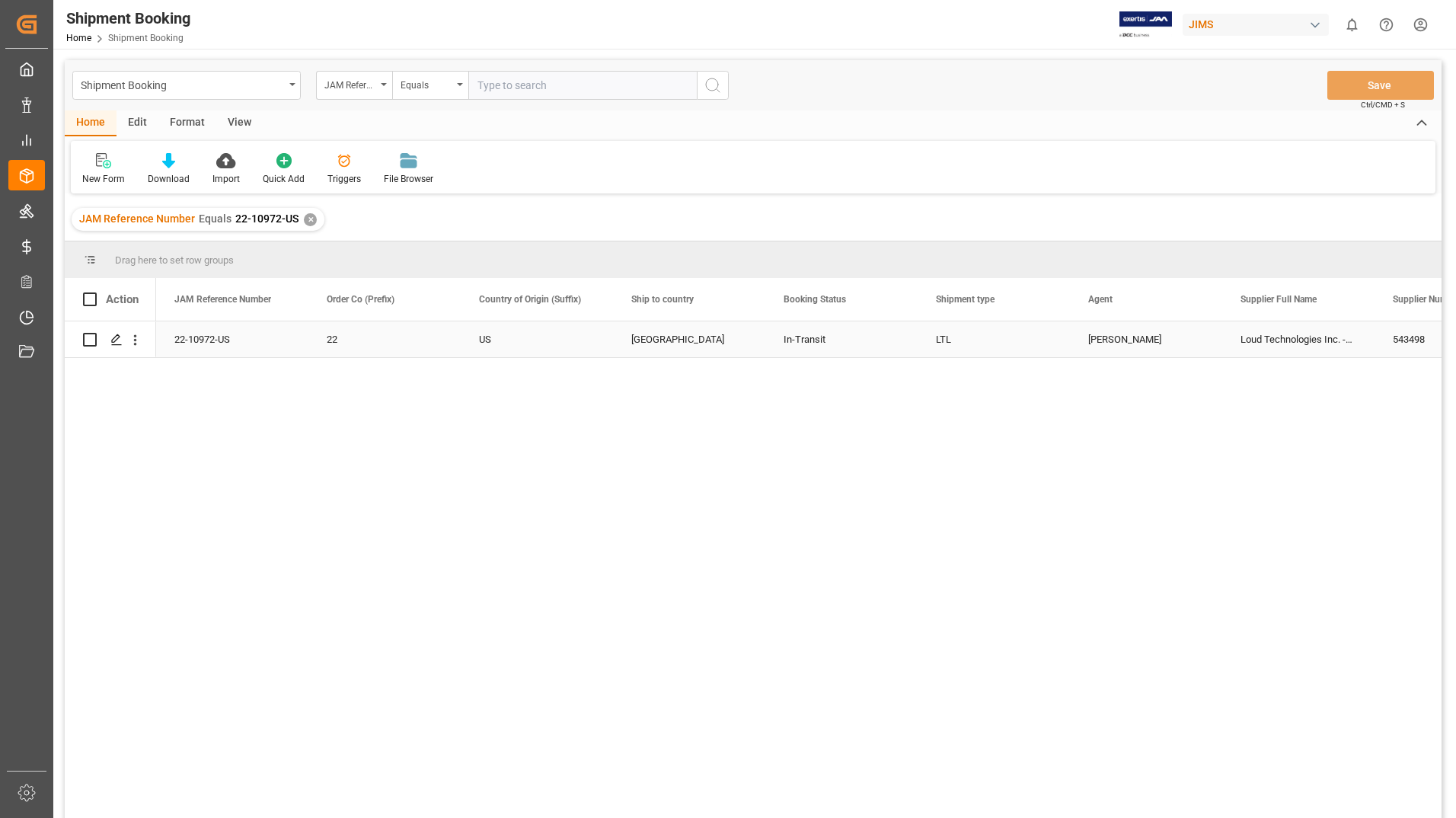
drag, startPoint x: 87, startPoint y: 339, endPoint x: 96, endPoint y: 337, distance: 9.2
click at [87, 339] on input "Press Space to toggle row selection (unchecked)" at bounding box center [90, 340] width 14 height 14
checkbox input "true"
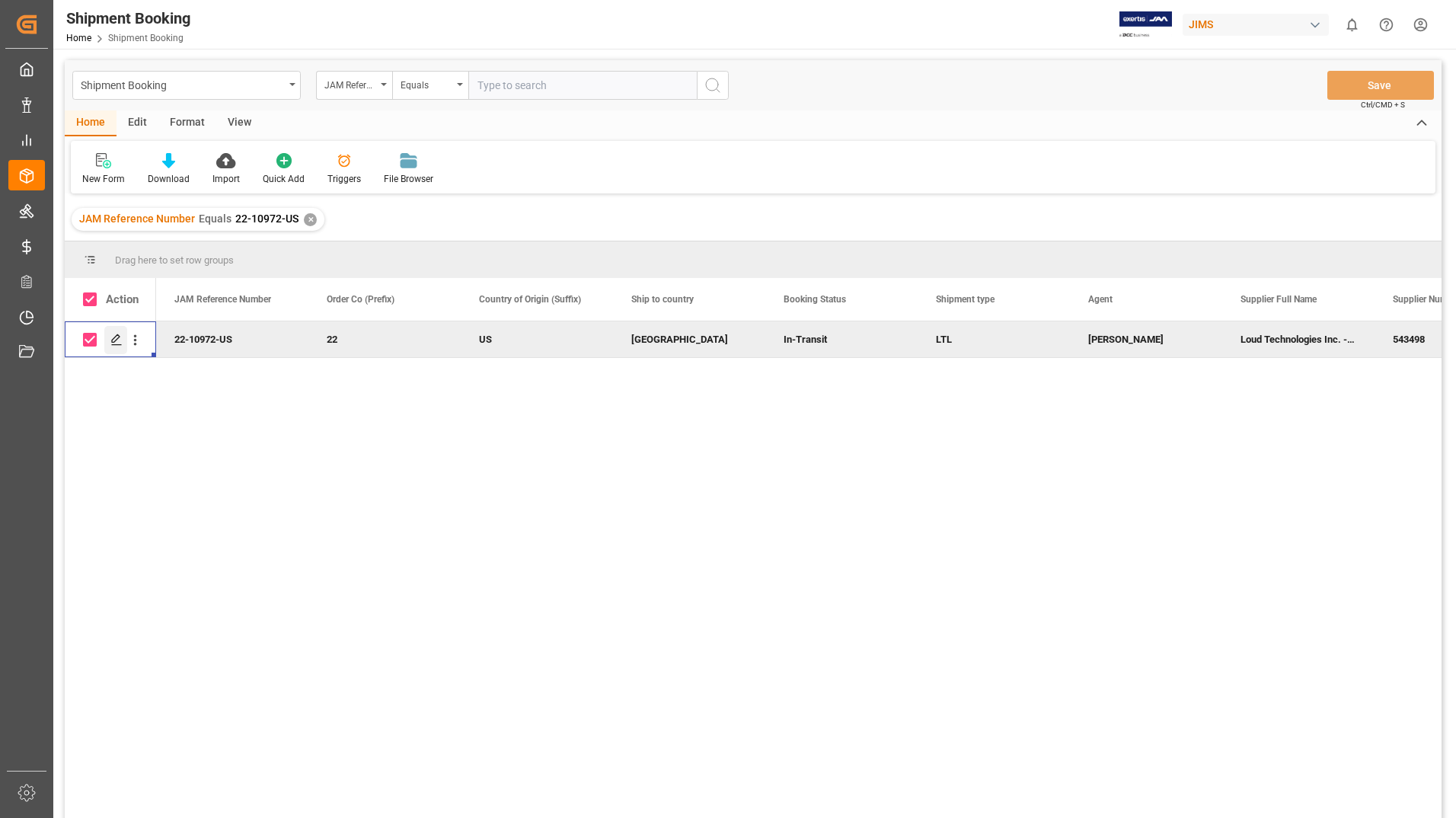
click at [112, 336] on icon "Press SPACE to deselect this row." at bounding box center [117, 340] width 12 height 12
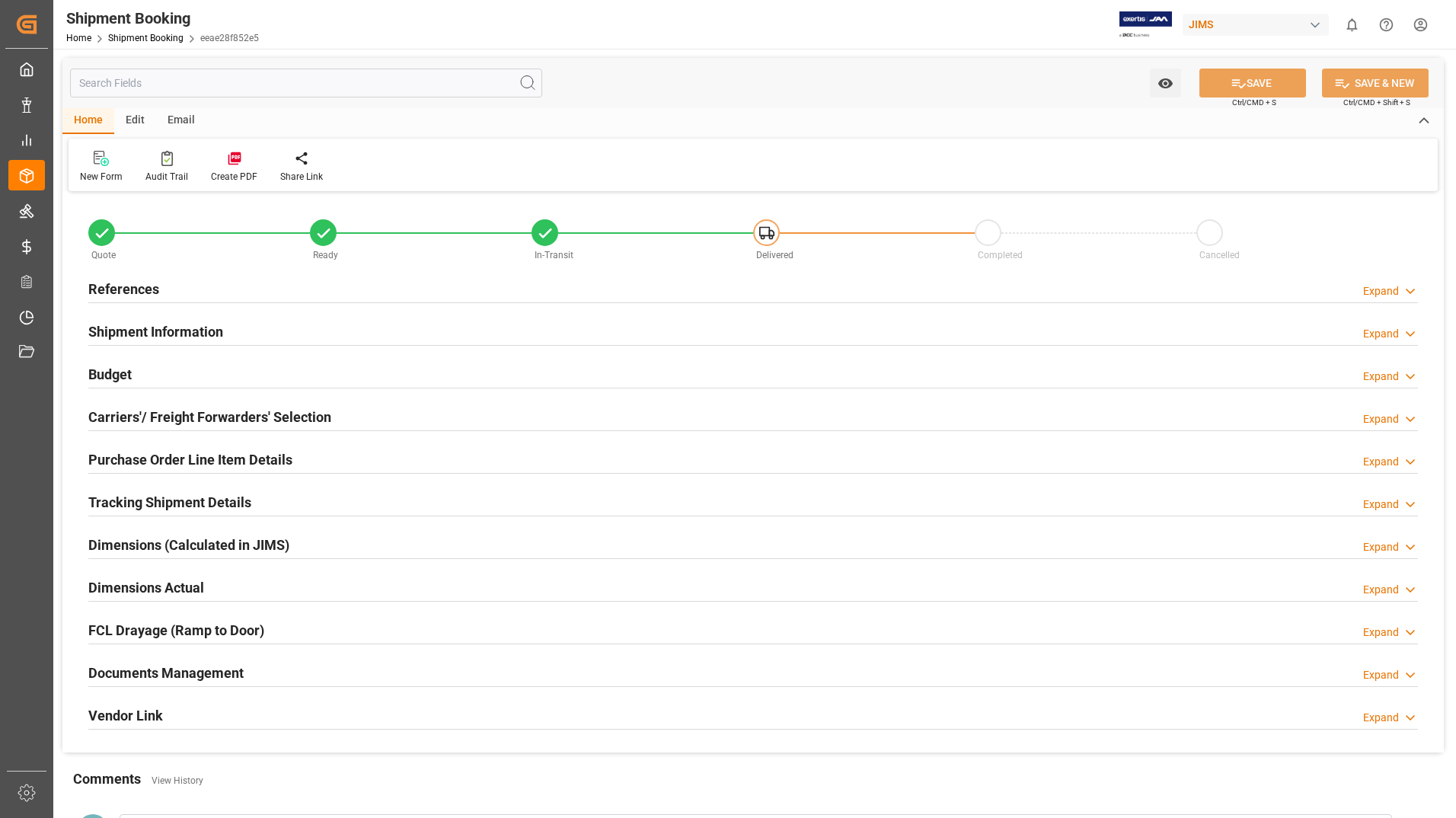
type input "3094"
type input "96"
type input "6"
drag, startPoint x: 164, startPoint y: 589, endPoint x: 225, endPoint y: 590, distance: 61.0
click at [162, 589] on h2 "Dimensions Actual" at bounding box center [146, 587] width 116 height 21
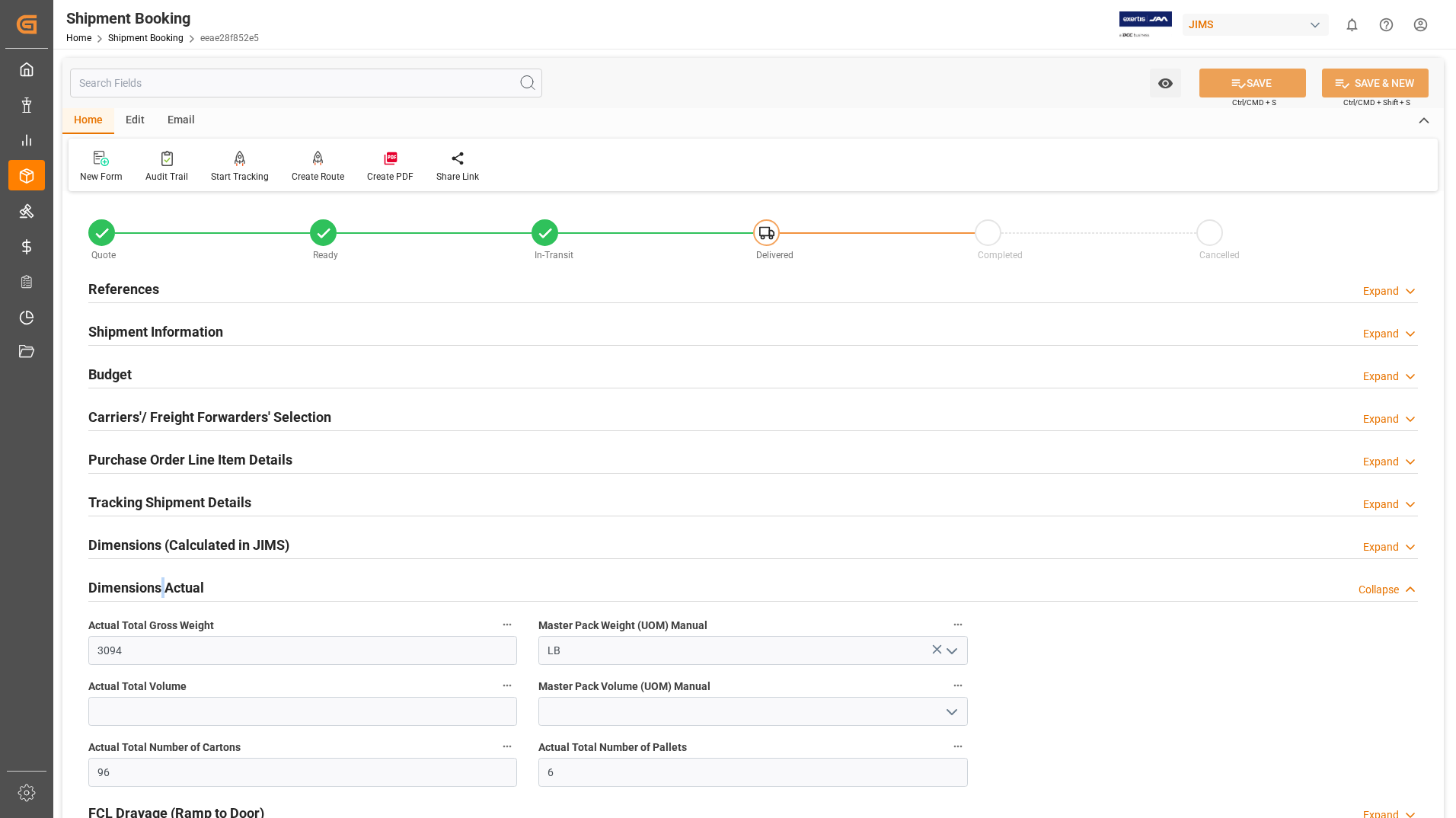
scroll to position [153, 0]
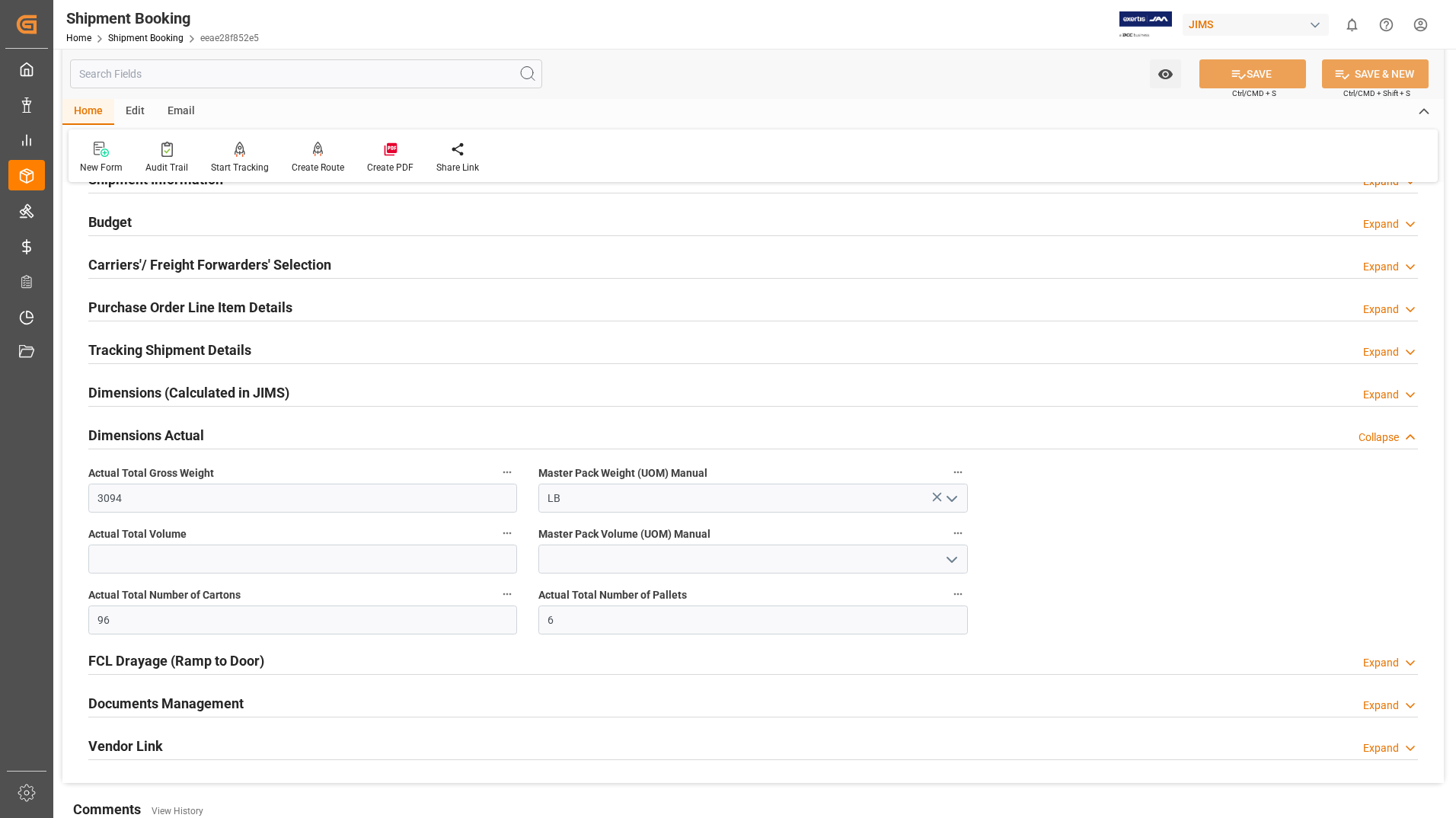
click at [170, 701] on h2 "Documents Management" at bounding box center [165, 703] width 155 height 21
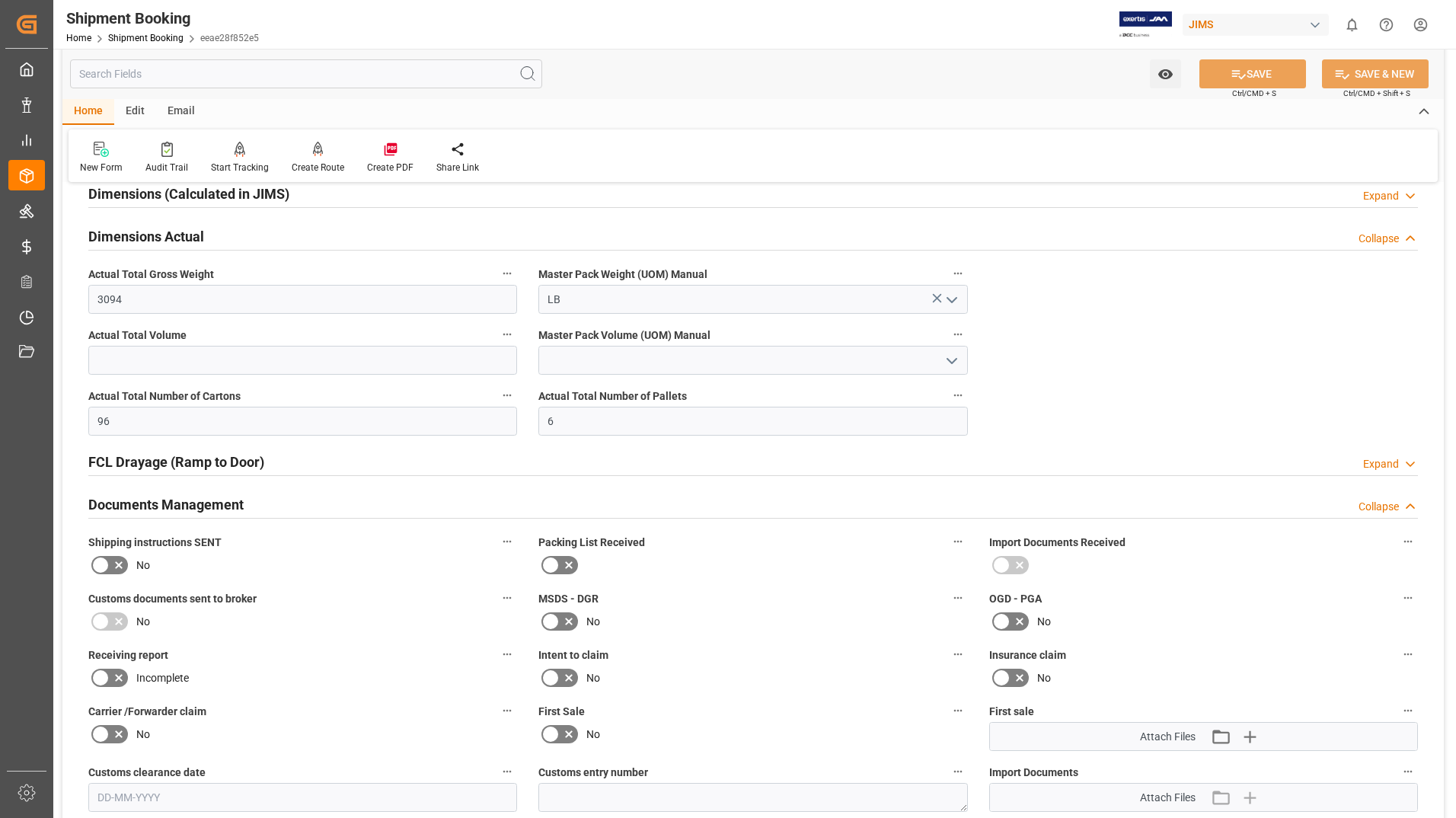
scroll to position [685, 0]
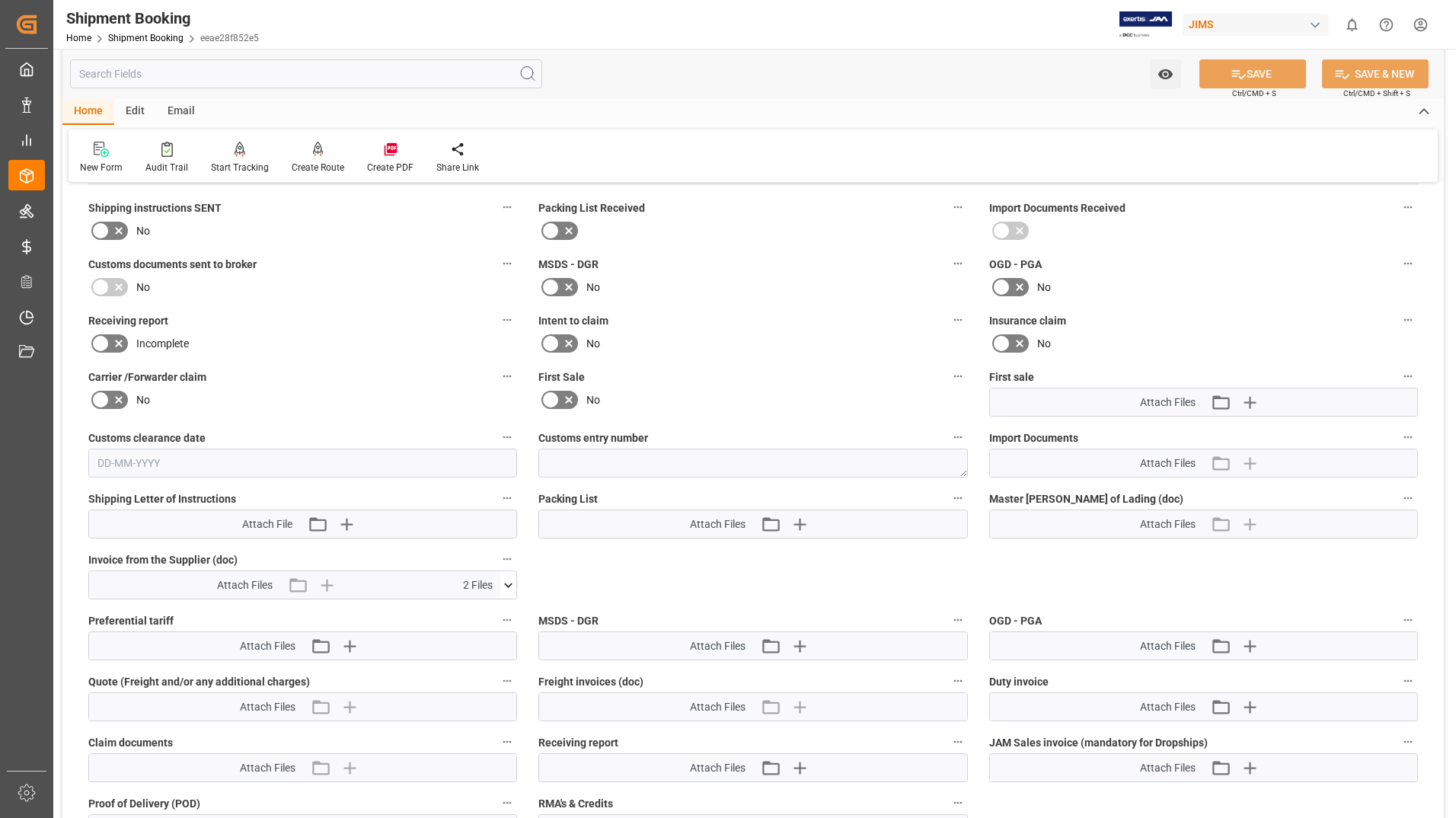
click at [511, 582] on icon at bounding box center [508, 585] width 16 height 16
click at [498, 607] on icon at bounding box center [500, 613] width 16 height 16
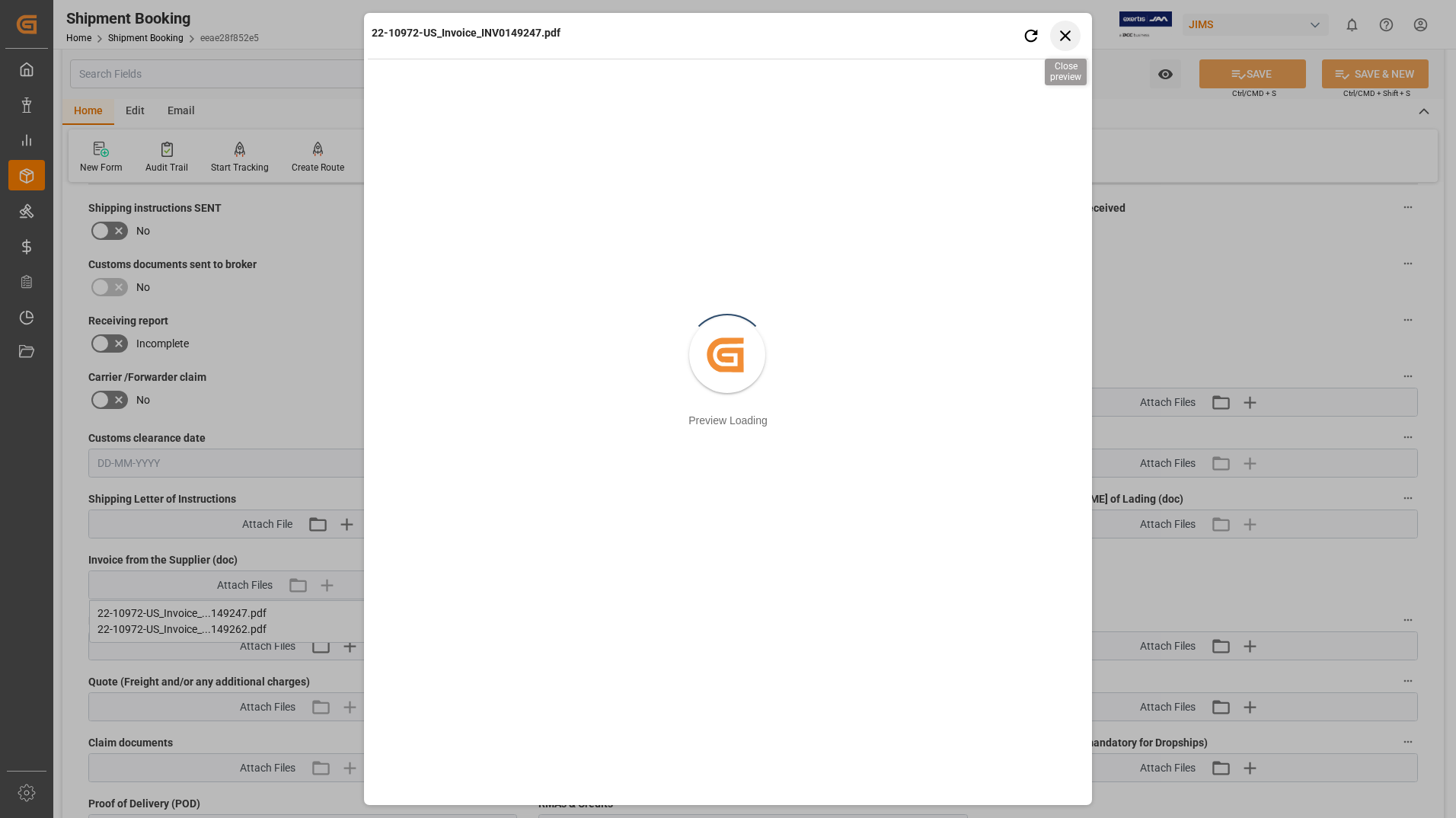
click at [1060, 36] on icon "button" at bounding box center [1065, 35] width 19 height 19
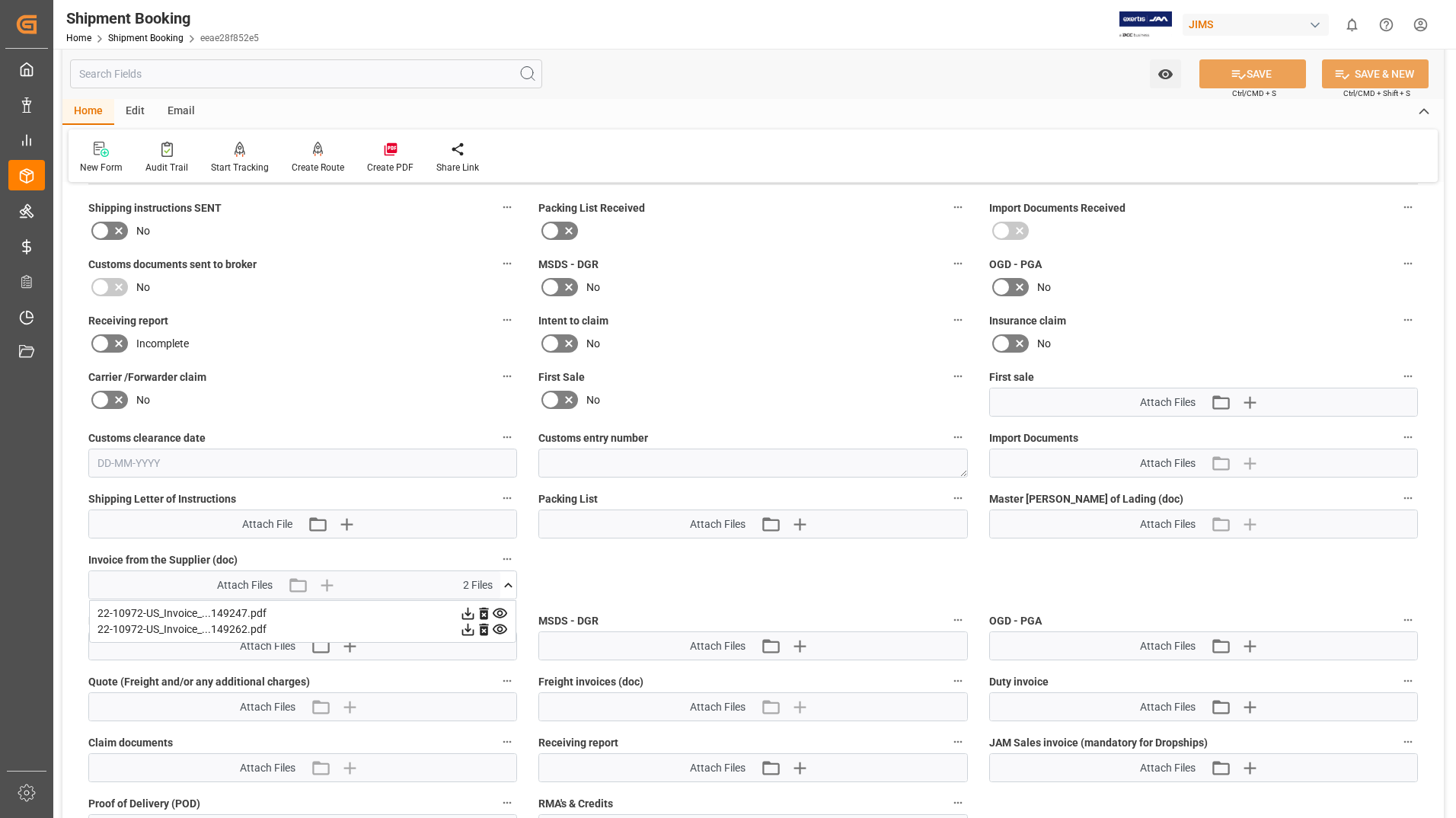
click at [501, 629] on icon at bounding box center [500, 630] width 16 height 16
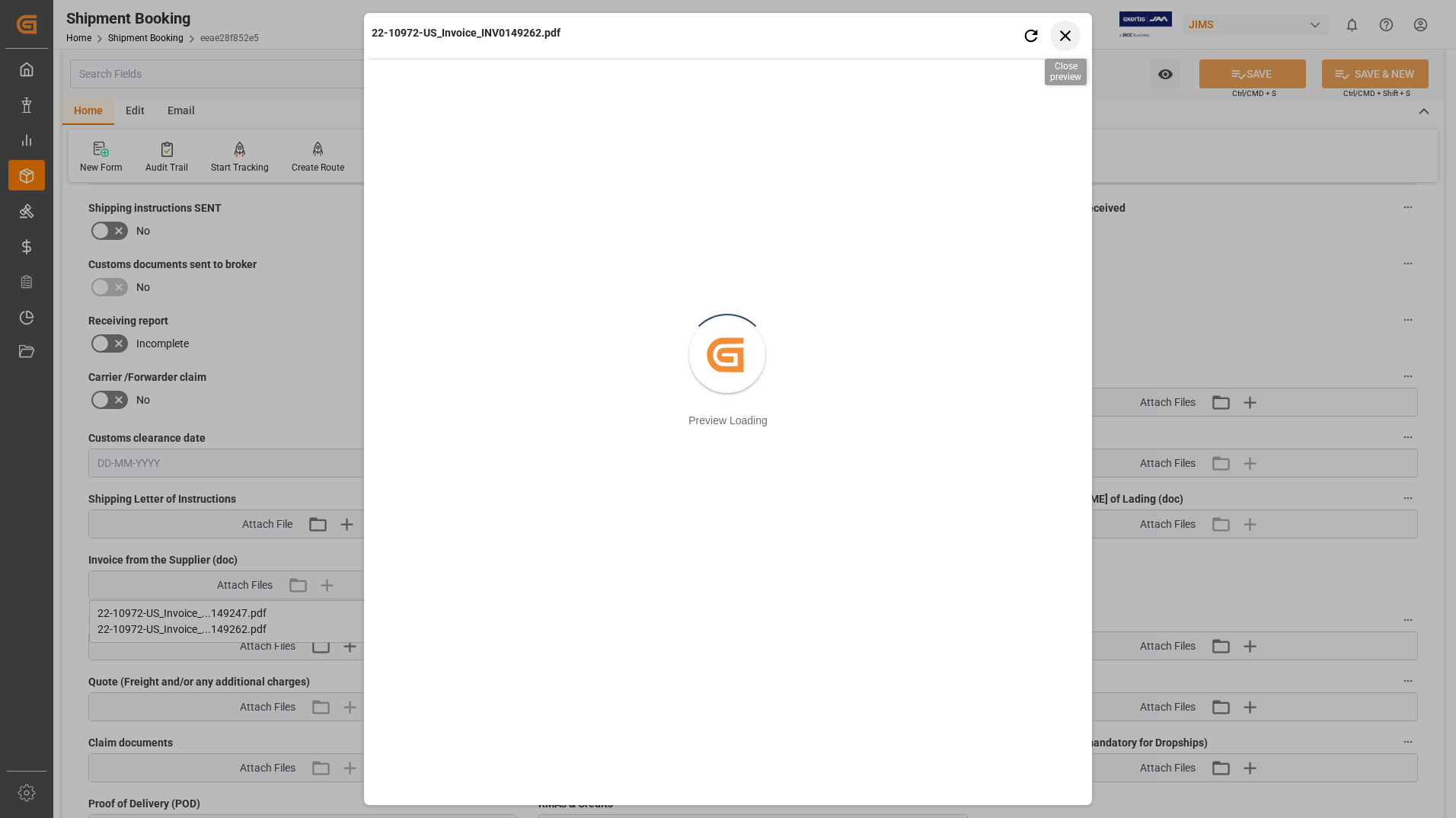
click at [1068, 34] on icon "button" at bounding box center [1065, 35] width 19 height 19
